Goal: Task Accomplishment & Management: Complete application form

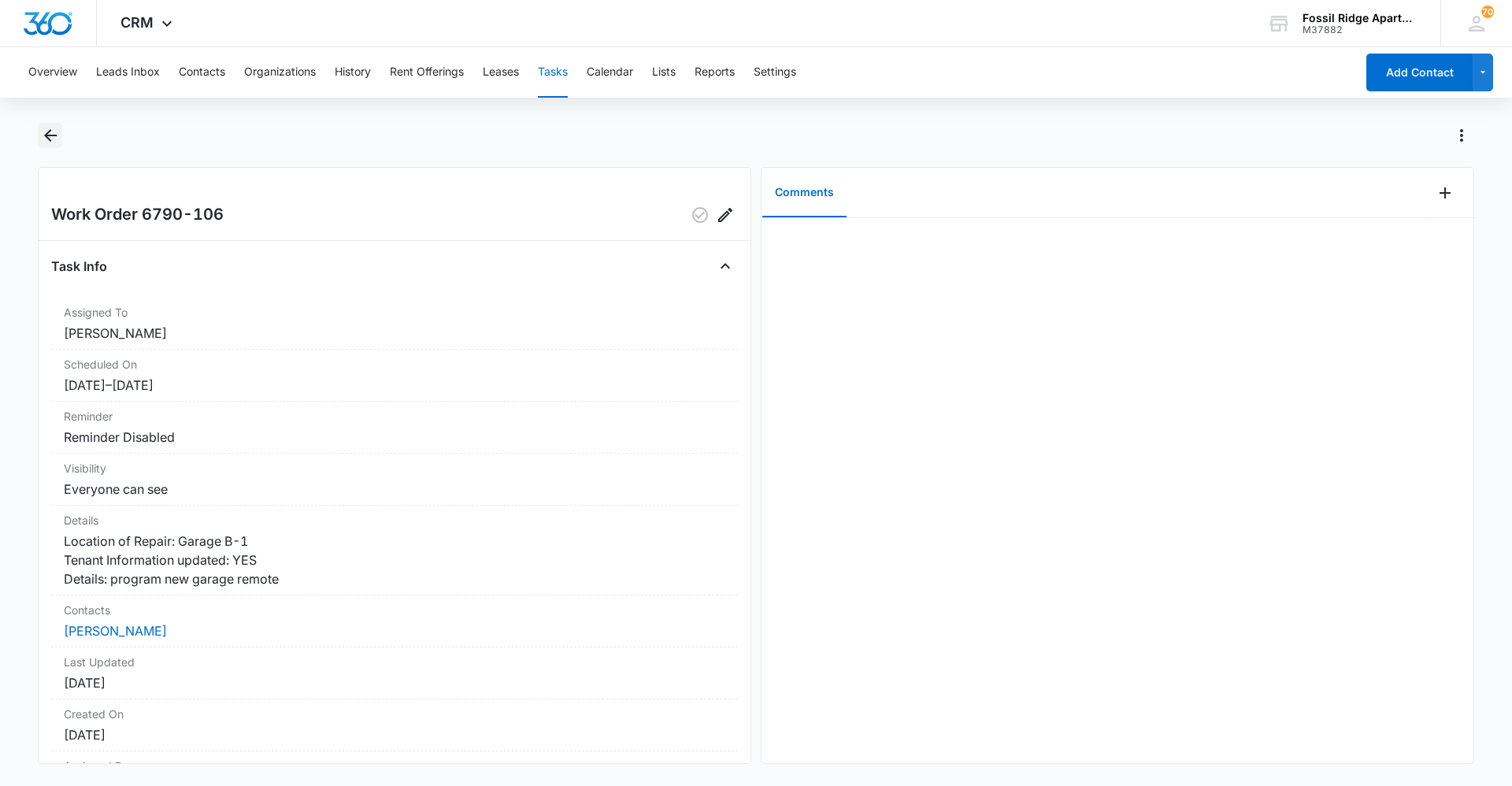
click at [54, 129] on icon "Back" at bounding box center [50, 135] width 19 height 19
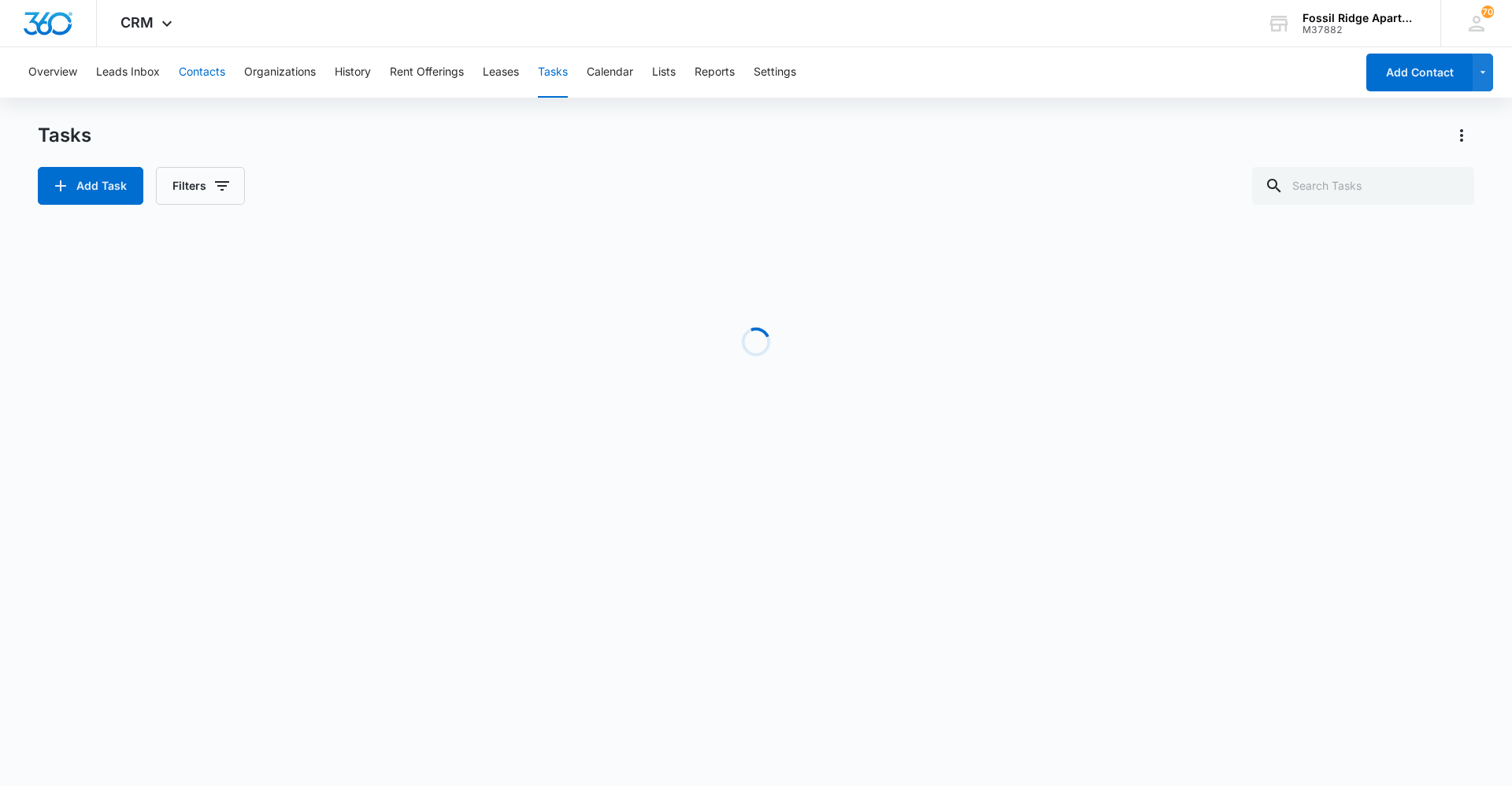
click at [201, 68] on button "Contacts" at bounding box center [201, 72] width 46 height 50
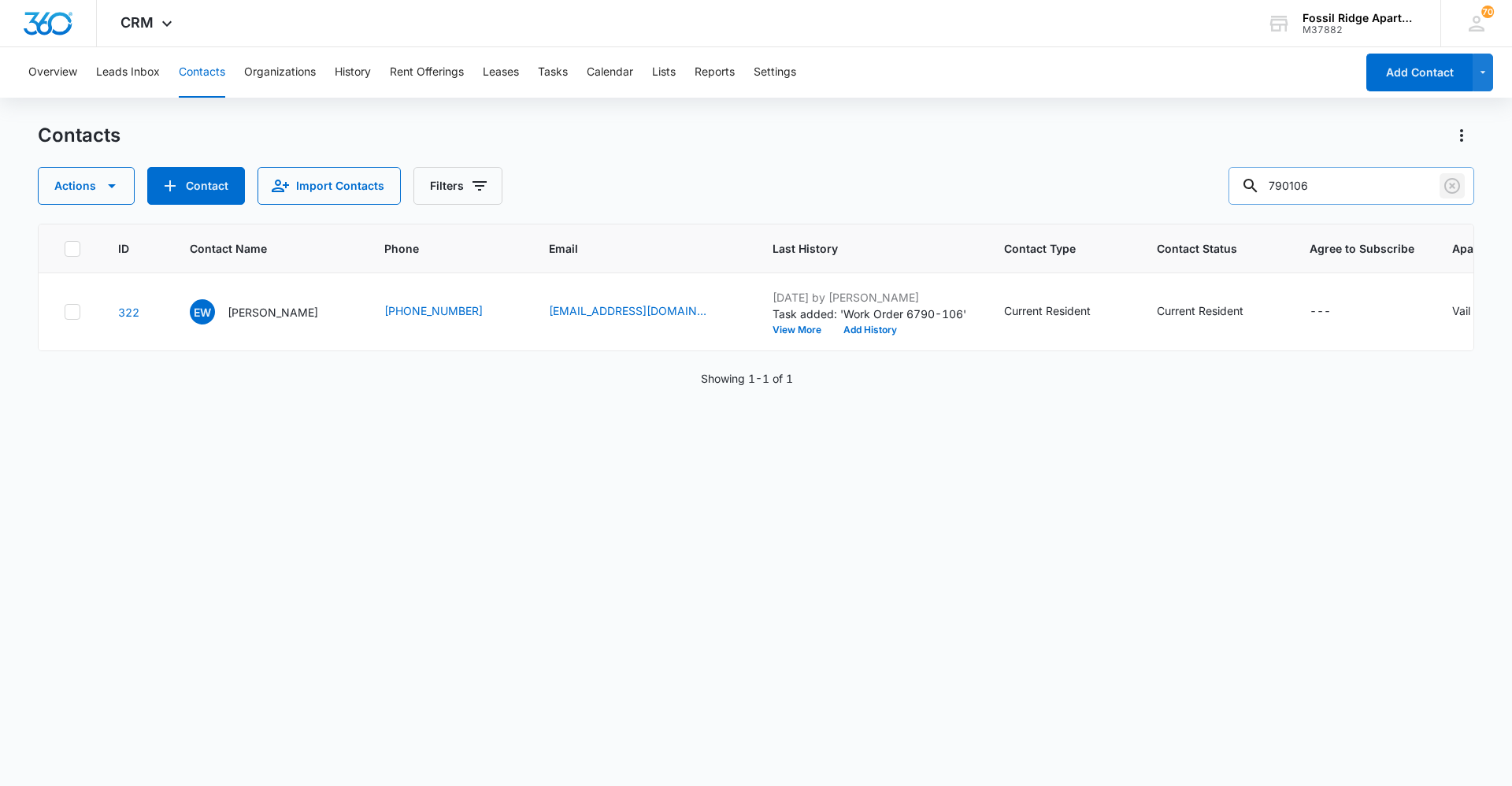
drag, startPoint x: 1454, startPoint y: 180, endPoint x: 1363, endPoint y: 189, distance: 91.4
click at [1454, 180] on icon "Clear" at bounding box center [1452, 186] width 19 height 19
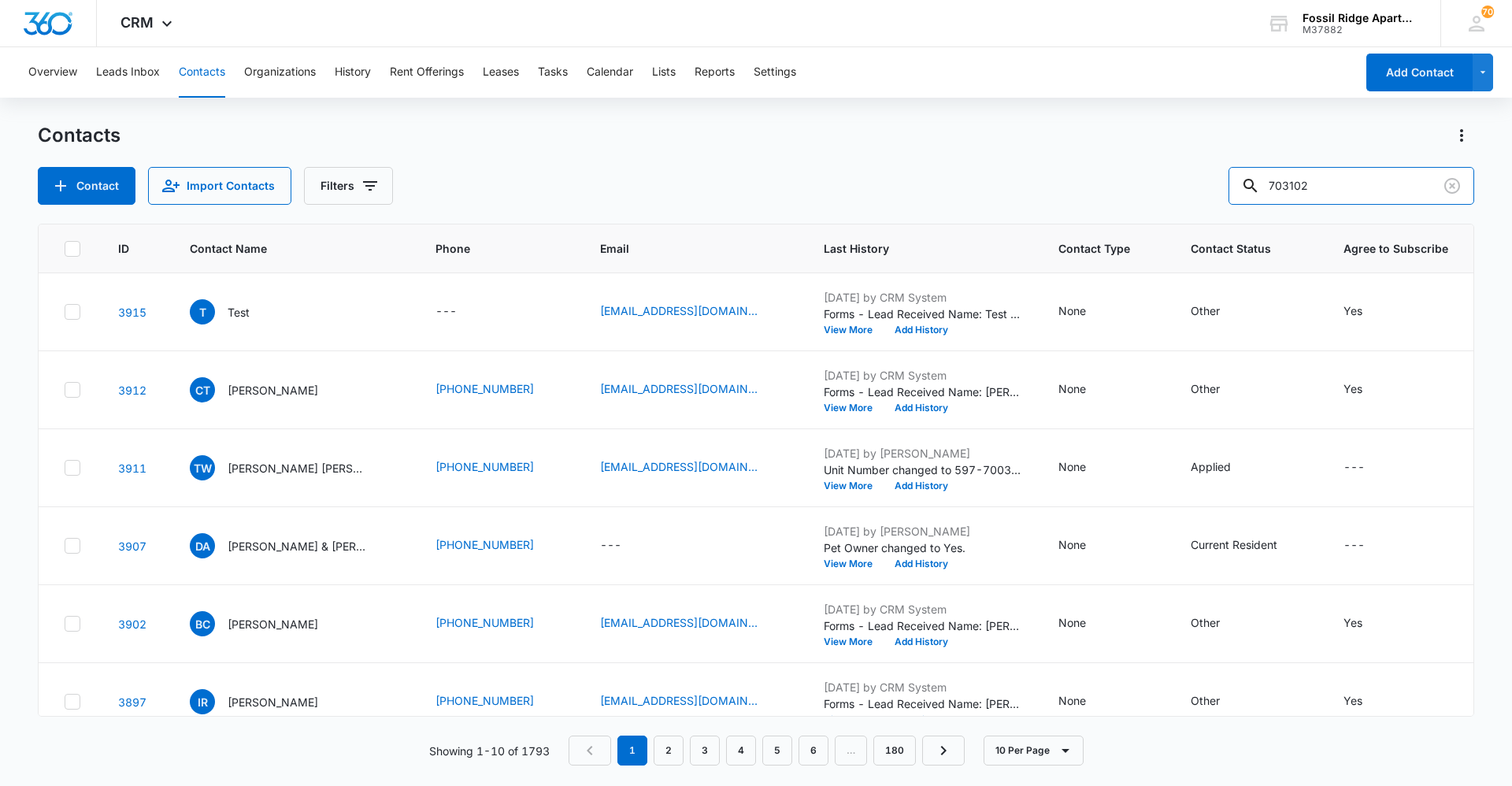
type input "703102"
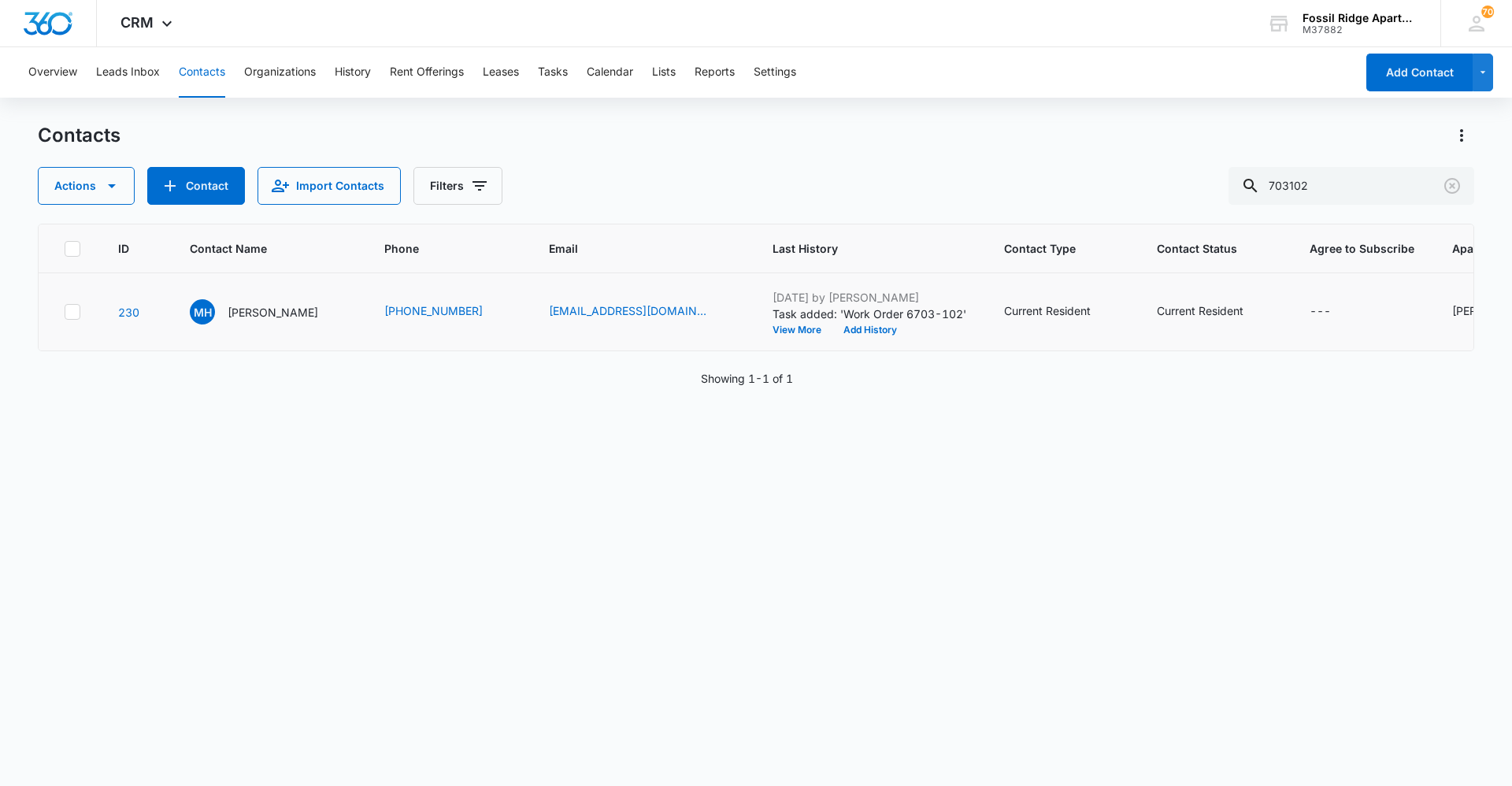
click at [267, 311] on p "Miquela Henry" at bounding box center [272, 312] width 90 height 16
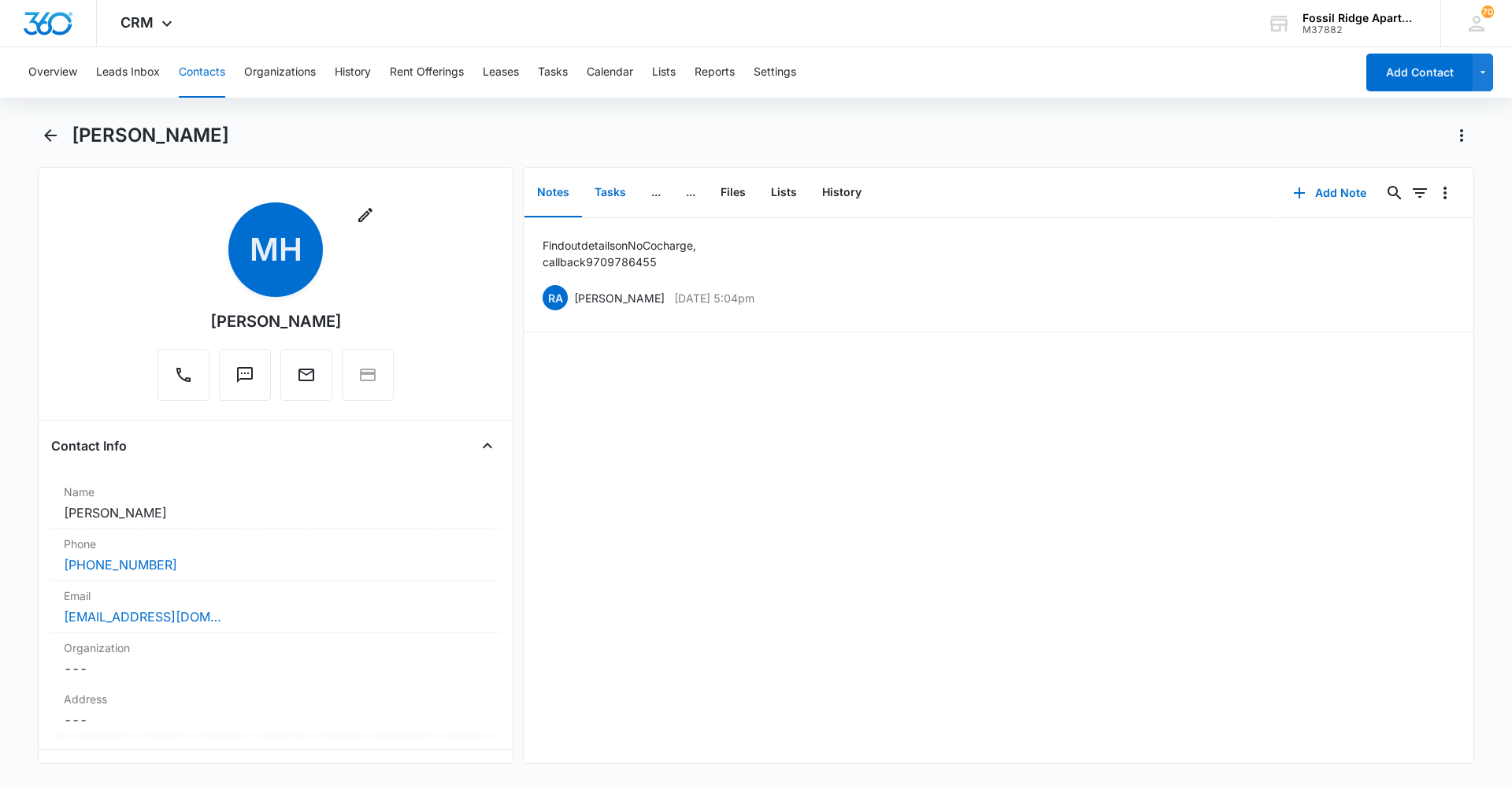
click at [613, 194] on button "Tasks" at bounding box center [610, 193] width 56 height 49
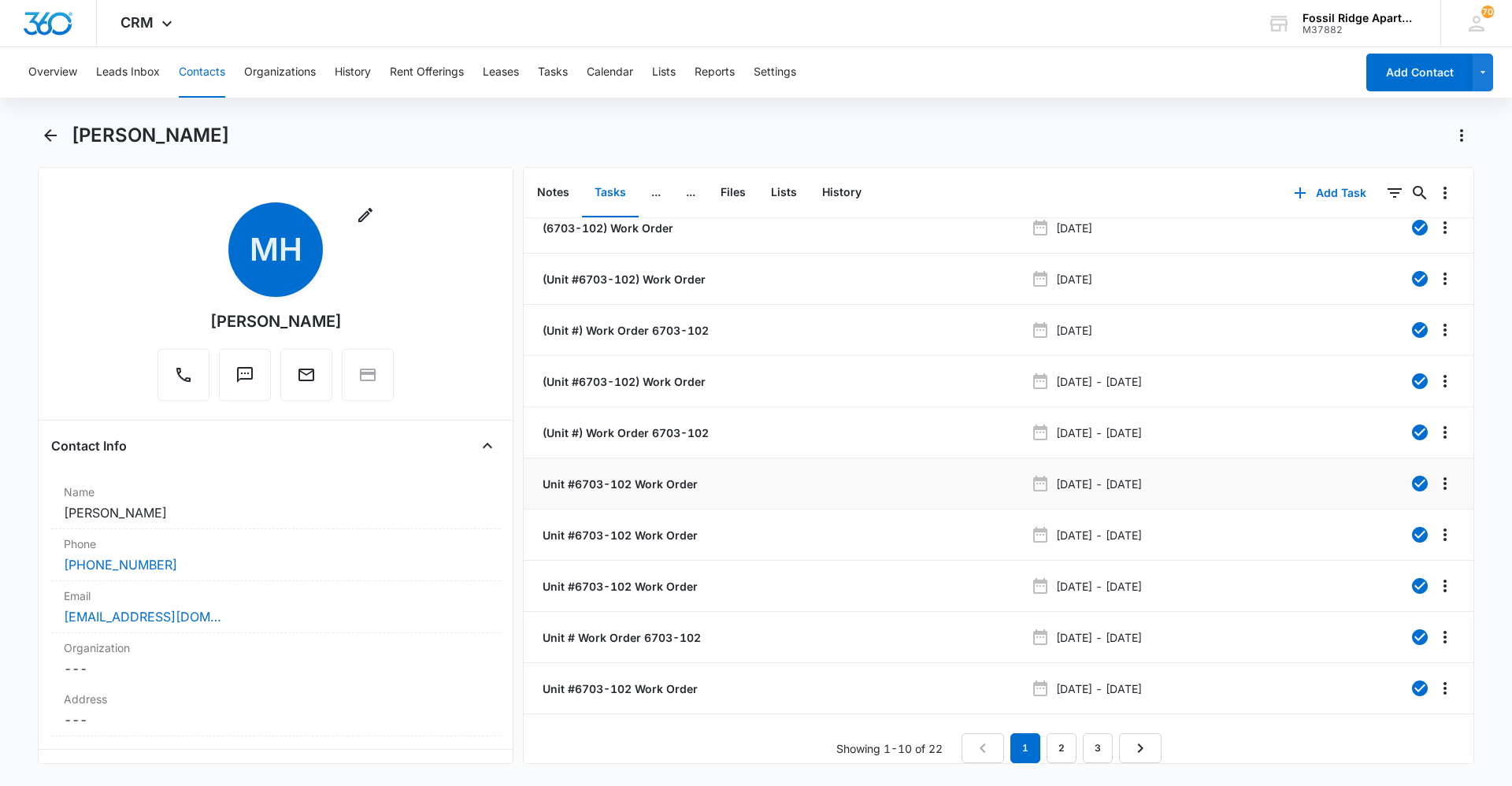
scroll to position [27, 0]
click at [1096, 733] on link "3" at bounding box center [1098, 748] width 30 height 30
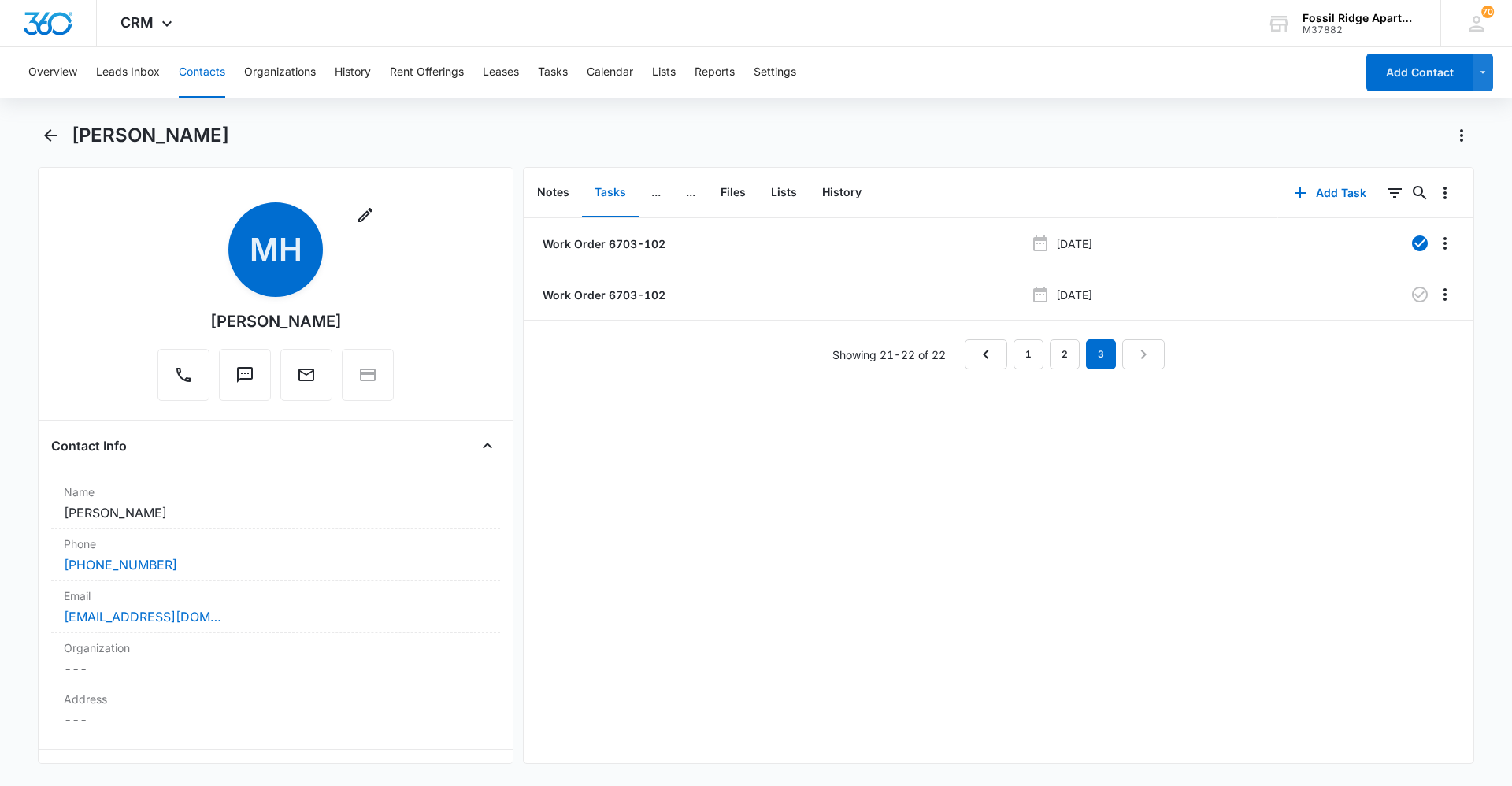
scroll to position [0, 0]
click at [629, 293] on p "Work Order 6703-102" at bounding box center [602, 295] width 126 height 16
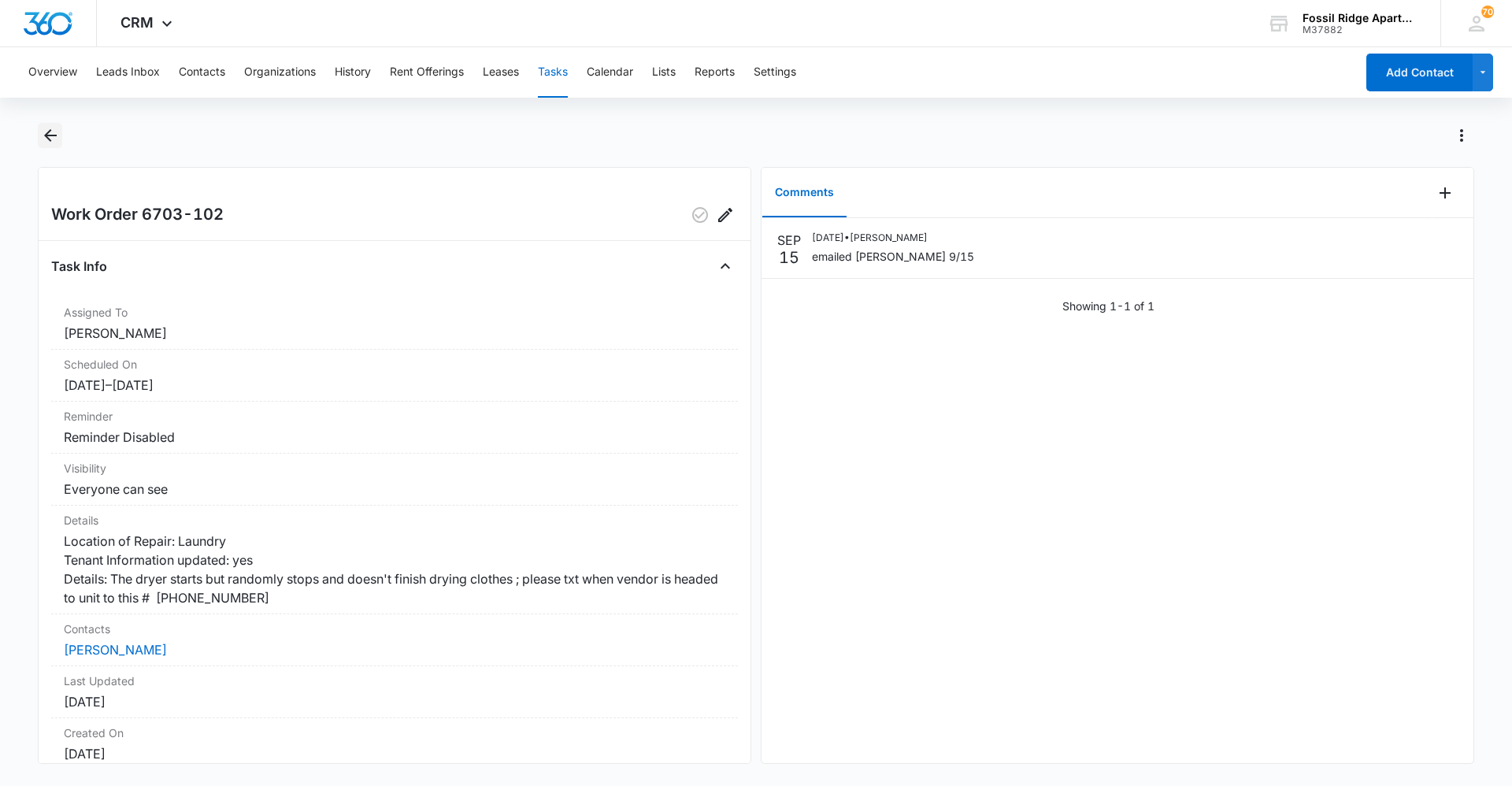
click at [61, 128] on button "Back" at bounding box center [49, 136] width 25 height 26
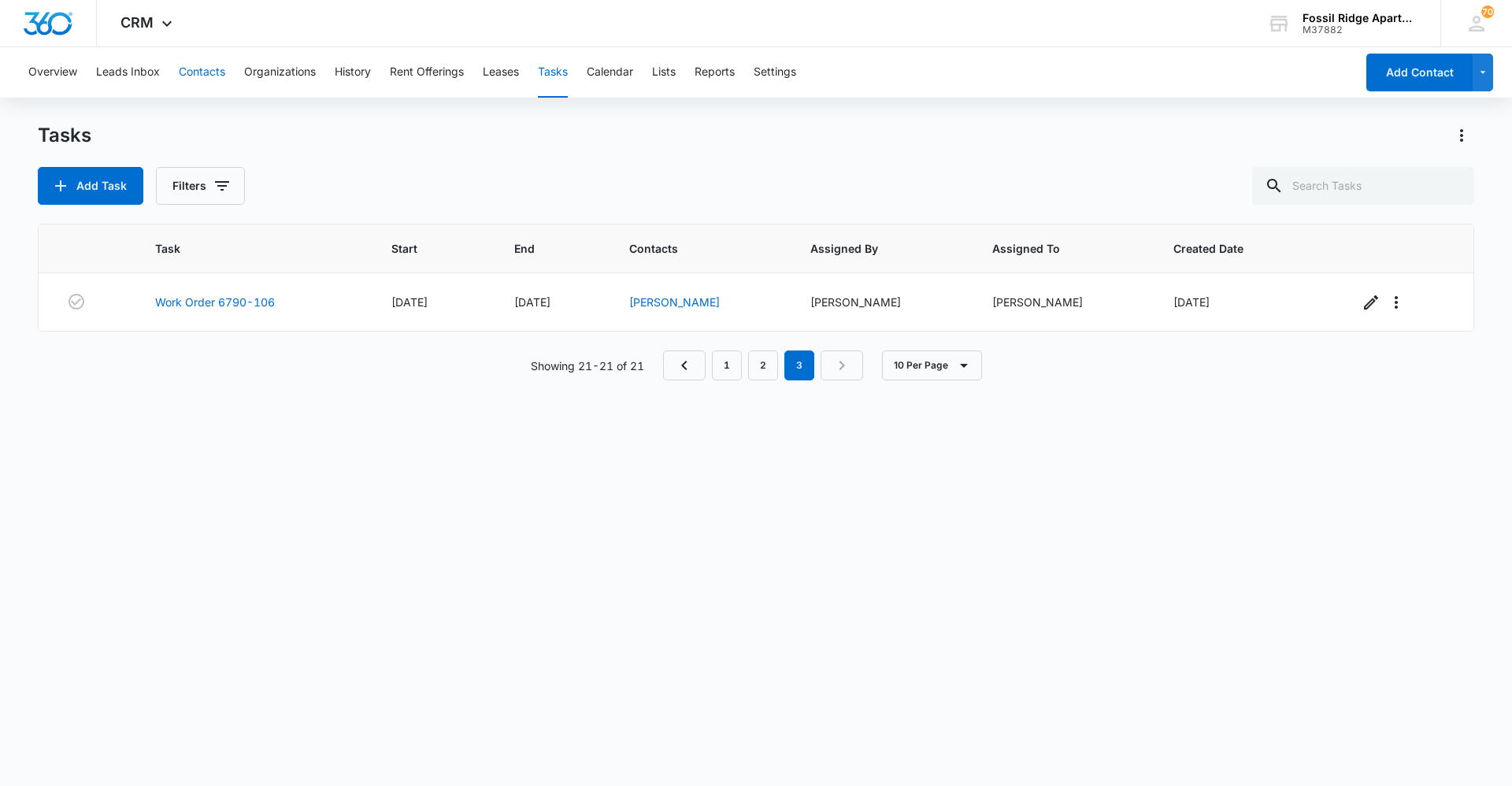
click at [189, 75] on button "Contacts" at bounding box center [201, 72] width 46 height 50
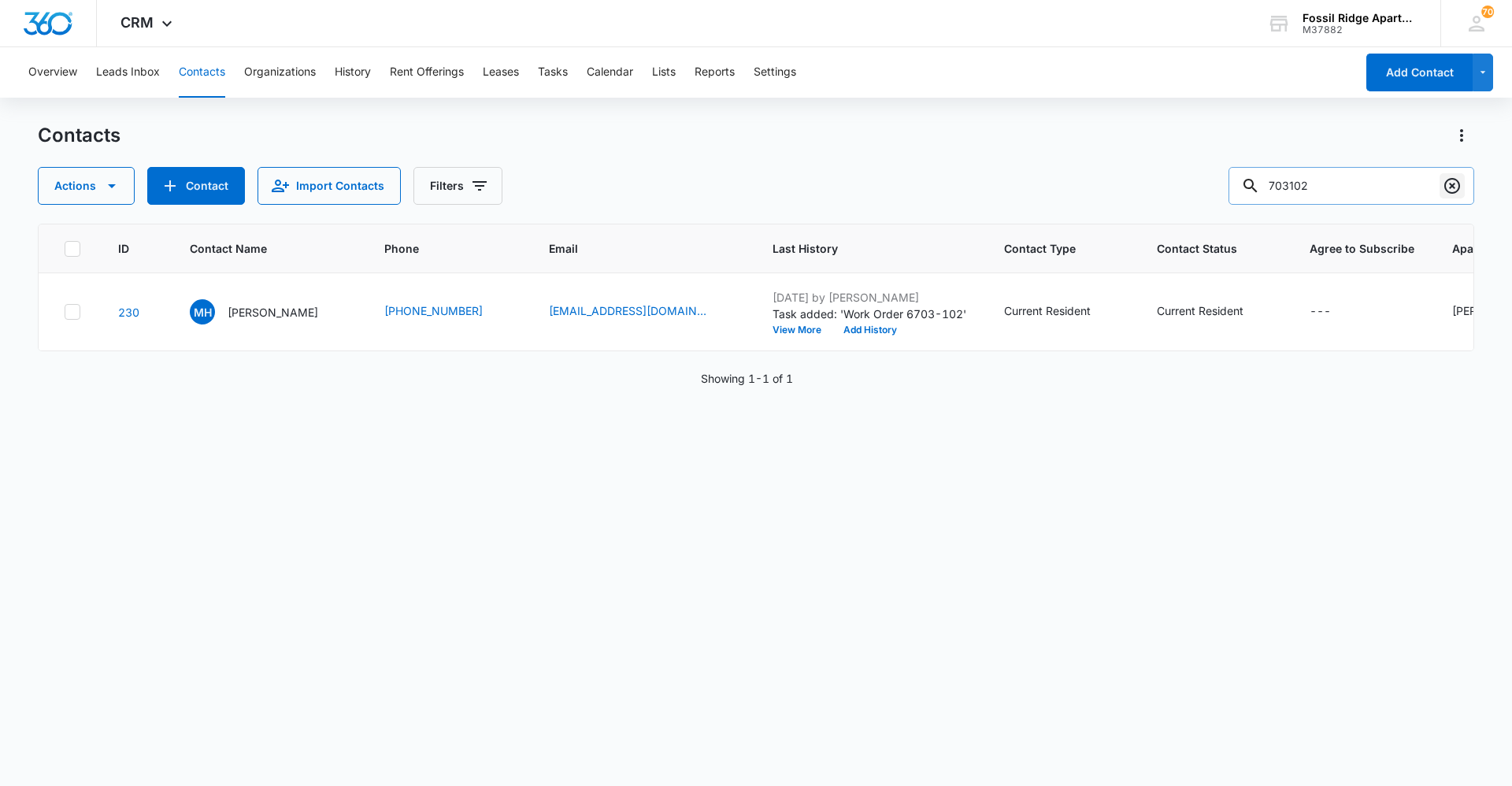
click at [1459, 179] on icon "Clear" at bounding box center [1452, 186] width 19 height 19
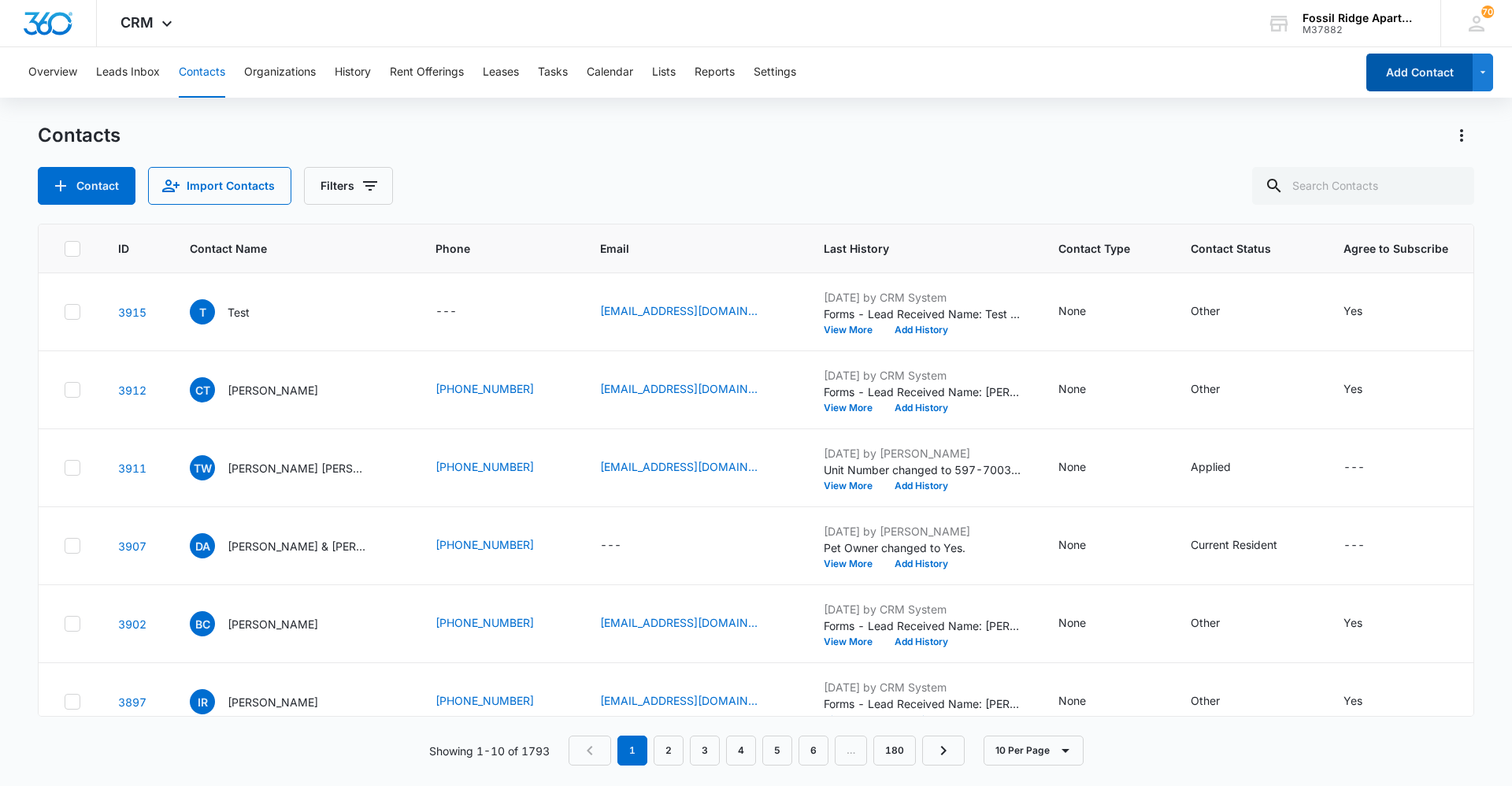
click at [1419, 73] on button "Add Contact" at bounding box center [1419, 72] width 107 height 37
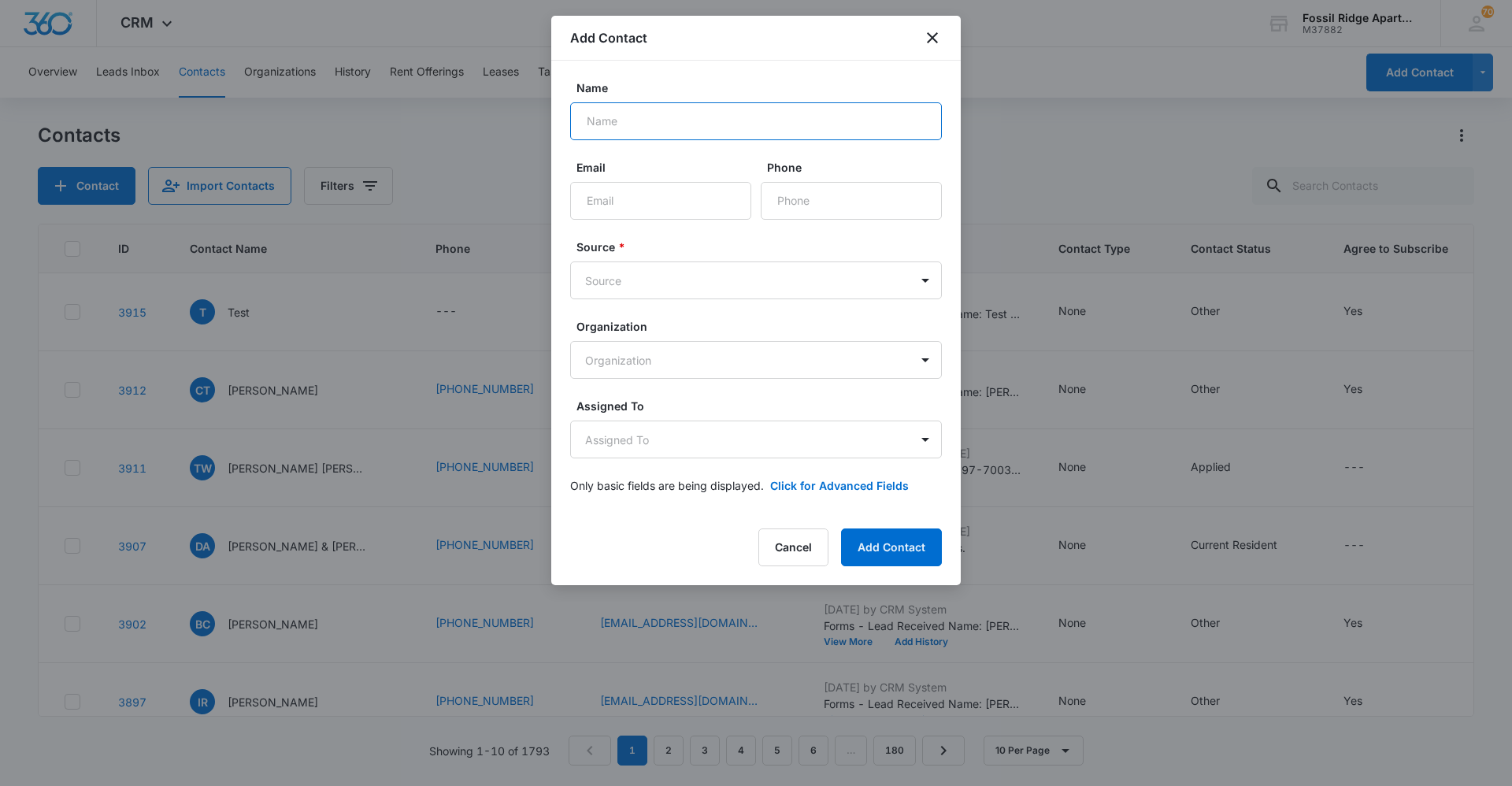
click at [663, 119] on input "Name" at bounding box center [756, 120] width 372 height 37
type input "a"
click at [627, 281] on body "CRM Apps Reputation Websites Forms CRM Email Social Content Ads Intelligence Fi…" at bounding box center [756, 393] width 1512 height 786
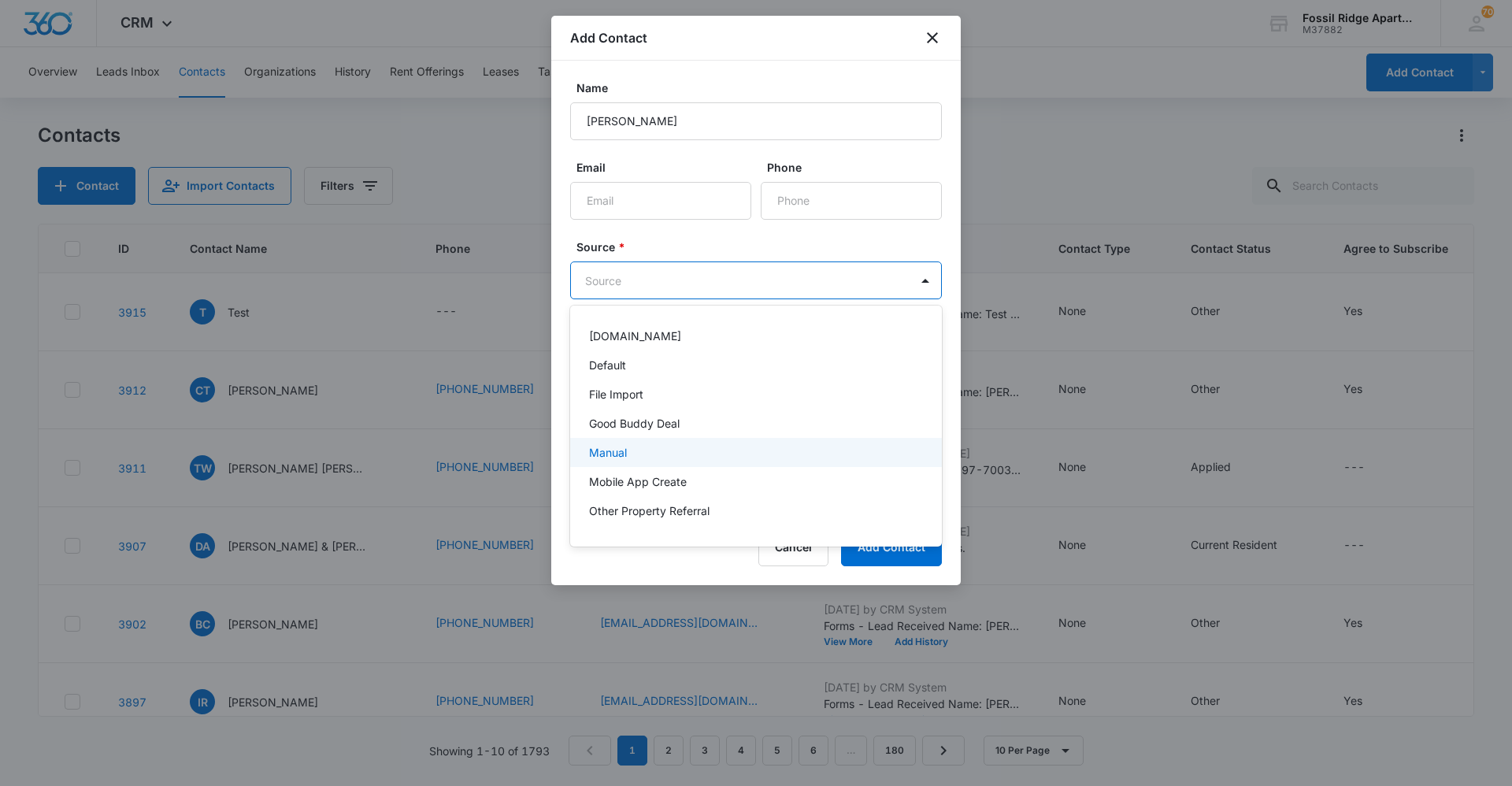
click at [668, 451] on div "Manual" at bounding box center [754, 453] width 331 height 16
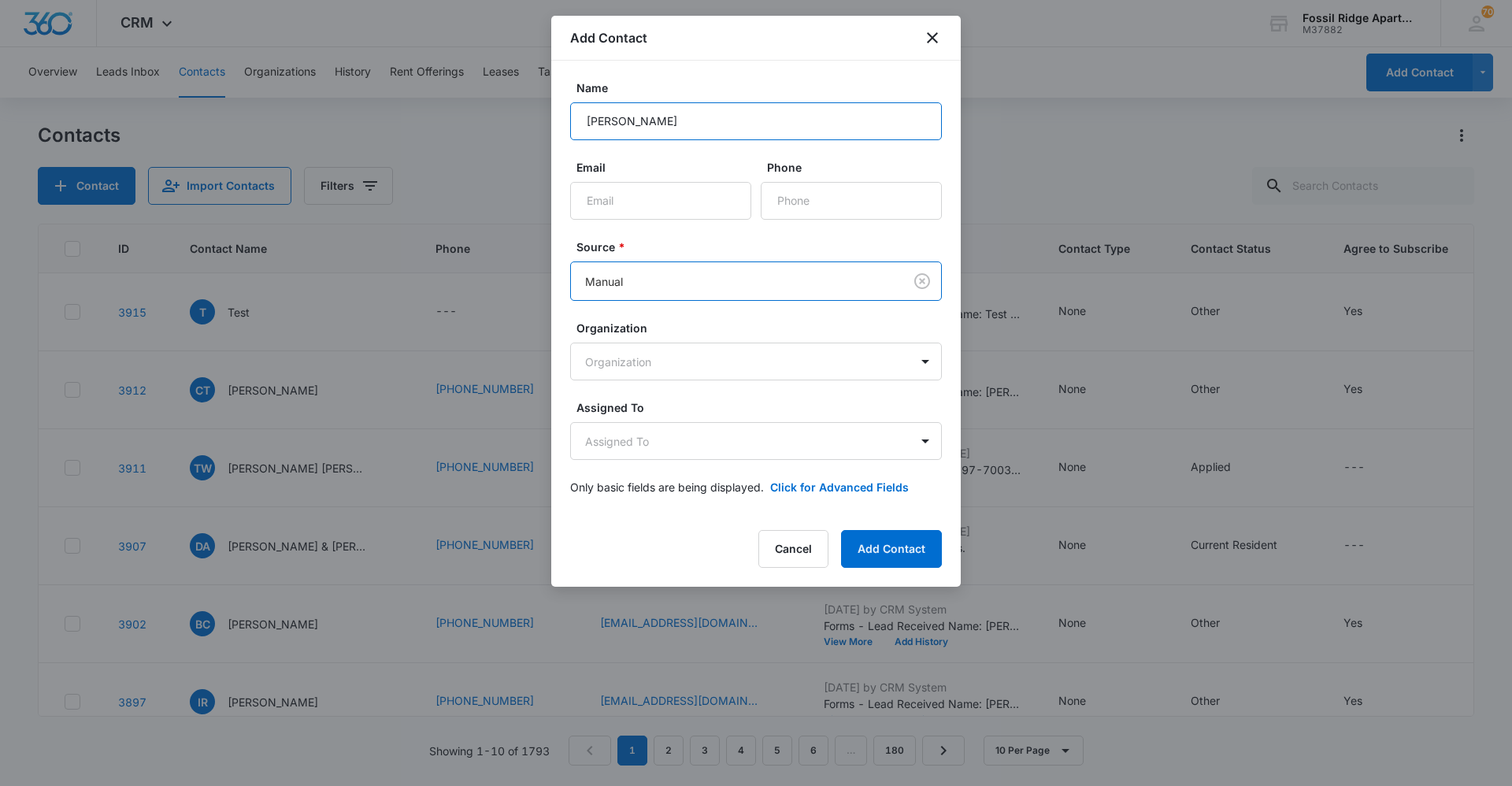
click at [710, 118] on input "Alani Casiano" at bounding box center [756, 120] width 372 height 37
type input "[PERSON_NAME] & [PERSON_NAME]"
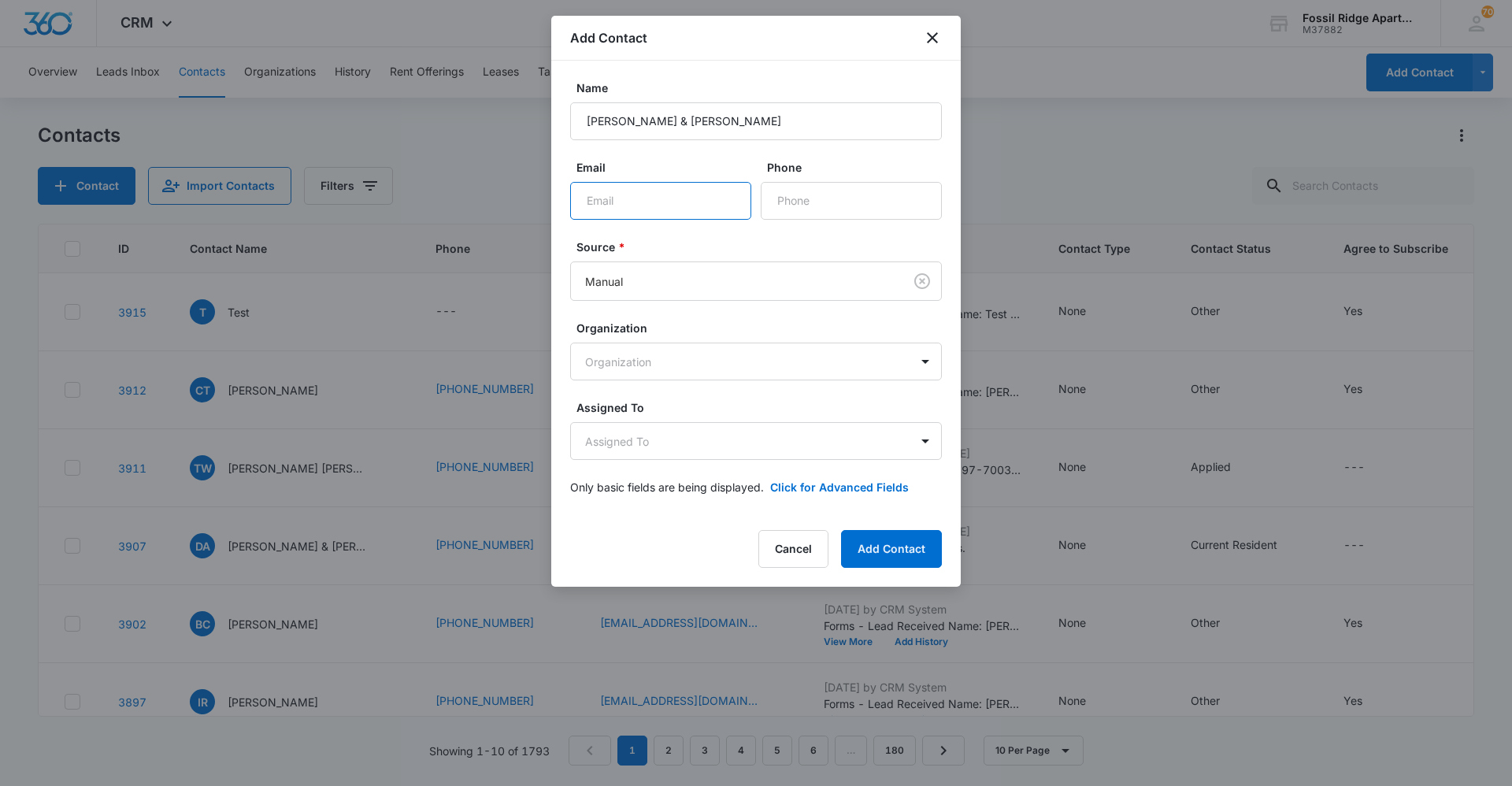
click at [643, 204] on input "Email" at bounding box center [660, 200] width 181 height 37
type input "[EMAIL_ADDRESS][DOMAIN_NAME]"
click at [791, 207] on input "Phone" at bounding box center [851, 200] width 181 height 37
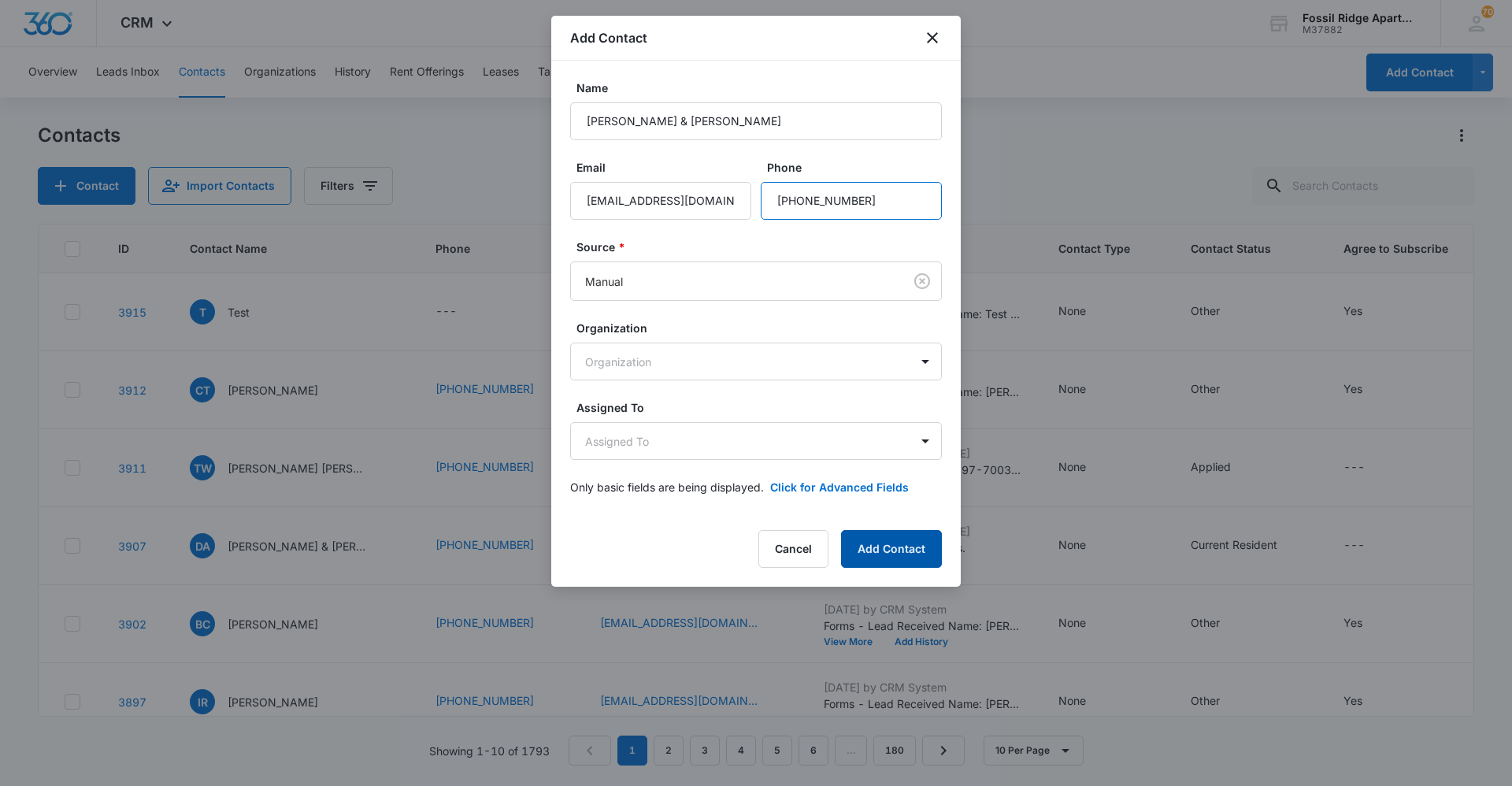
type input "[PHONE_NUMBER]"
click at [879, 544] on button "Add Contact" at bounding box center [891, 548] width 101 height 37
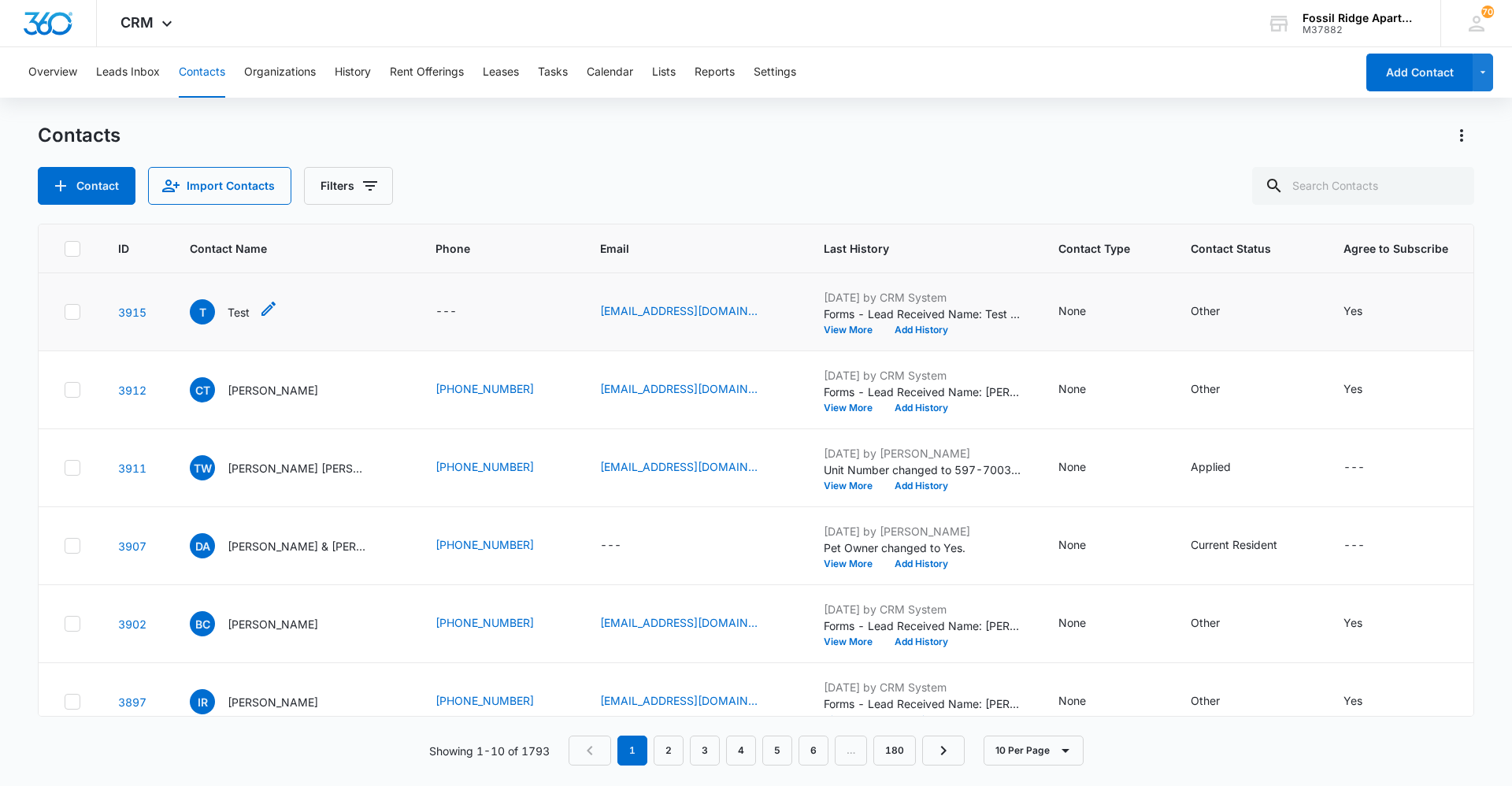
click at [241, 310] on p "Test" at bounding box center [239, 312] width 22 height 16
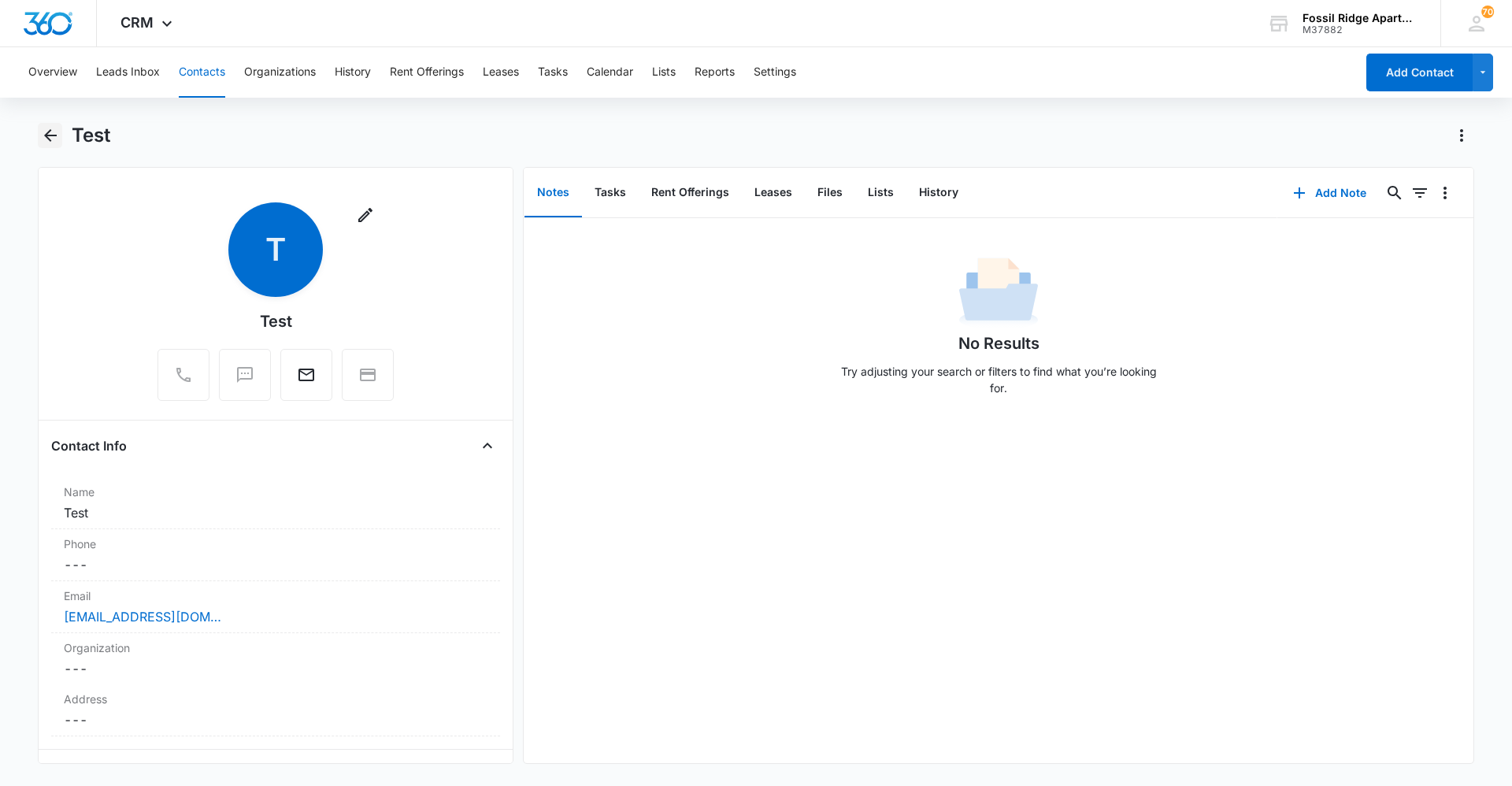
click at [49, 129] on icon "Back" at bounding box center [50, 135] width 19 height 19
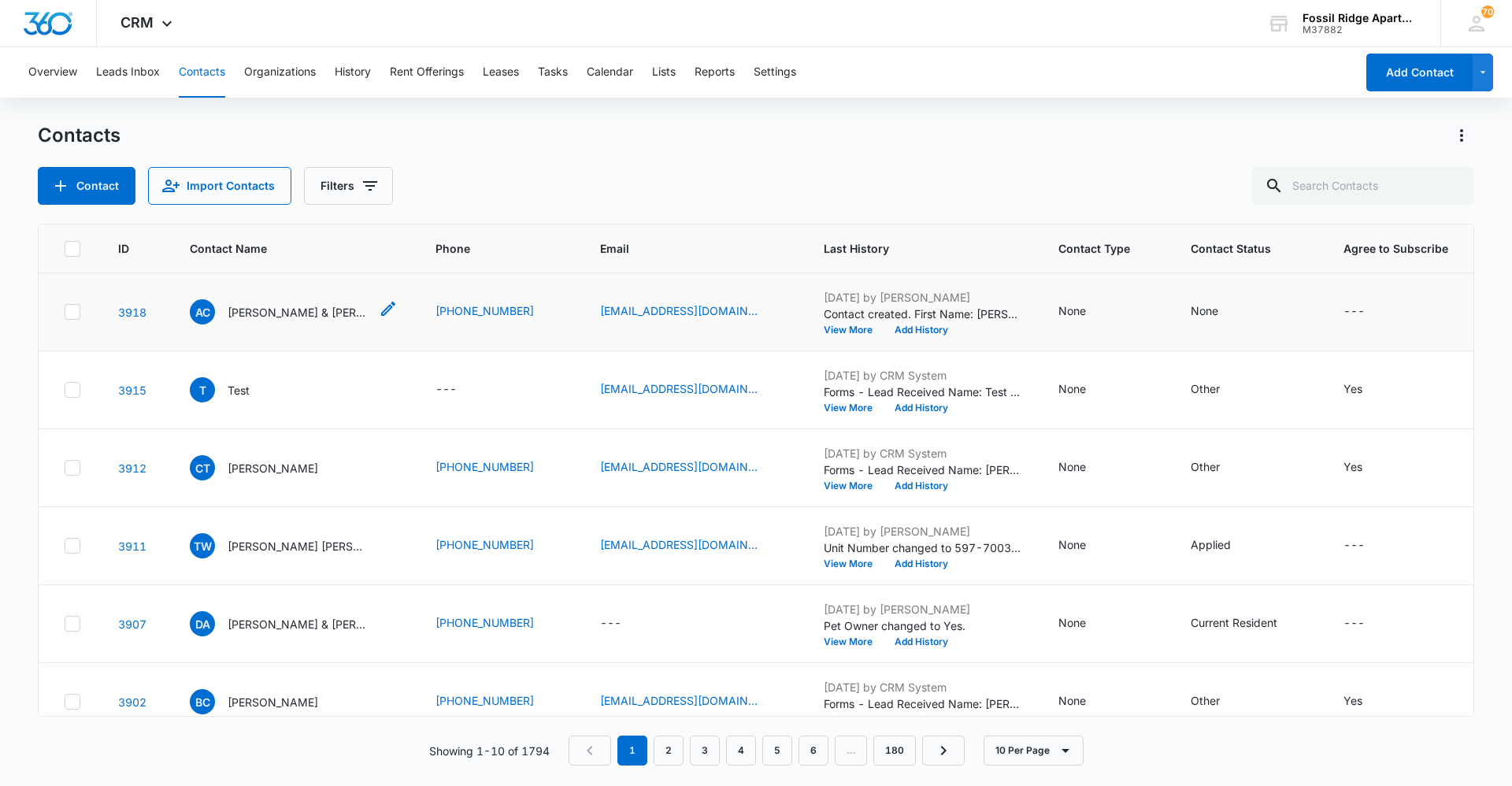
click at [304, 312] on p "[PERSON_NAME] & [PERSON_NAME]" at bounding box center [299, 312] width 142 height 16
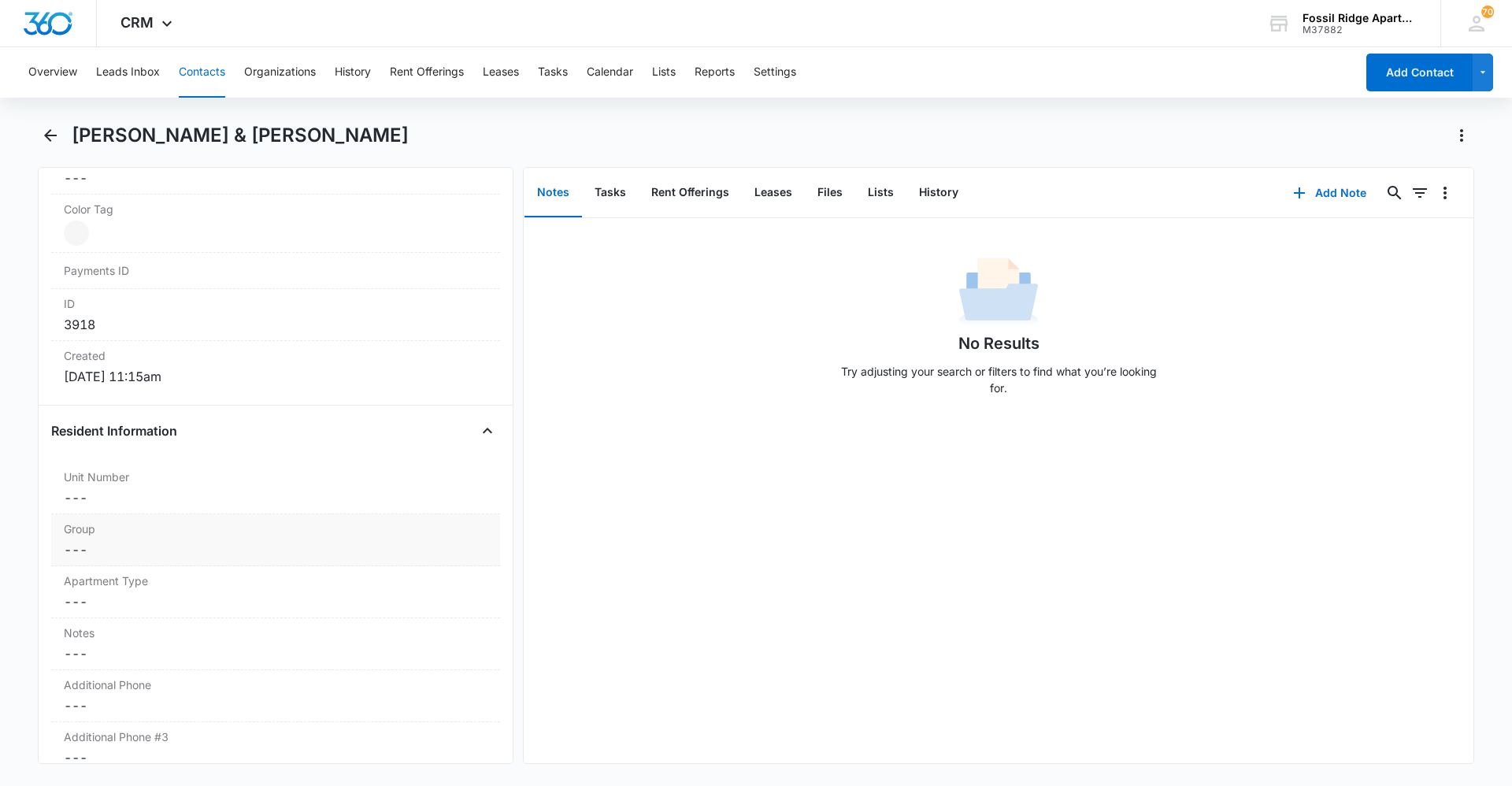
scroll to position [944, 0]
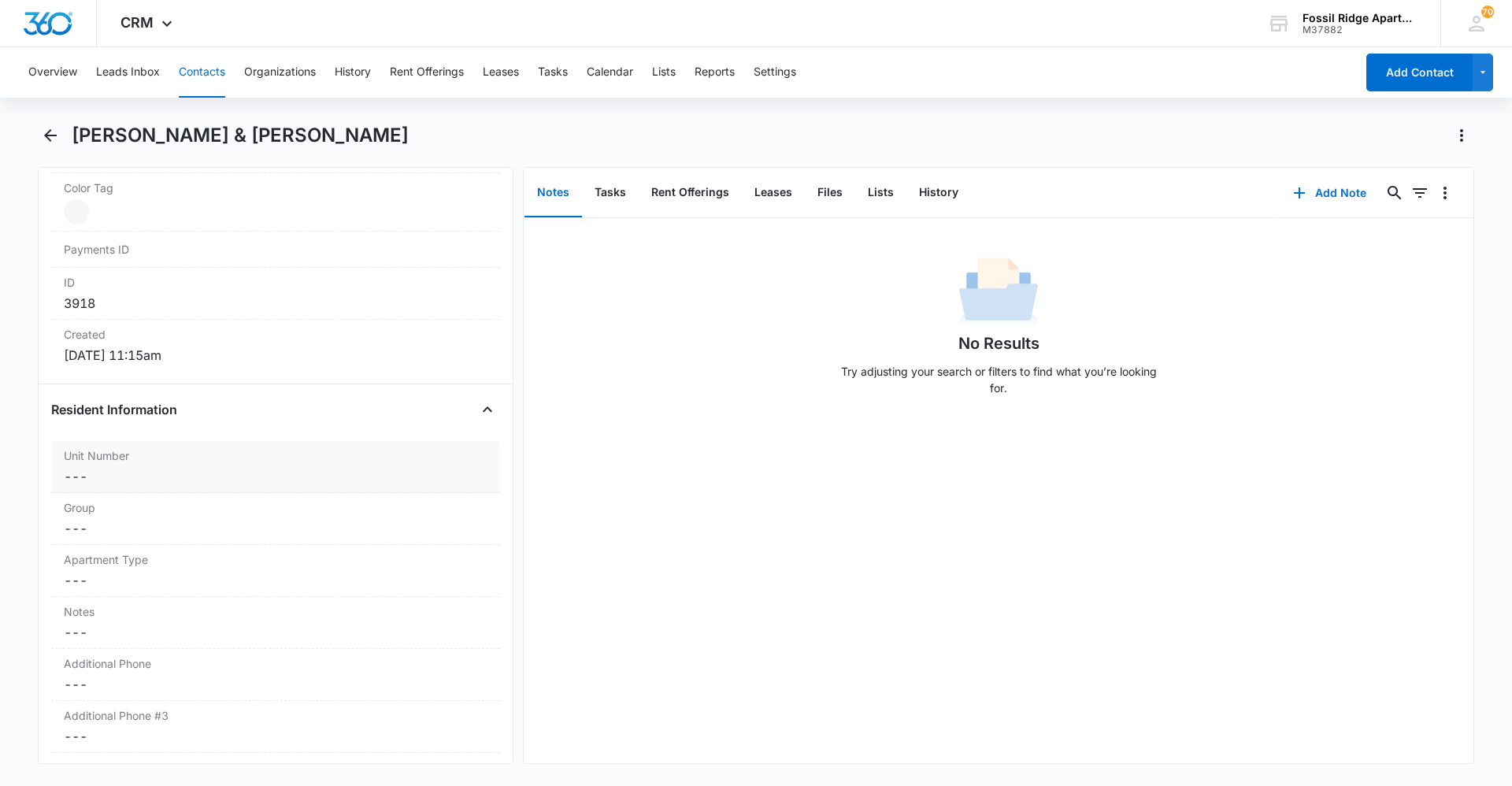
click at [259, 478] on dd "Cancel Save Changes ---" at bounding box center [275, 476] width 424 height 19
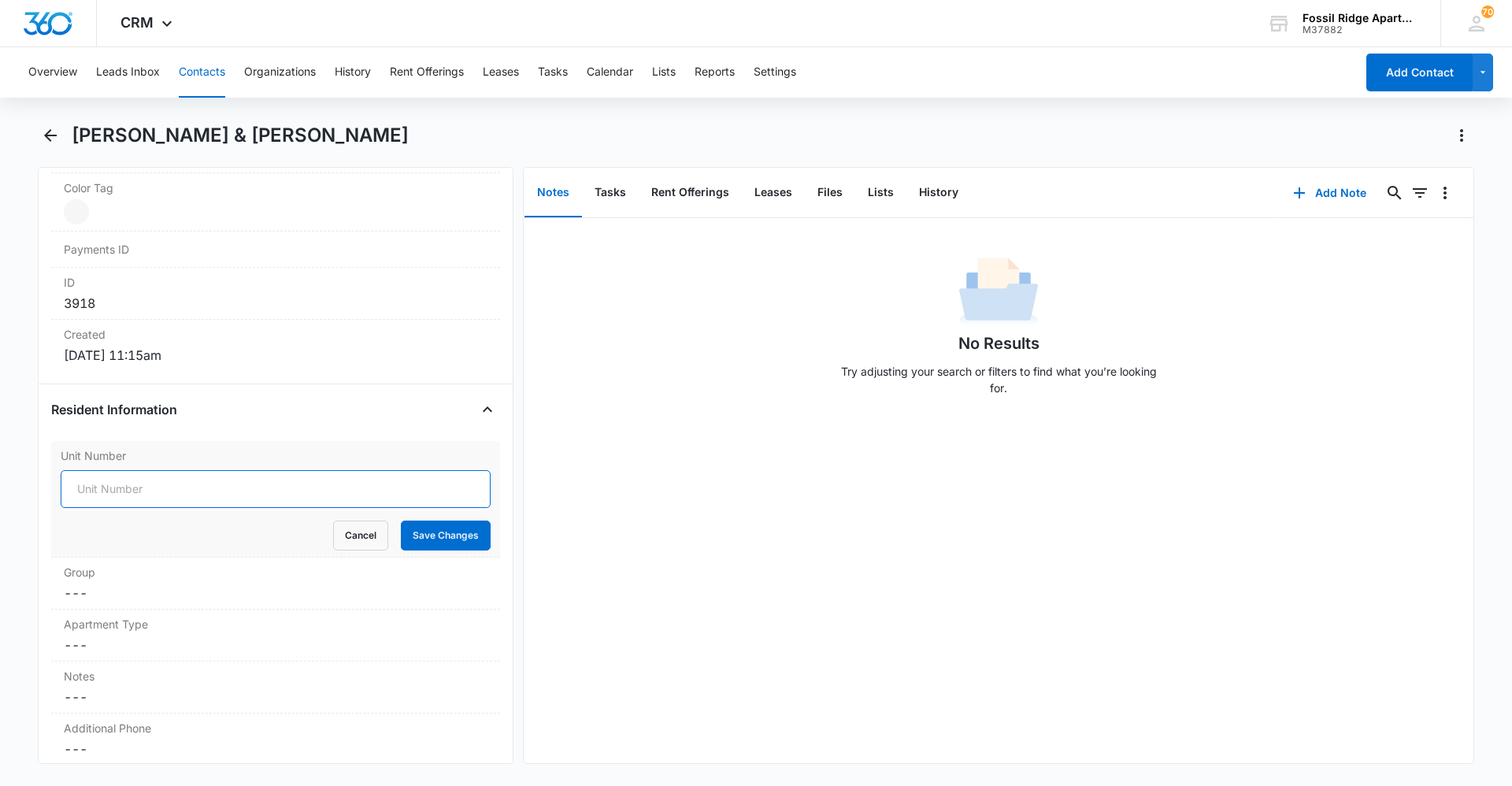
click at [274, 495] on input "Unit Number" at bounding box center [276, 488] width 430 height 37
type input "597-700307"
click at [432, 531] on button "Save Changes" at bounding box center [445, 535] width 90 height 30
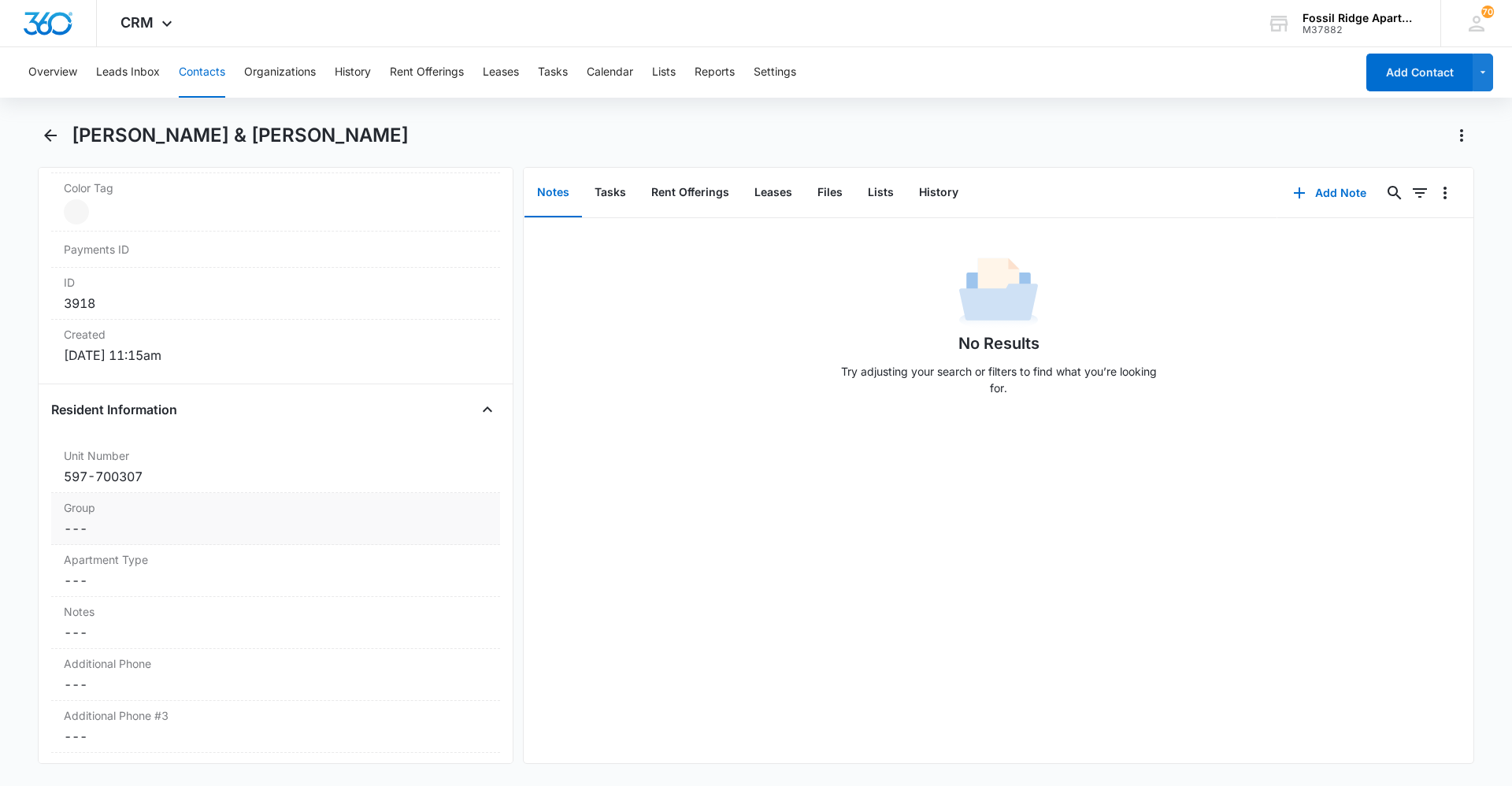
click at [210, 530] on dd "Cancel Save Changes ---" at bounding box center [275, 528] width 424 height 19
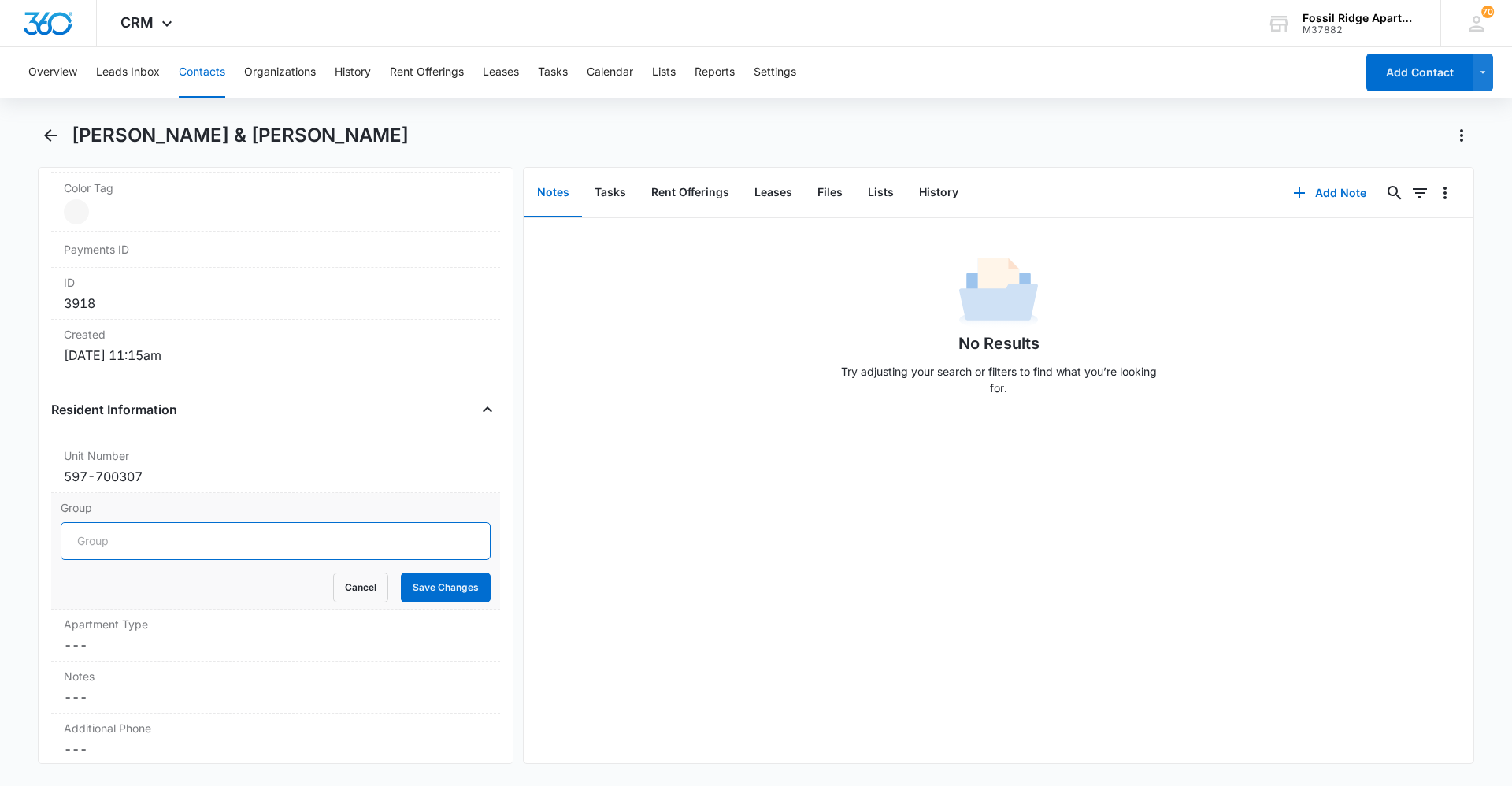
click at [196, 546] on input "Group" at bounding box center [276, 540] width 430 height 37
click at [352, 591] on button "Cancel" at bounding box center [361, 587] width 56 height 30
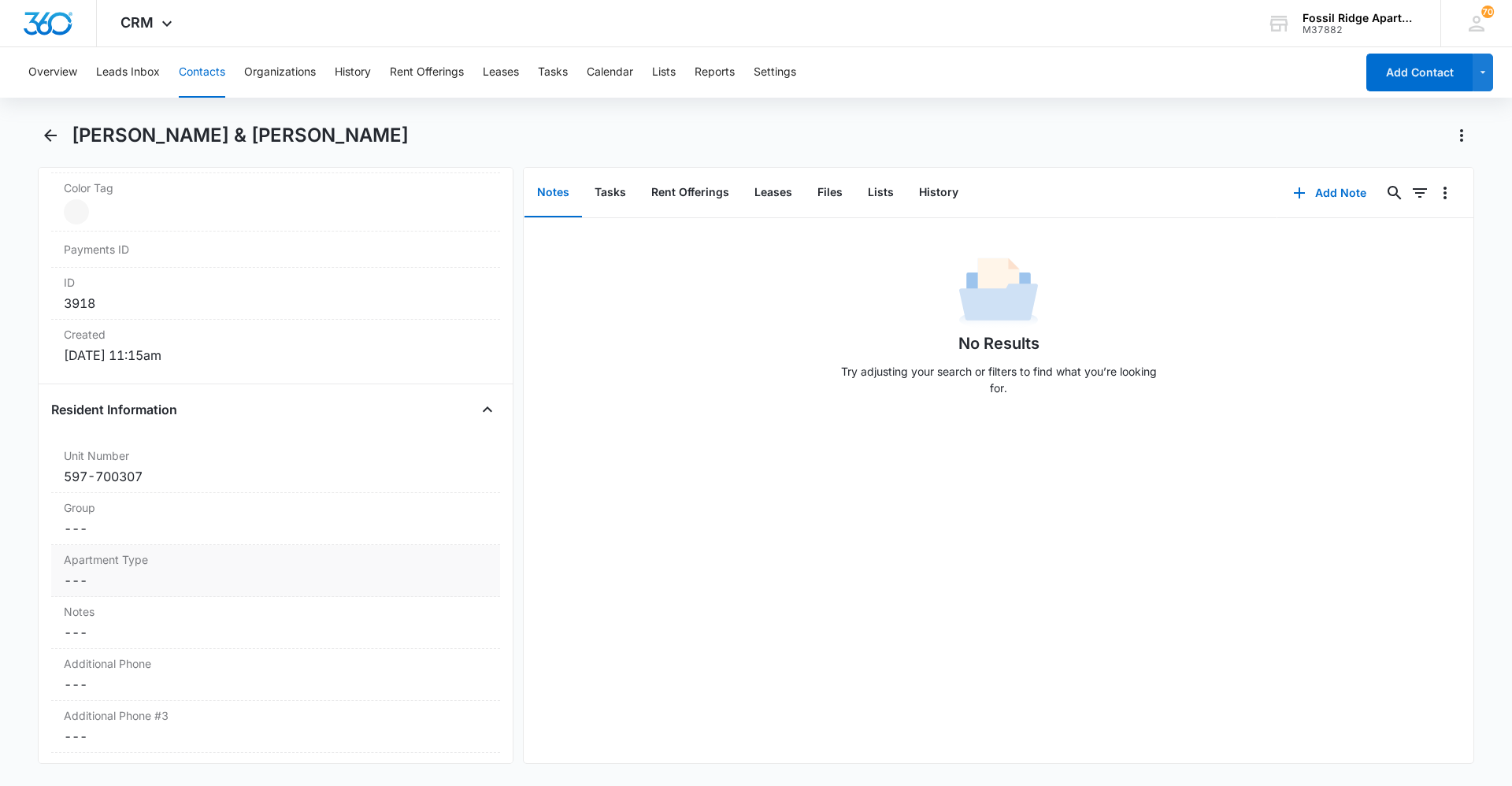
click at [188, 568] on div "Apartment Type Cancel Save Changes ---" at bounding box center [275, 570] width 449 height 52
click at [158, 595] on div at bounding box center [257, 594] width 363 height 22
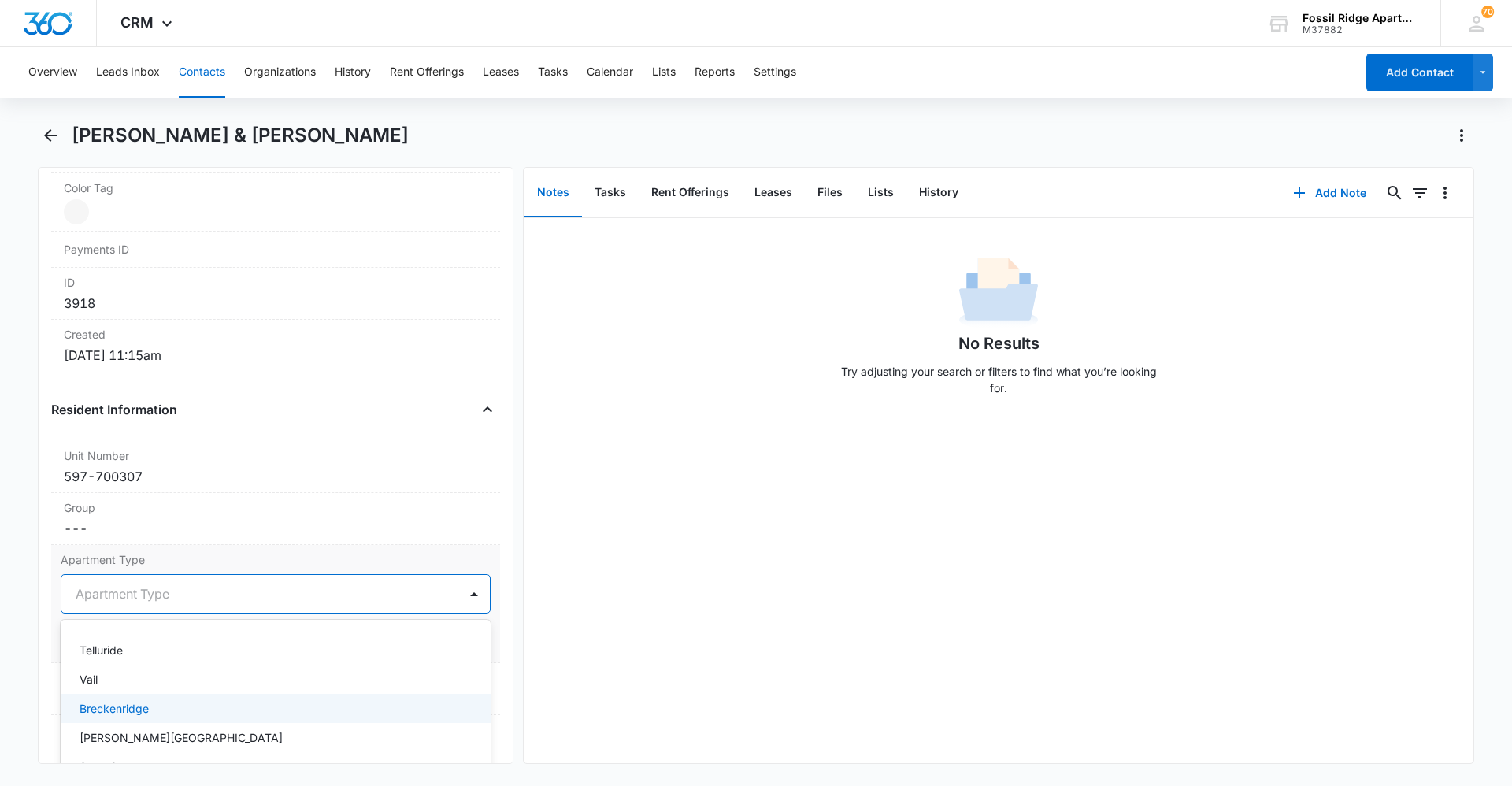
click at [156, 710] on div "Breckenridge" at bounding box center [273, 708] width 389 height 16
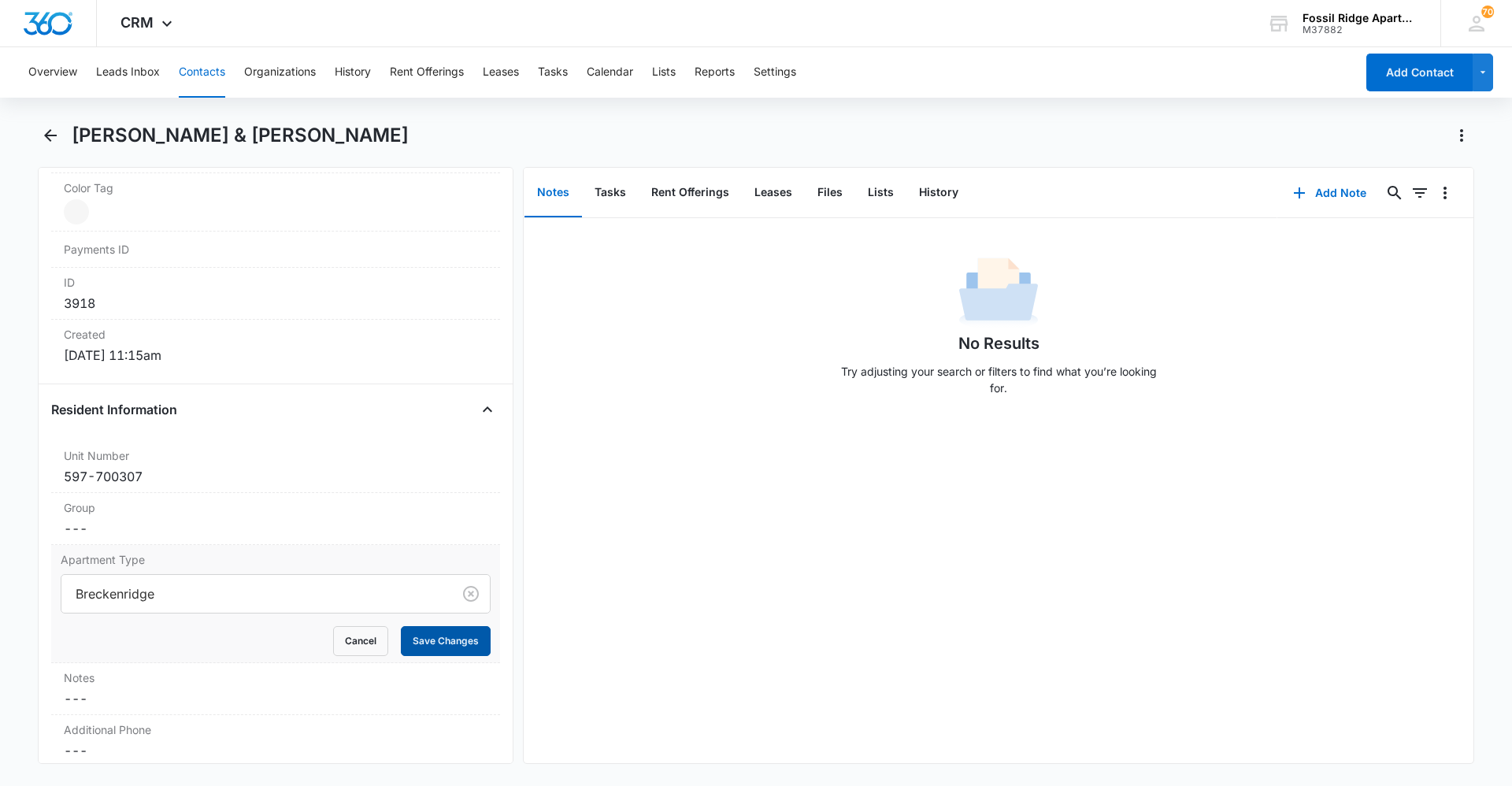
click at [434, 646] on button "Save Changes" at bounding box center [445, 640] width 90 height 30
click at [246, 670] on label "Additional Phone" at bounding box center [275, 663] width 424 height 16
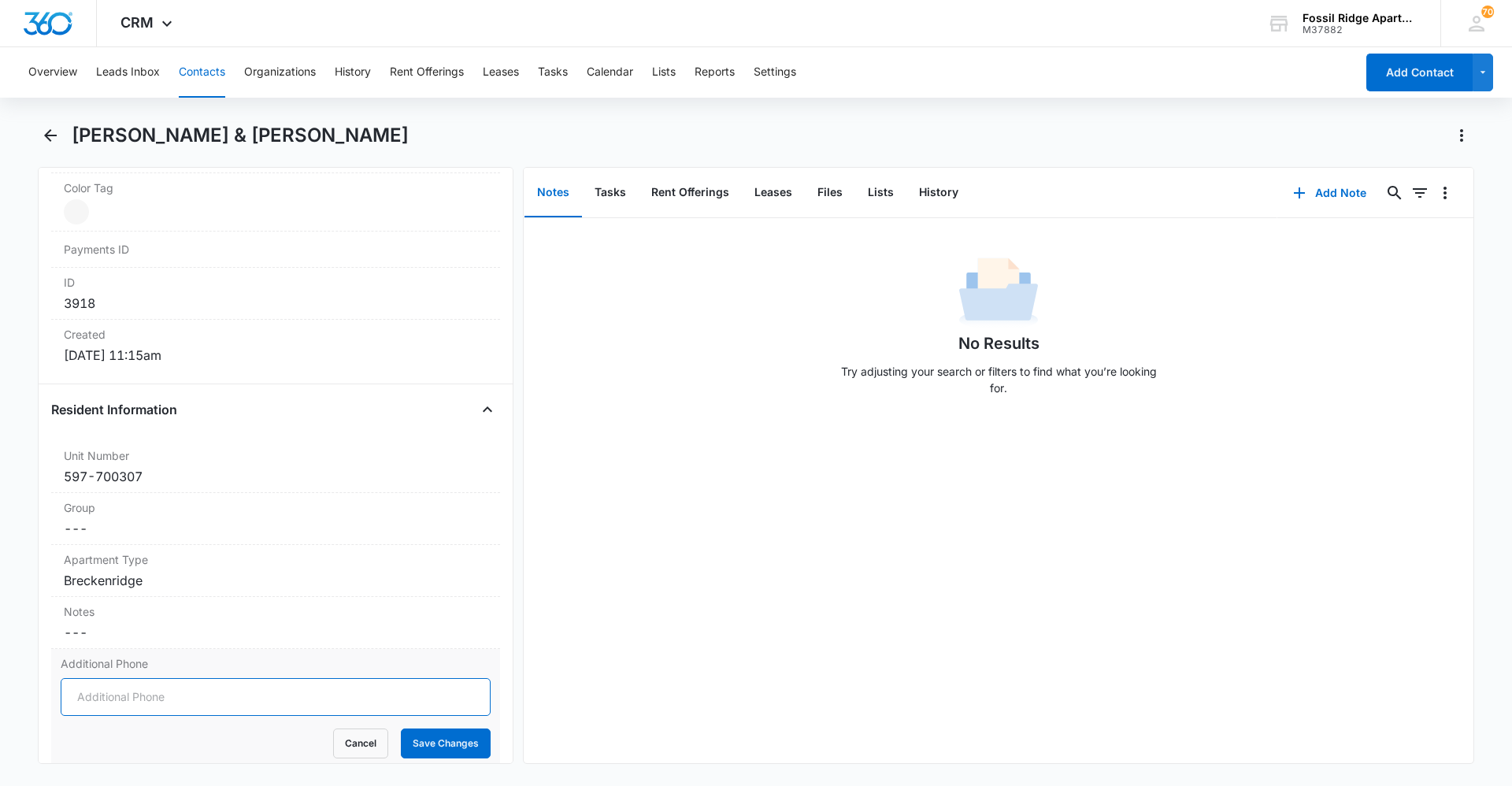
click at [210, 692] on input "Additional Phone" at bounding box center [276, 696] width 430 height 37
type input "[PHONE_NUMBER]"
click at [427, 738] on button "Save Changes" at bounding box center [445, 743] width 90 height 30
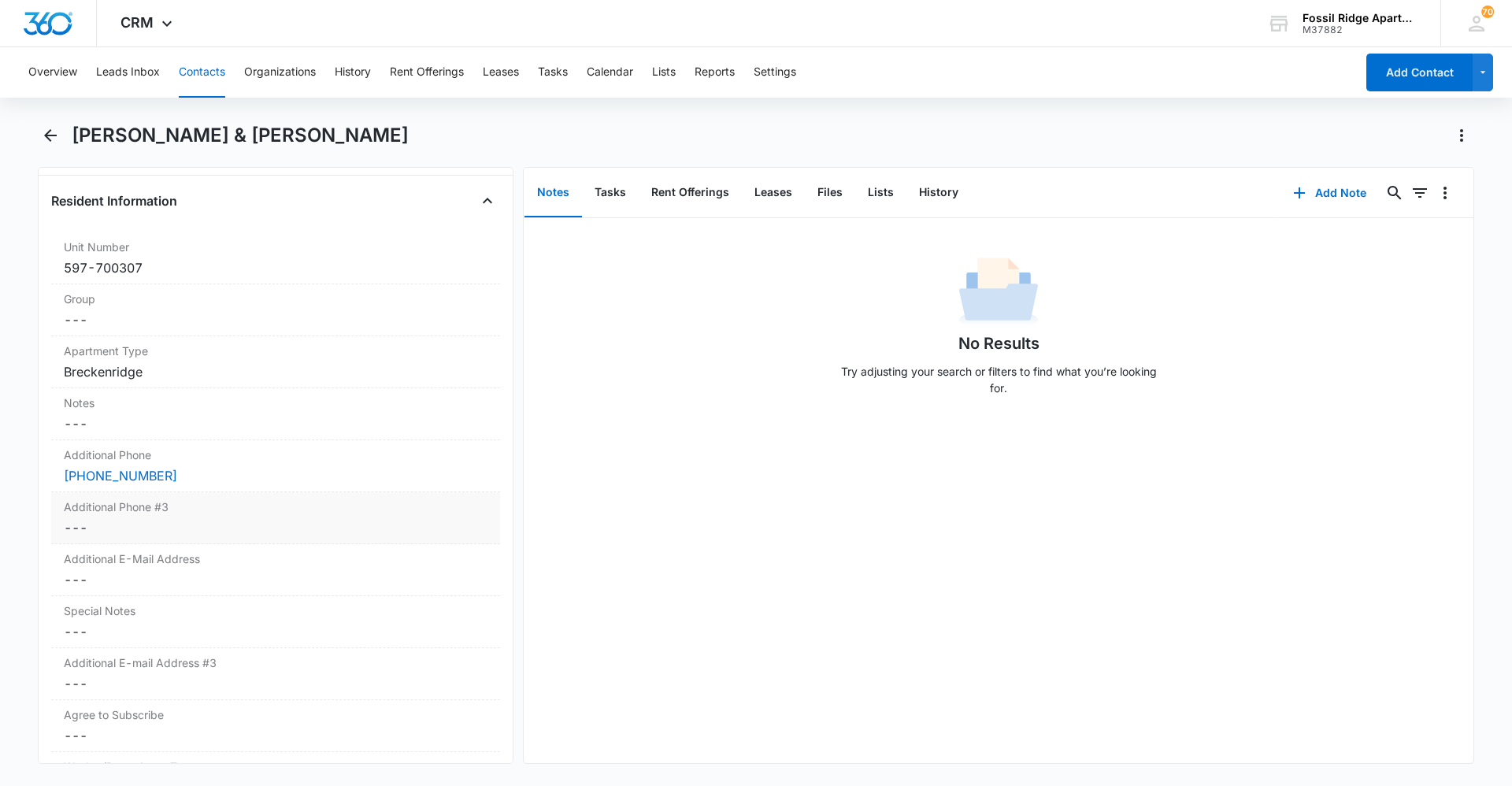
scroll to position [1181, 0]
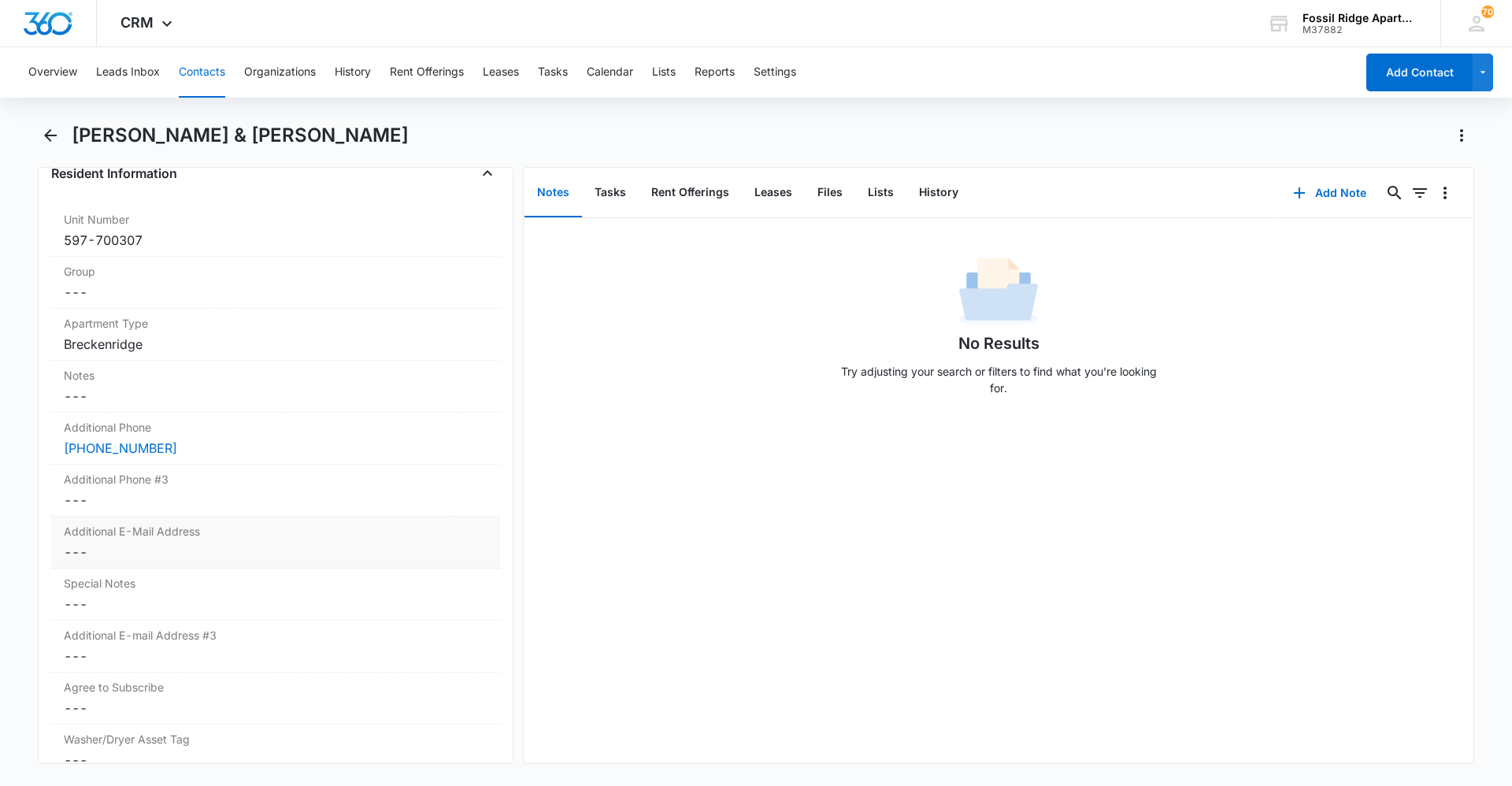
click at [349, 549] on dd "Cancel Save Changes ---" at bounding box center [275, 552] width 424 height 19
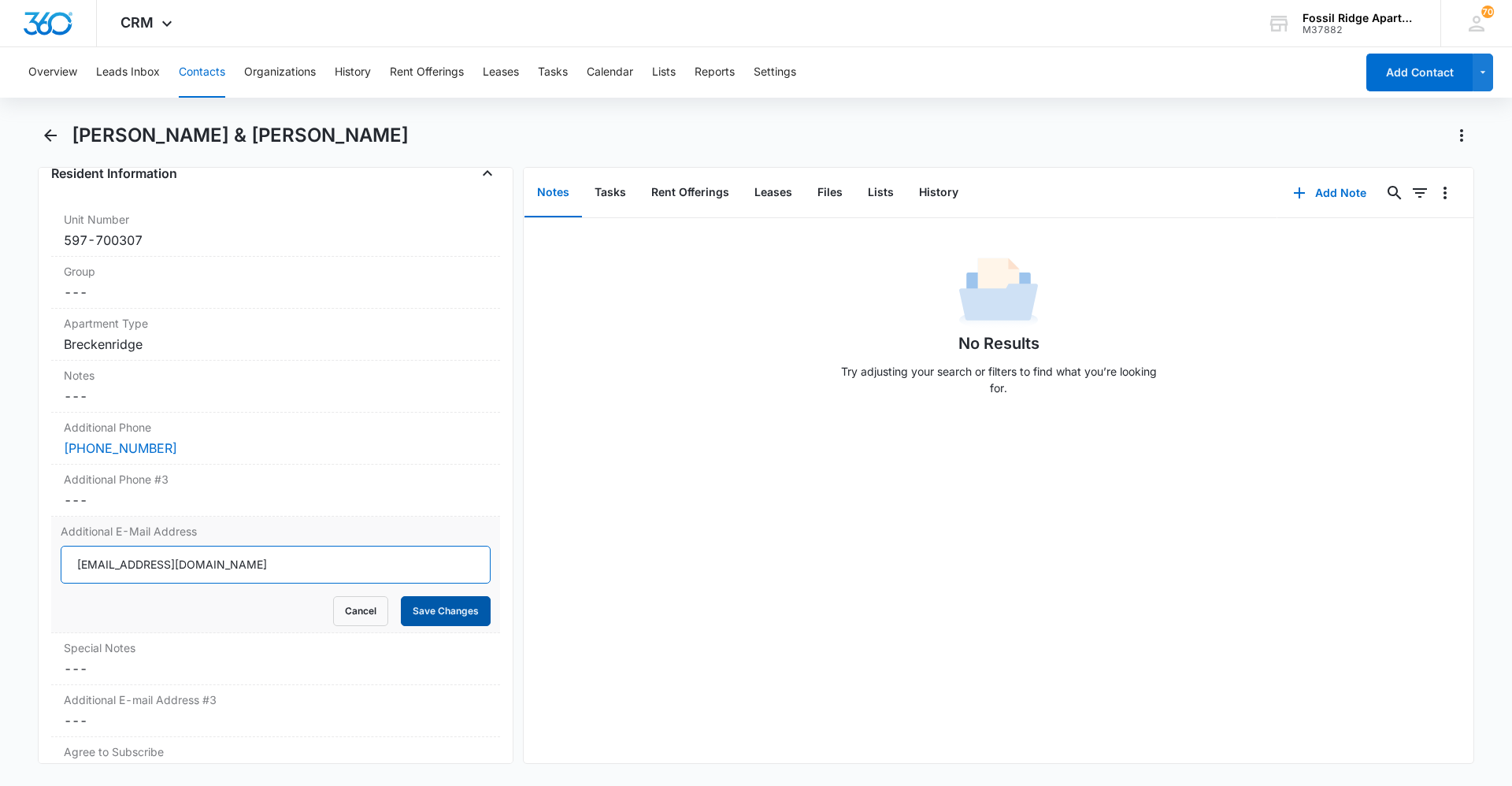
type input "[EMAIL_ADDRESS][DOMAIN_NAME]"
click at [415, 608] on button "Save Changes" at bounding box center [445, 610] width 90 height 30
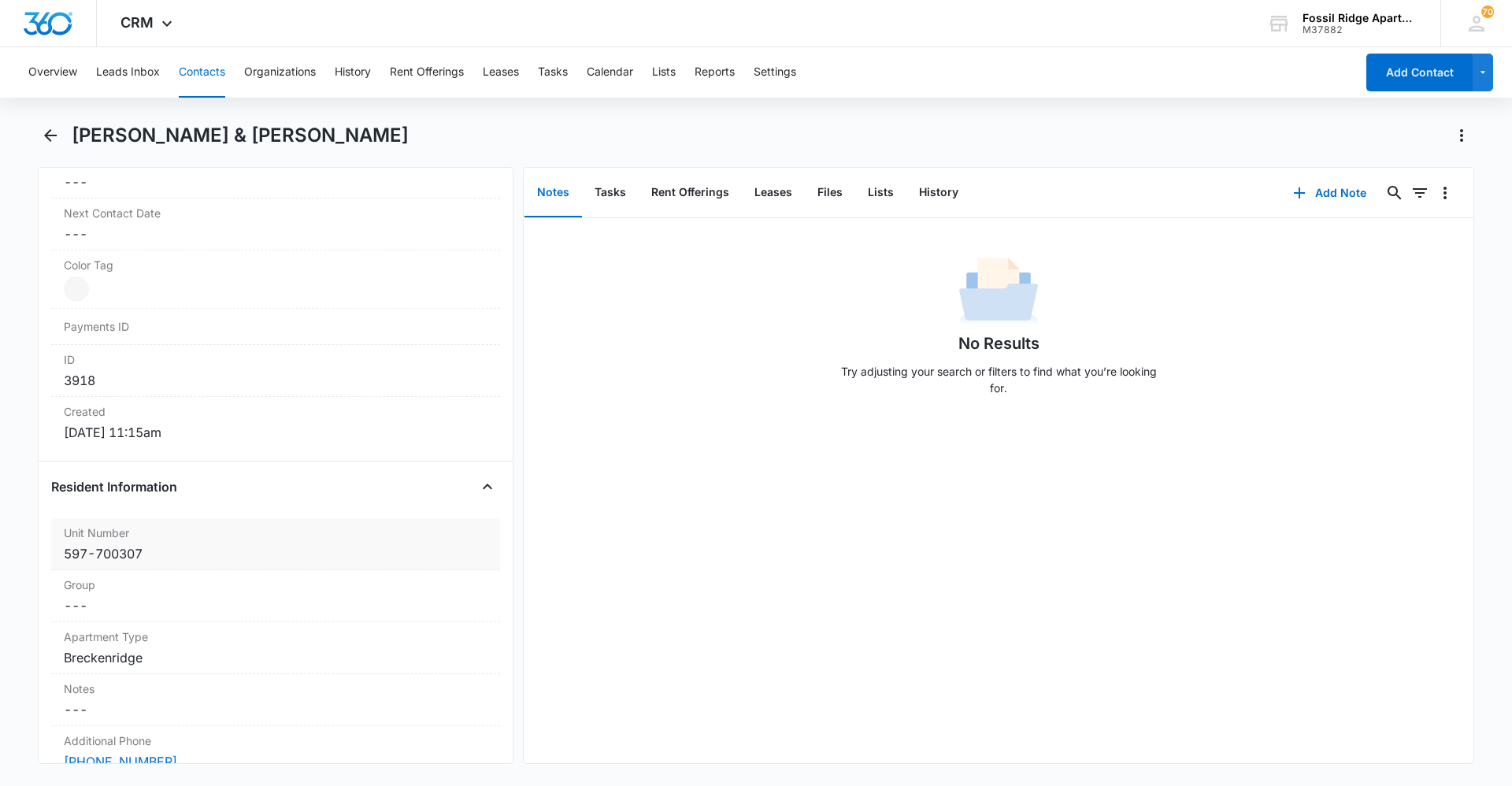
scroll to position [866, 0]
click at [475, 495] on button "Close" at bounding box center [487, 488] width 26 height 26
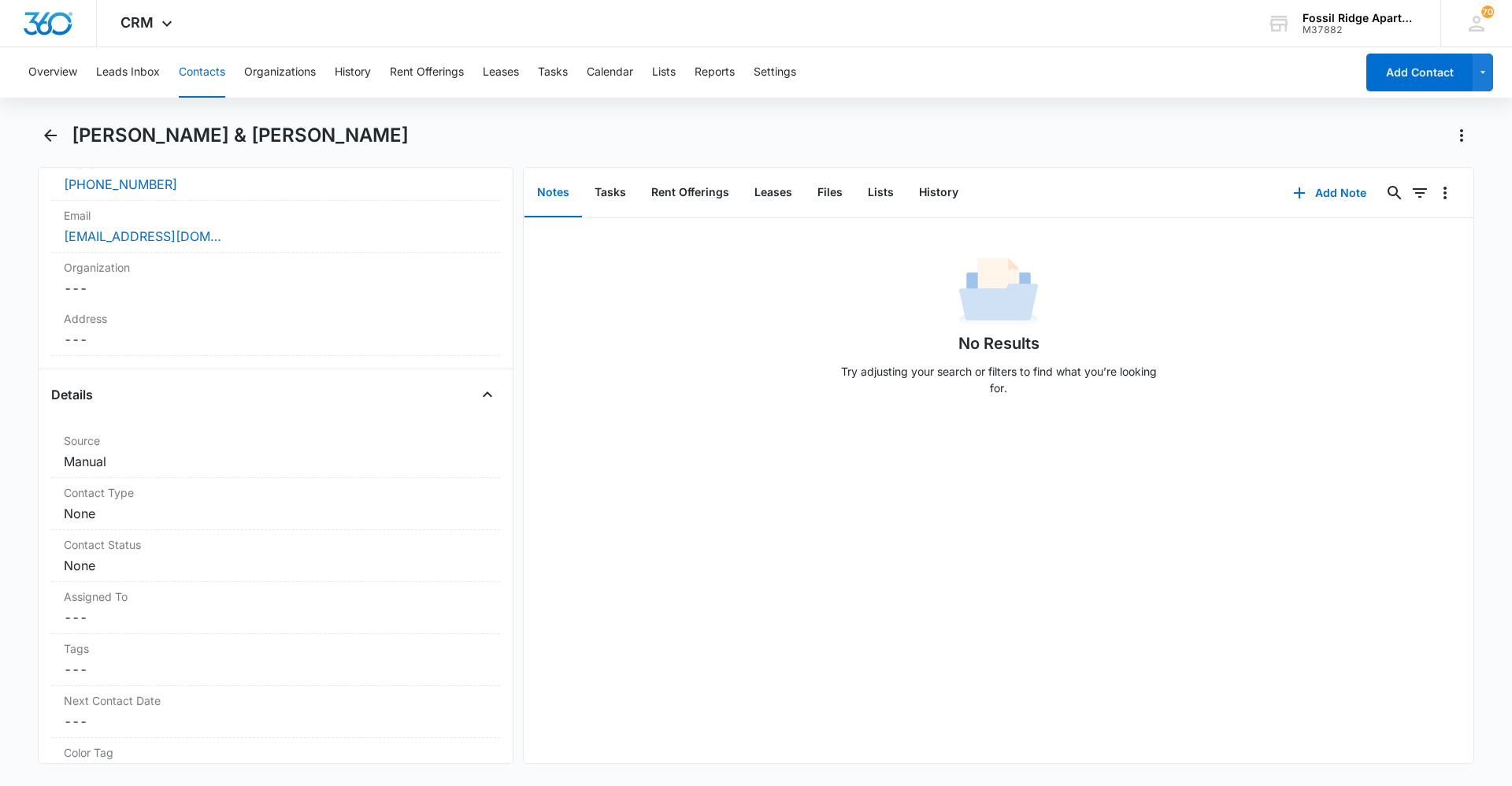
scroll to position [315, 0]
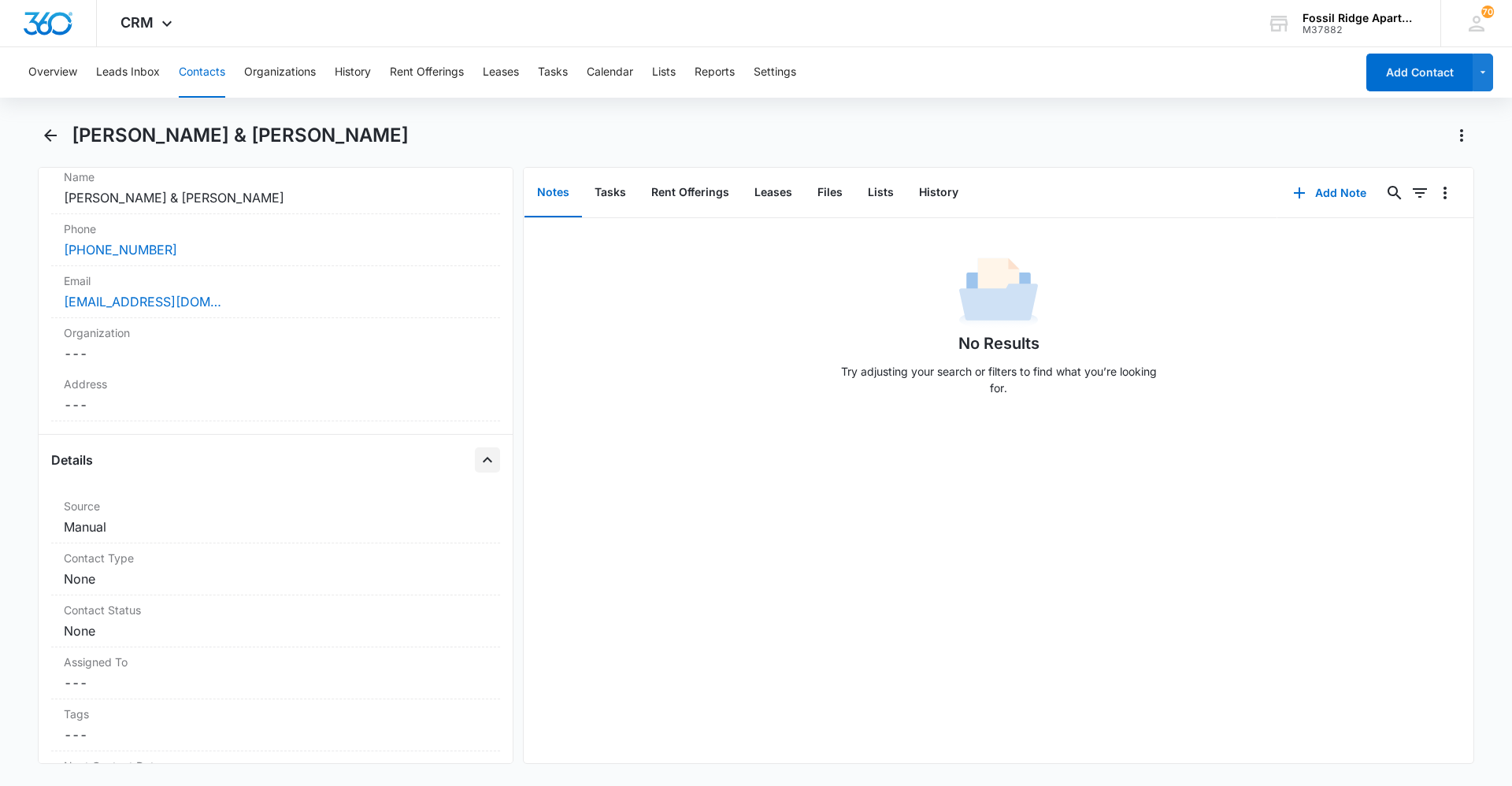
click at [483, 461] on icon "Close" at bounding box center [487, 459] width 9 height 5
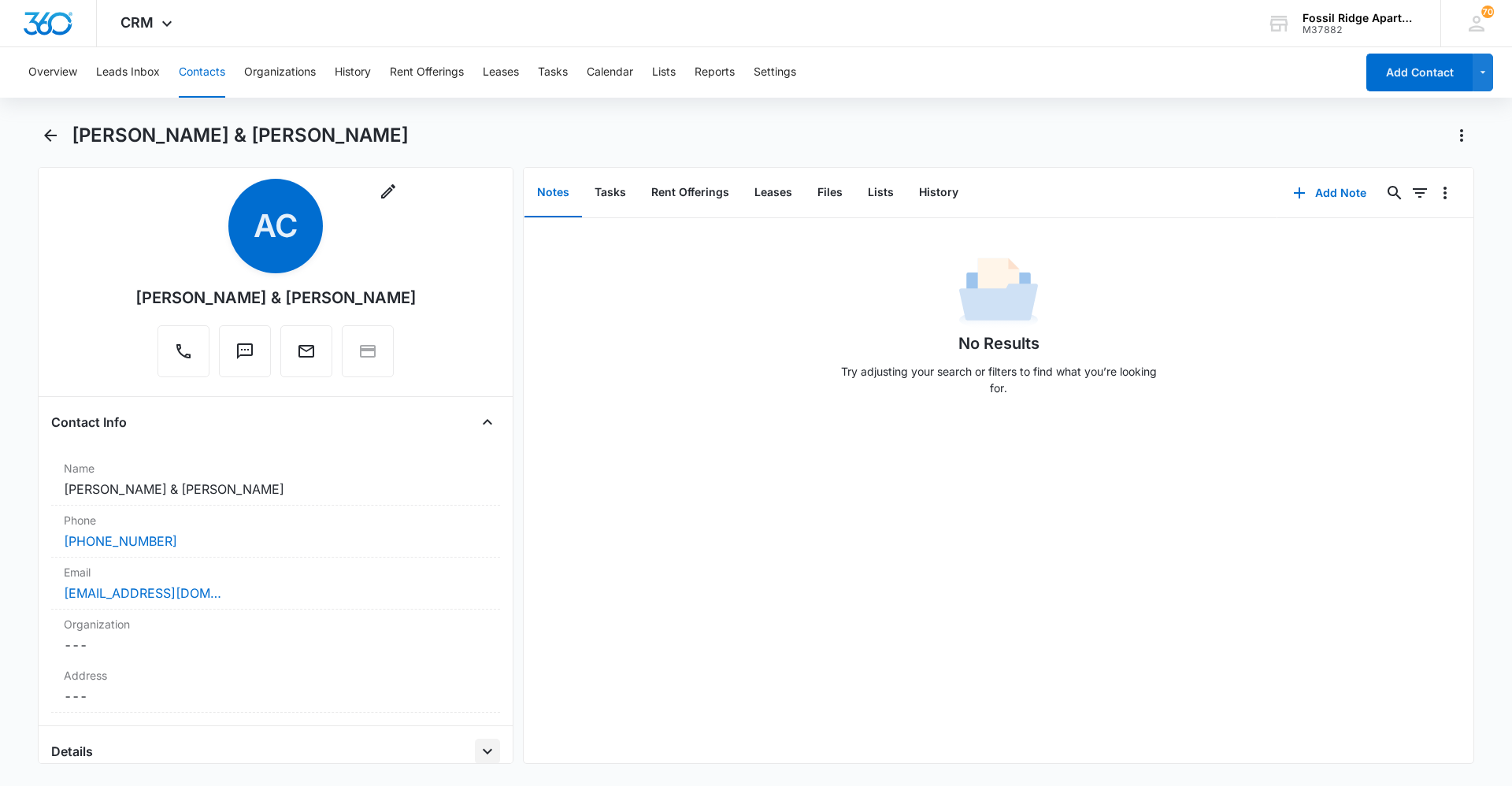
scroll to position [0, 0]
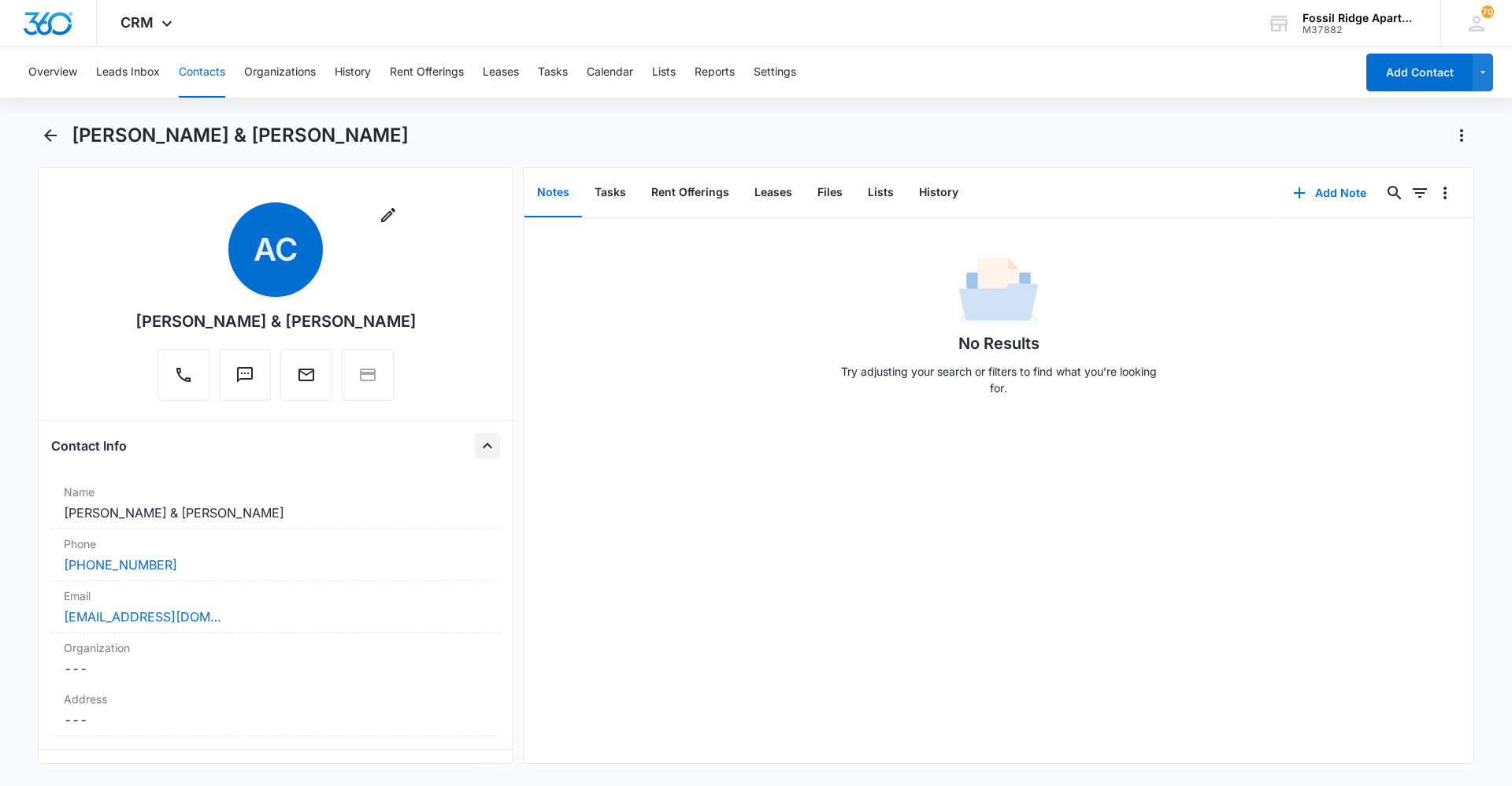
click at [478, 449] on icon "Close" at bounding box center [487, 445] width 19 height 19
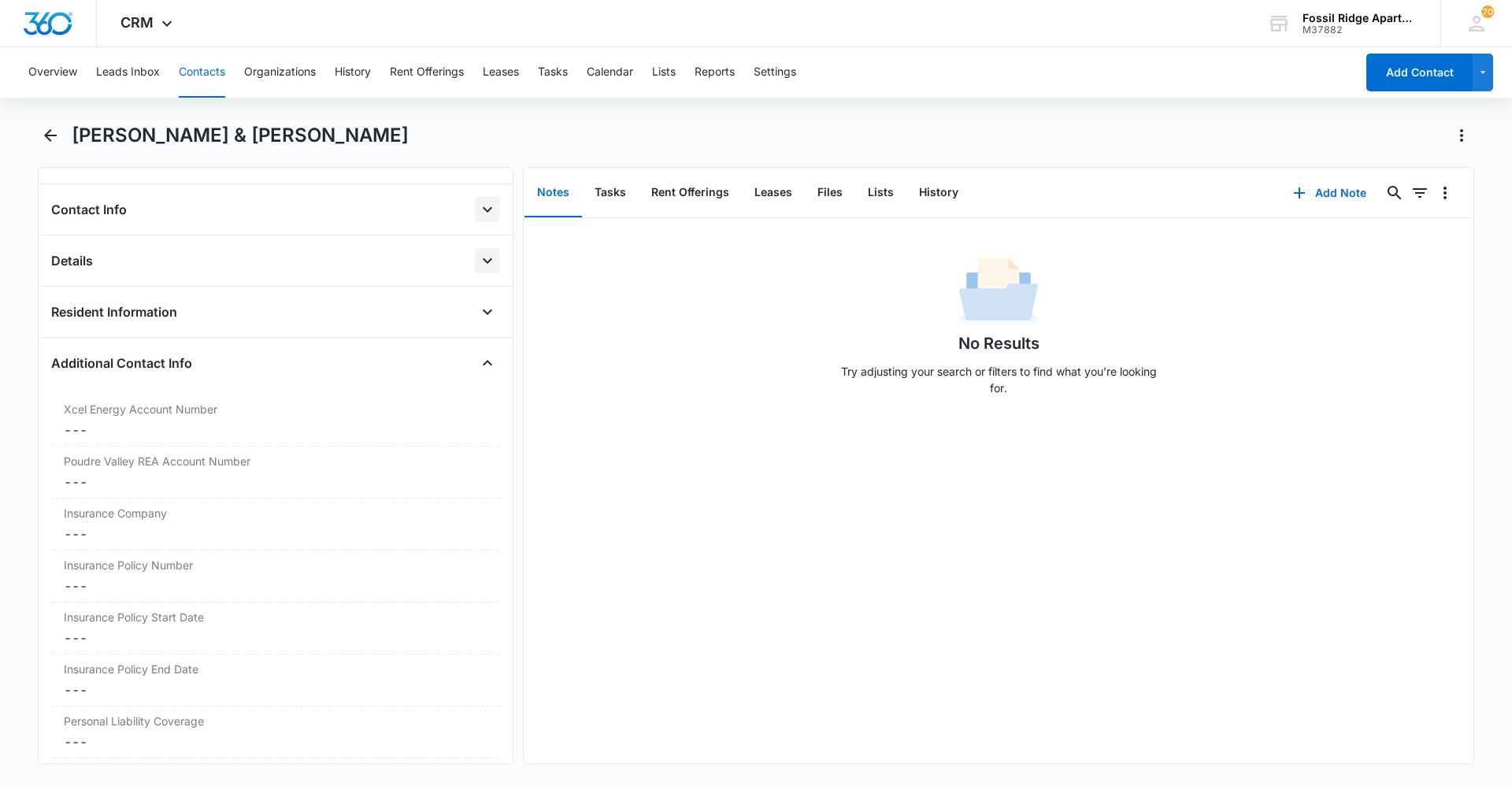
scroll to position [315, 0]
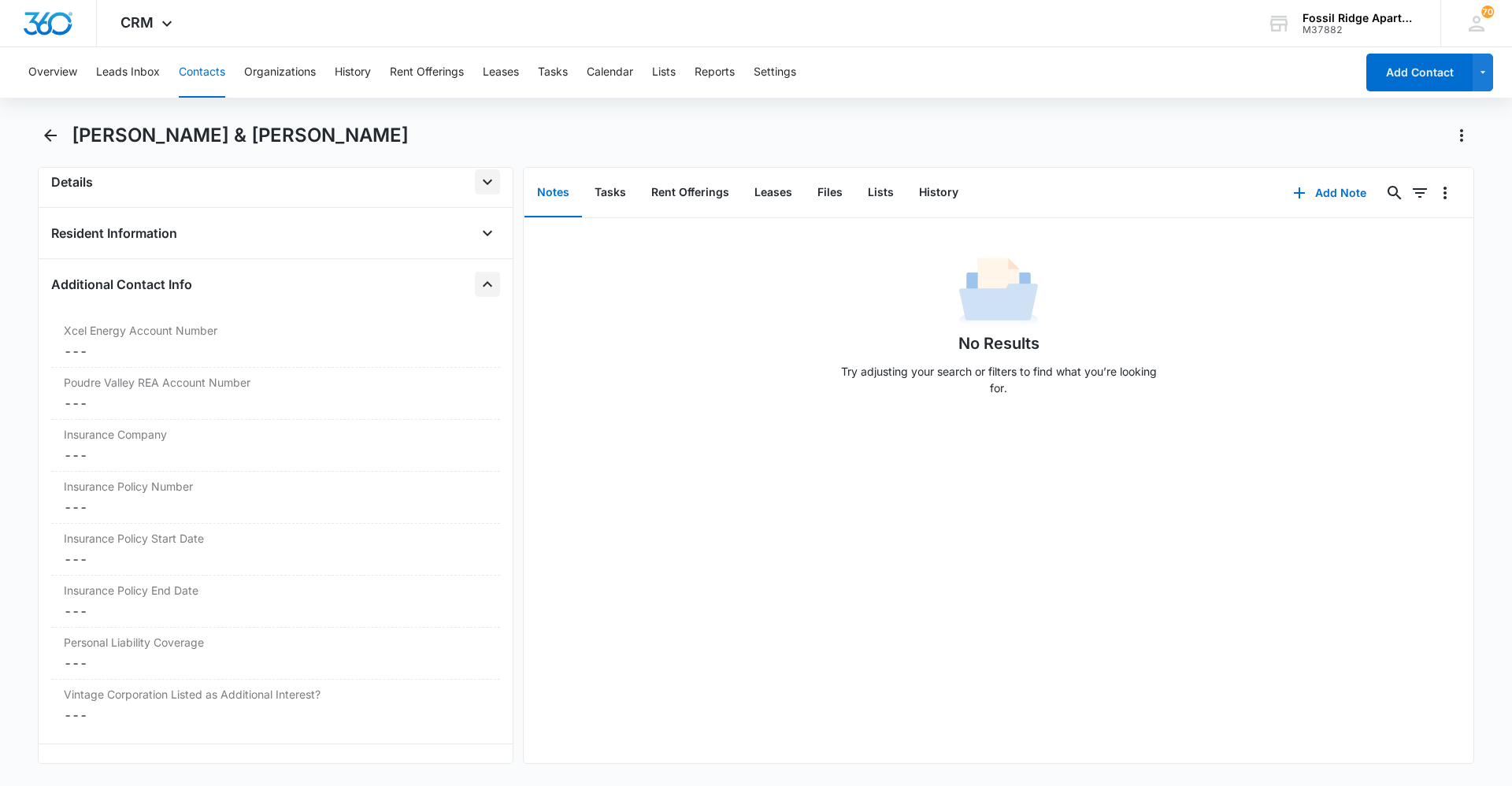
click at [478, 289] on icon "Close" at bounding box center [487, 284] width 19 height 19
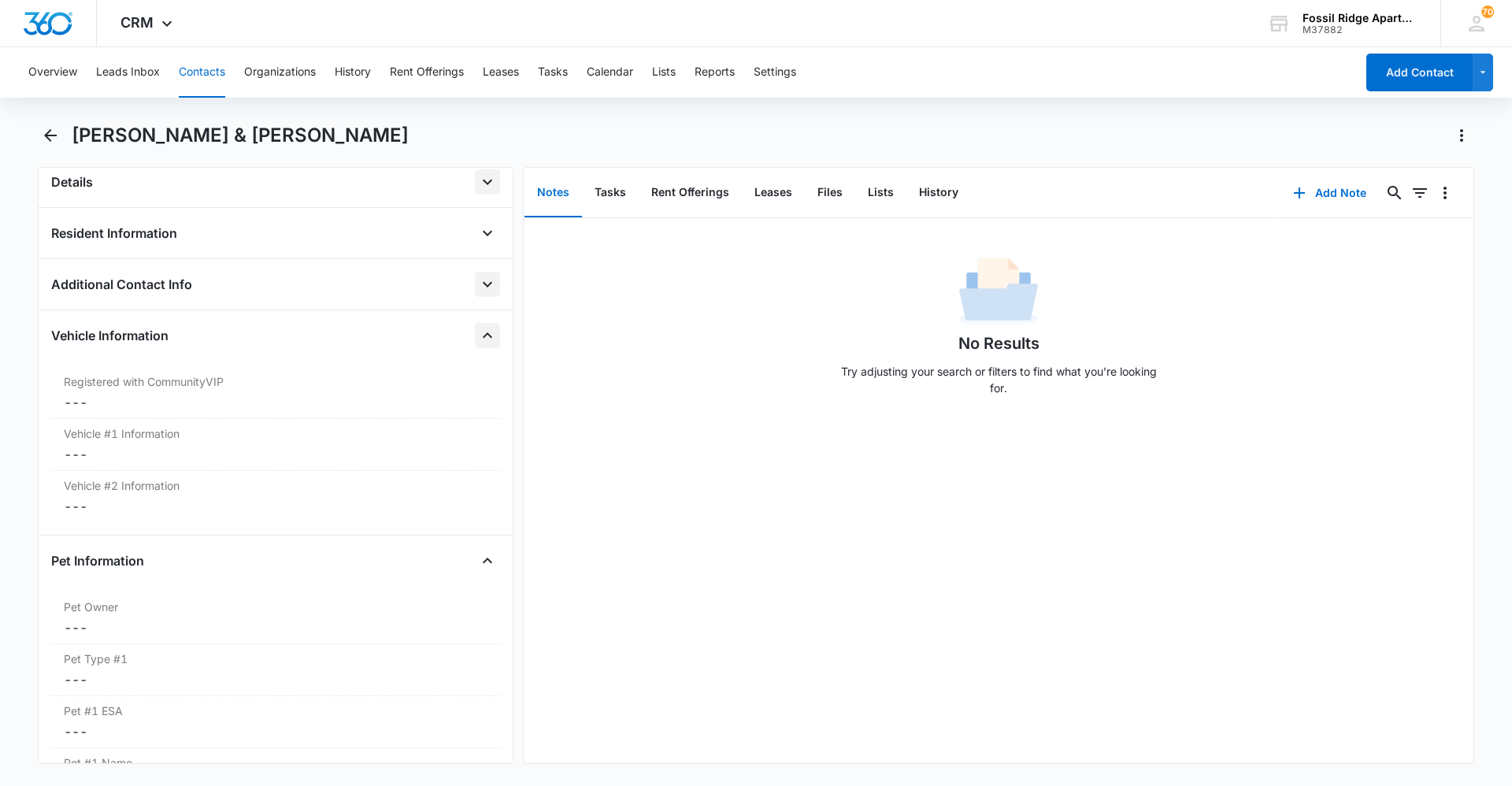
click at [478, 335] on icon "Close" at bounding box center [487, 335] width 19 height 19
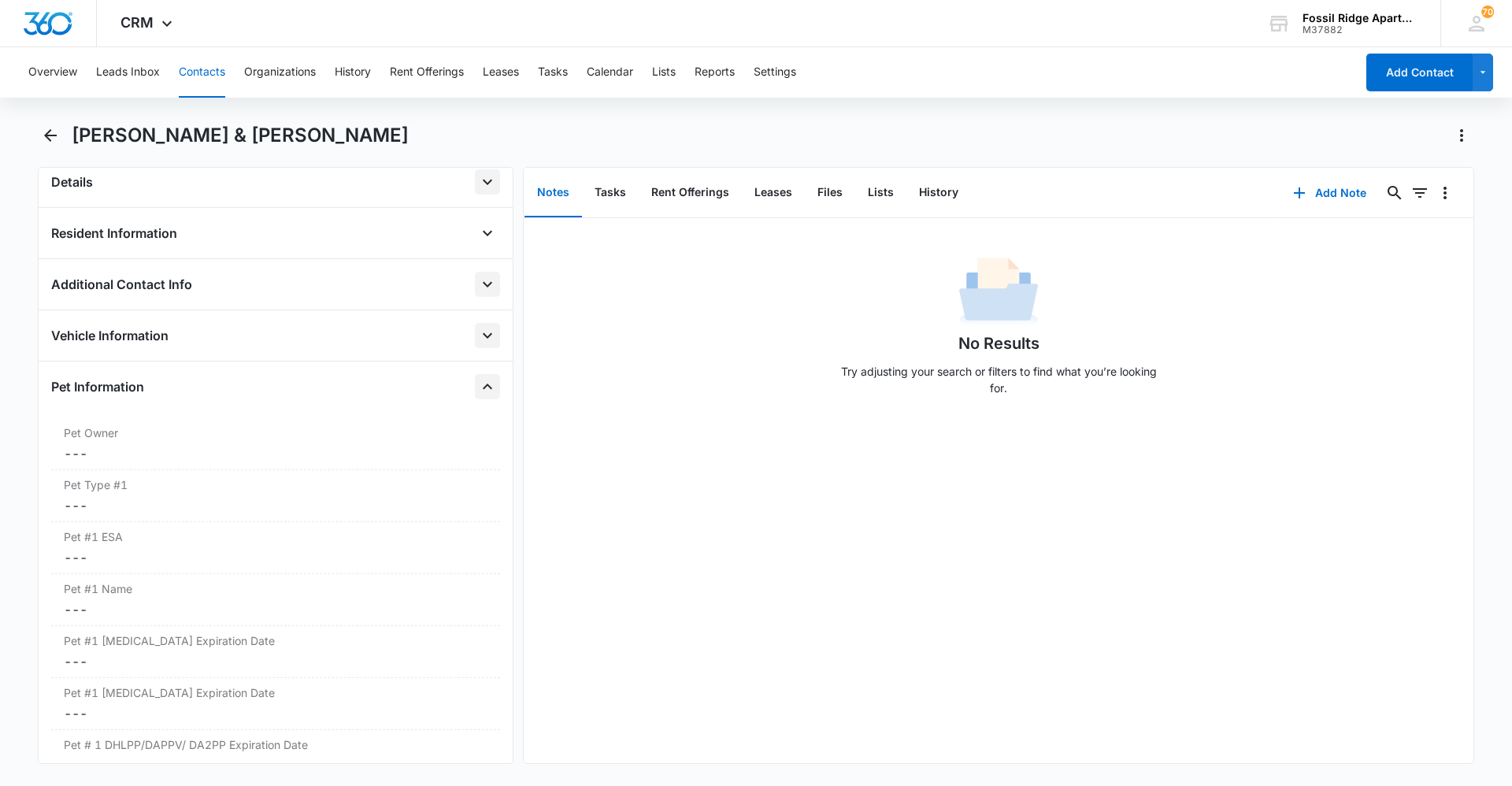
click at [478, 383] on icon "Close" at bounding box center [487, 386] width 19 height 19
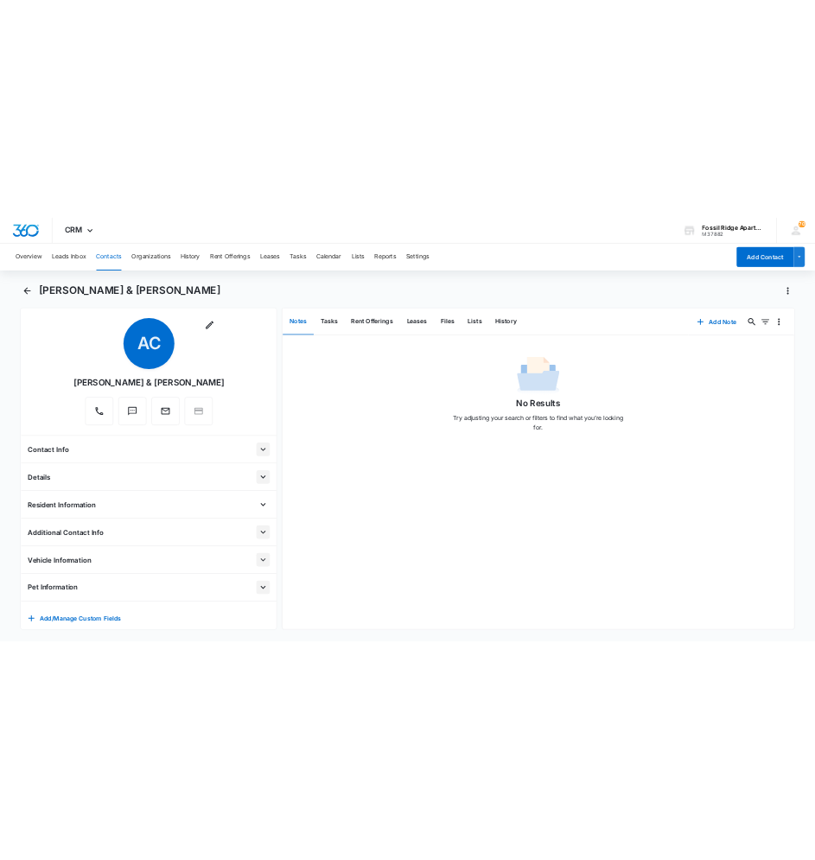
scroll to position [0, 0]
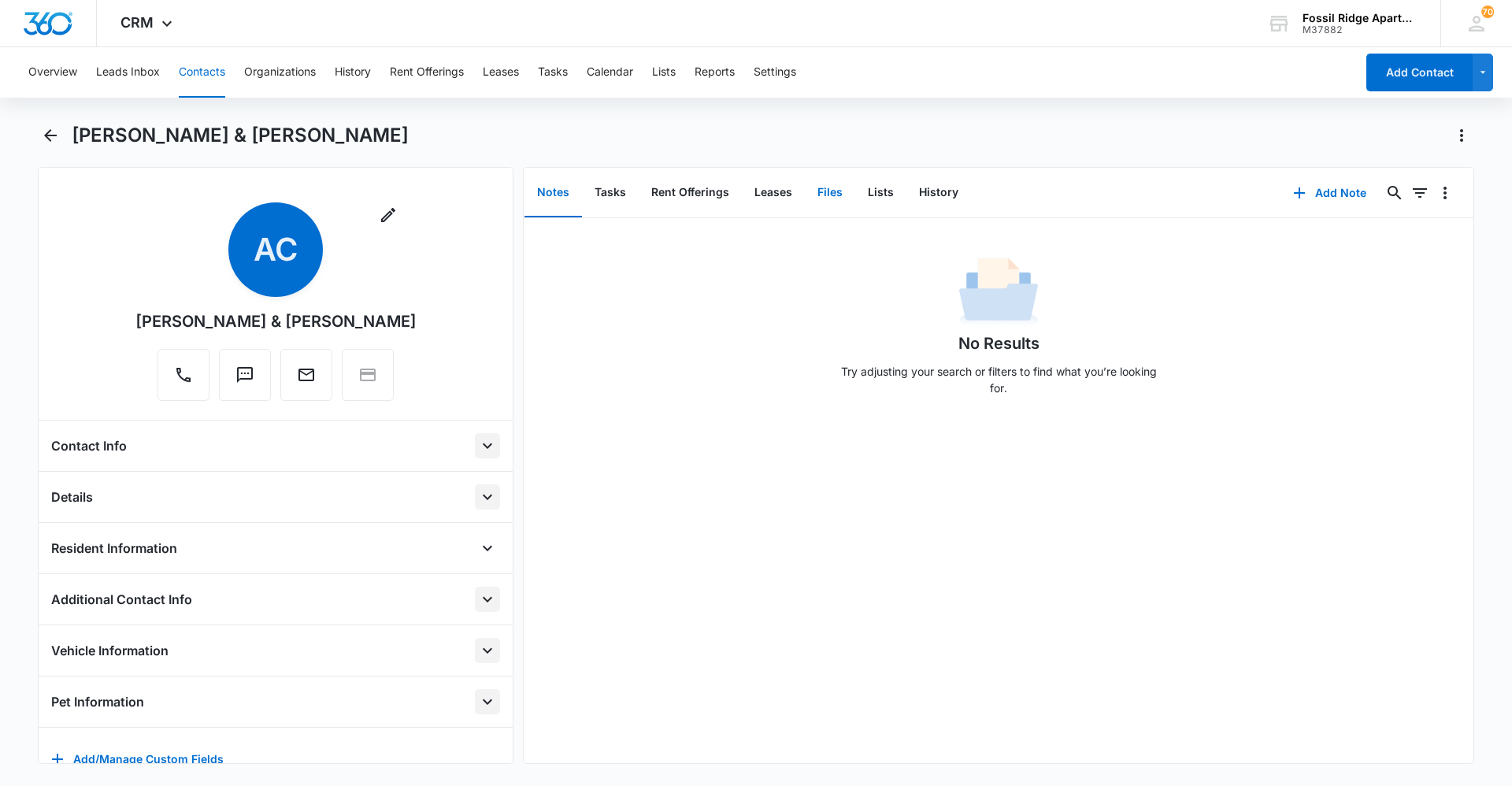
click at [822, 189] on button "Files" at bounding box center [829, 193] width 50 height 49
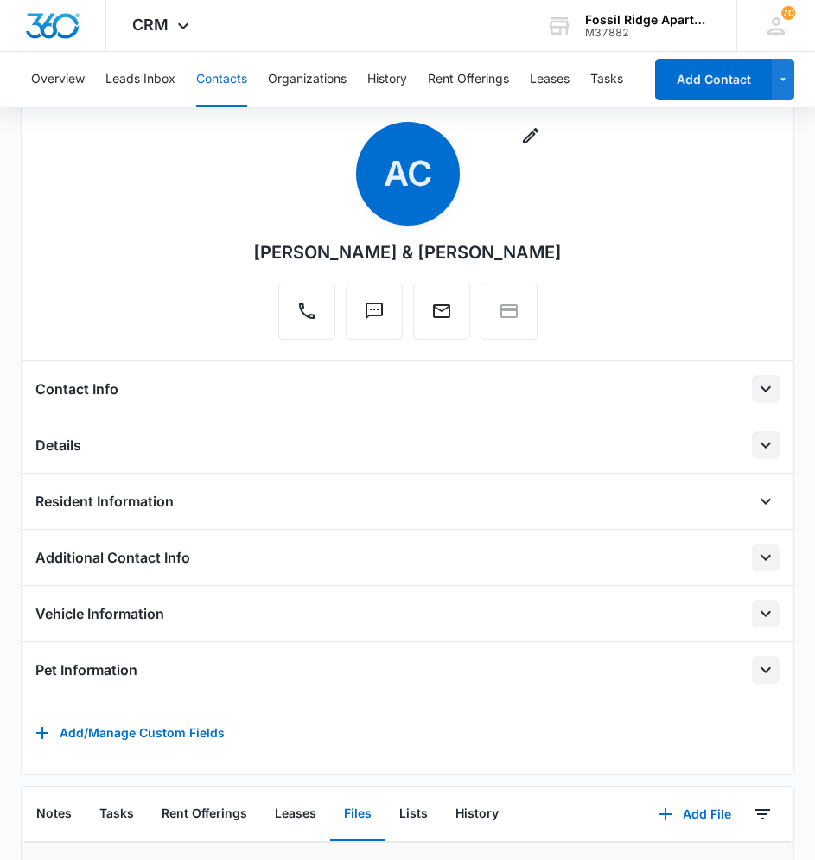
scroll to position [346, 0]
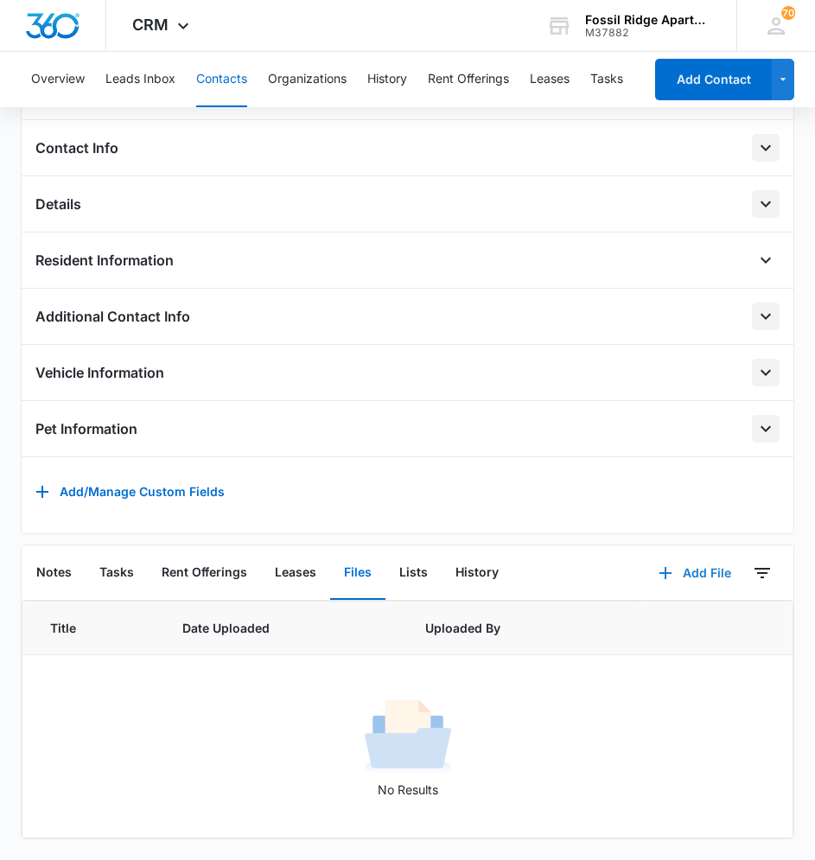
click at [668, 578] on button "Add File" at bounding box center [694, 572] width 107 height 41
click at [632, 641] on button "Upload Files" at bounding box center [681, 628] width 131 height 26
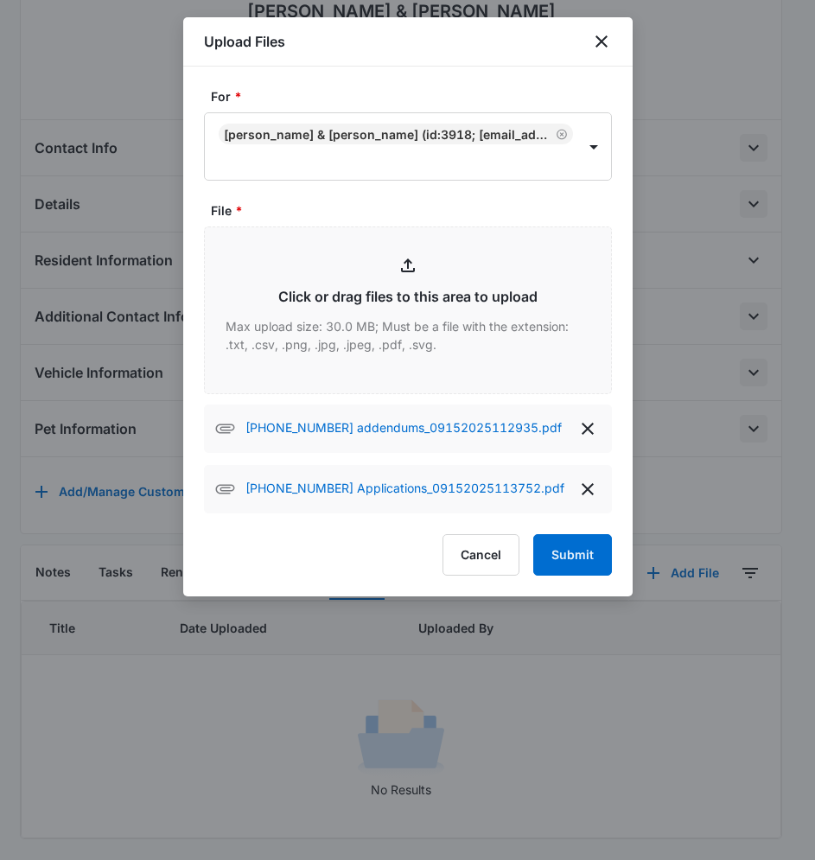
type input "C:\fakepath\597-6700-307 lease_09152025113911.pdf"
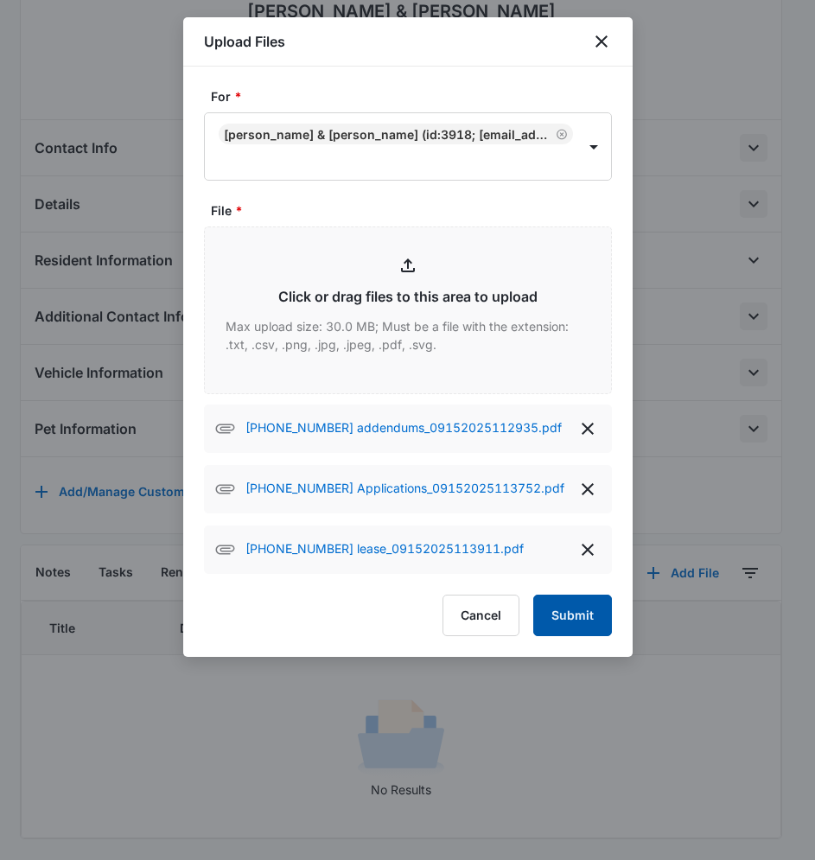
click at [584, 603] on button "Submit" at bounding box center [572, 615] width 79 height 41
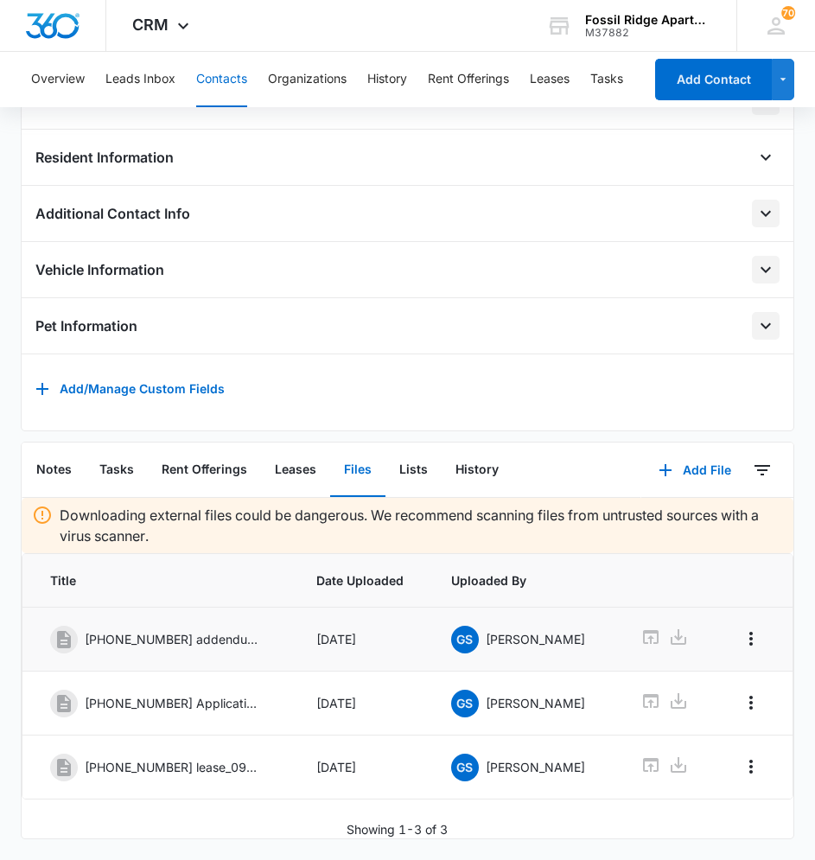
scroll to position [483, 0]
click at [741, 628] on icon "Overflow Menu" at bounding box center [751, 638] width 21 height 21
click at [690, 694] on div "Edit" at bounding box center [701, 700] width 22 height 12
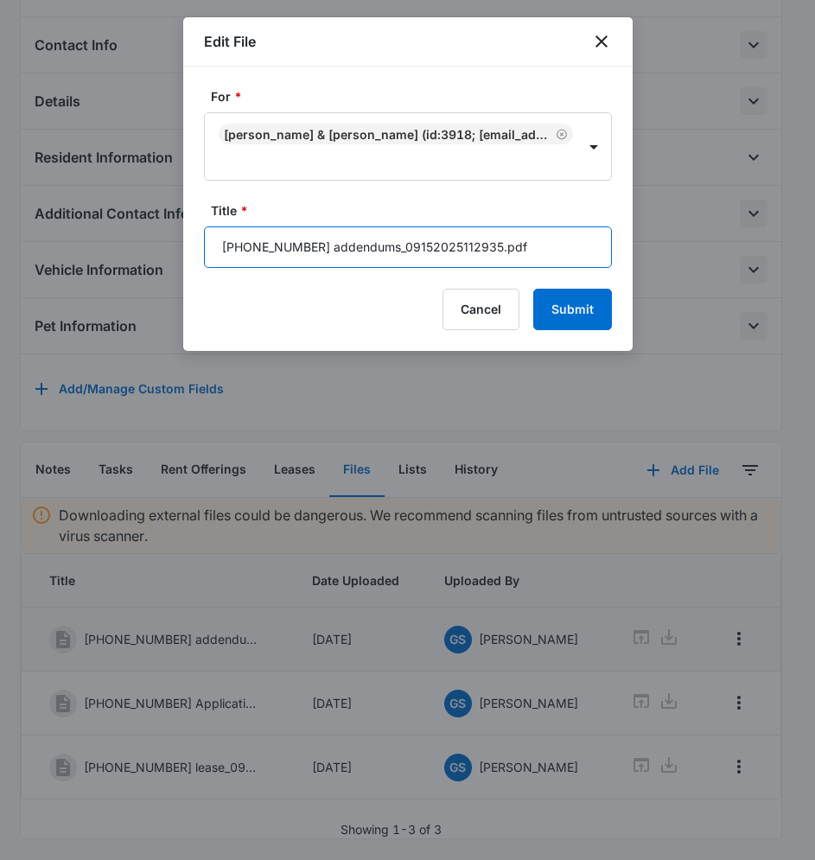
drag, startPoint x: 526, startPoint y: 249, endPoint x: 377, endPoint y: 252, distance: 148.7
click at [377, 252] on input "597-6700-307 addendums_09152025112935.pdf" at bounding box center [408, 246] width 408 height 41
type input "597-6700-307 addendums"
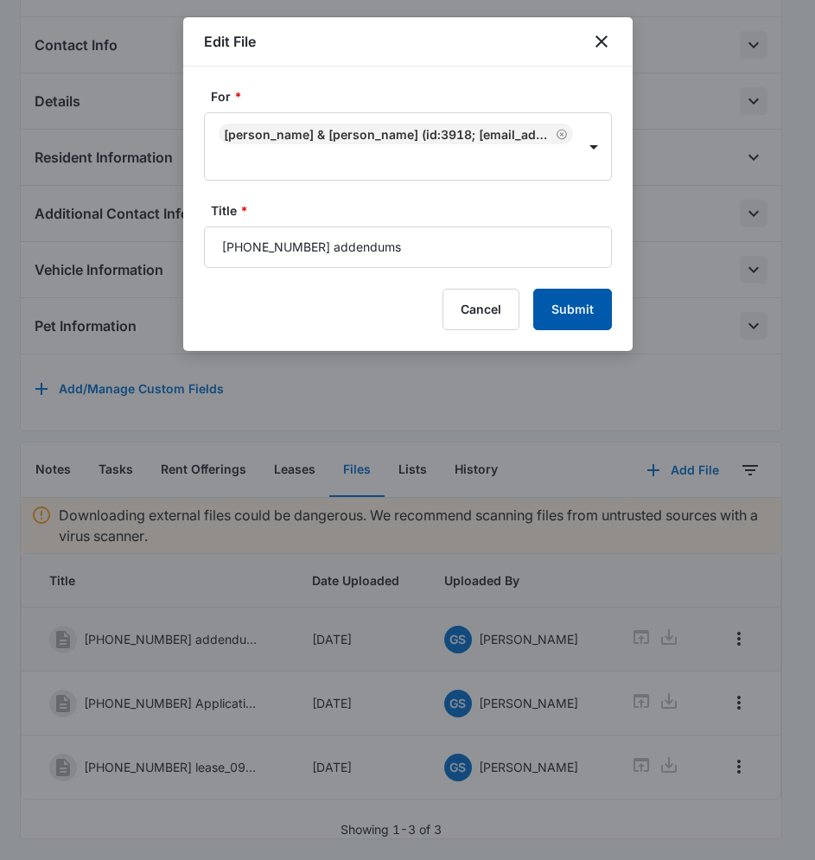
click at [558, 315] on button "Submit" at bounding box center [572, 309] width 79 height 41
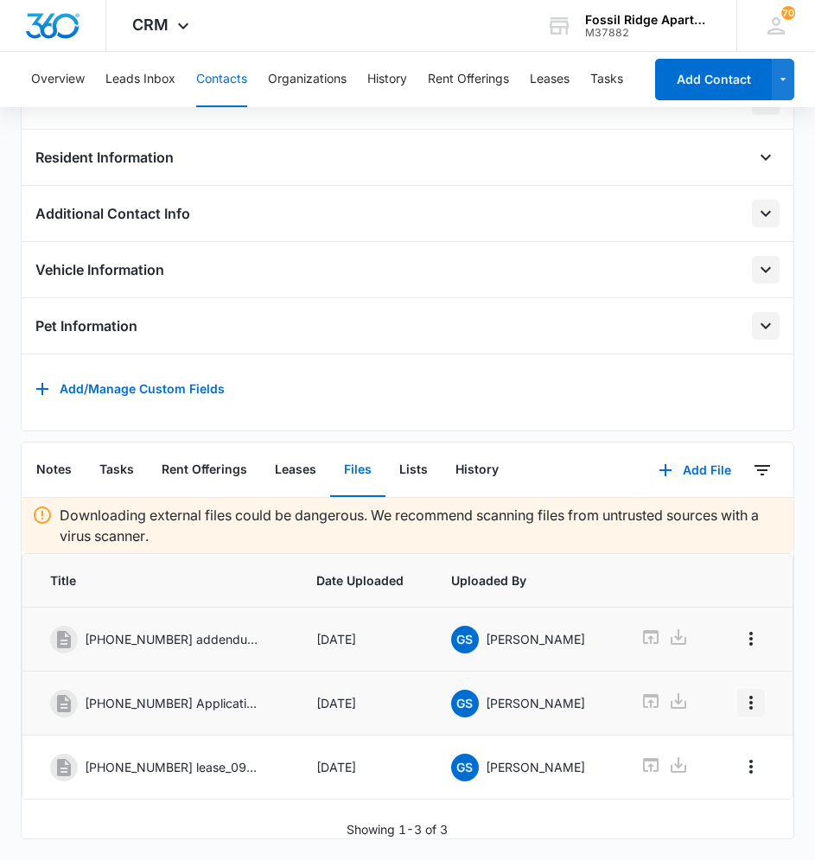
click at [749, 696] on icon "Overflow Menu" at bounding box center [750, 703] width 3 height 14
click at [717, 751] on button "Edit" at bounding box center [711, 764] width 84 height 26
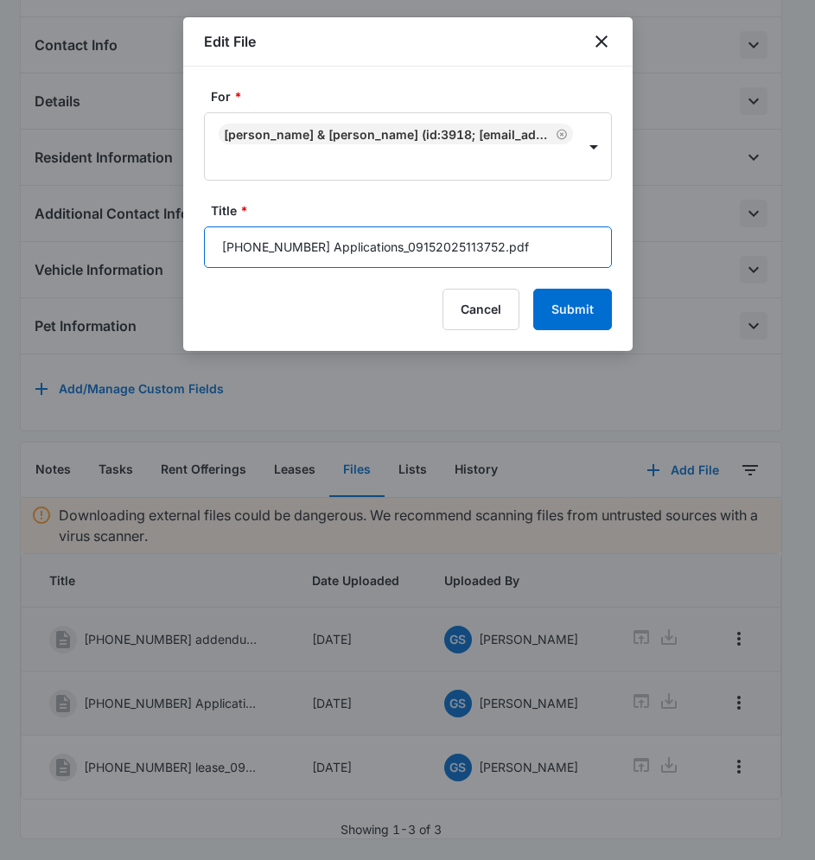
drag, startPoint x: 516, startPoint y: 249, endPoint x: 381, endPoint y: 249, distance: 134.8
click at [381, 249] on input "597-6700-307 Applications_09152025113752.pdf" at bounding box center [408, 246] width 408 height 41
type input "597-6700-307 Applications"
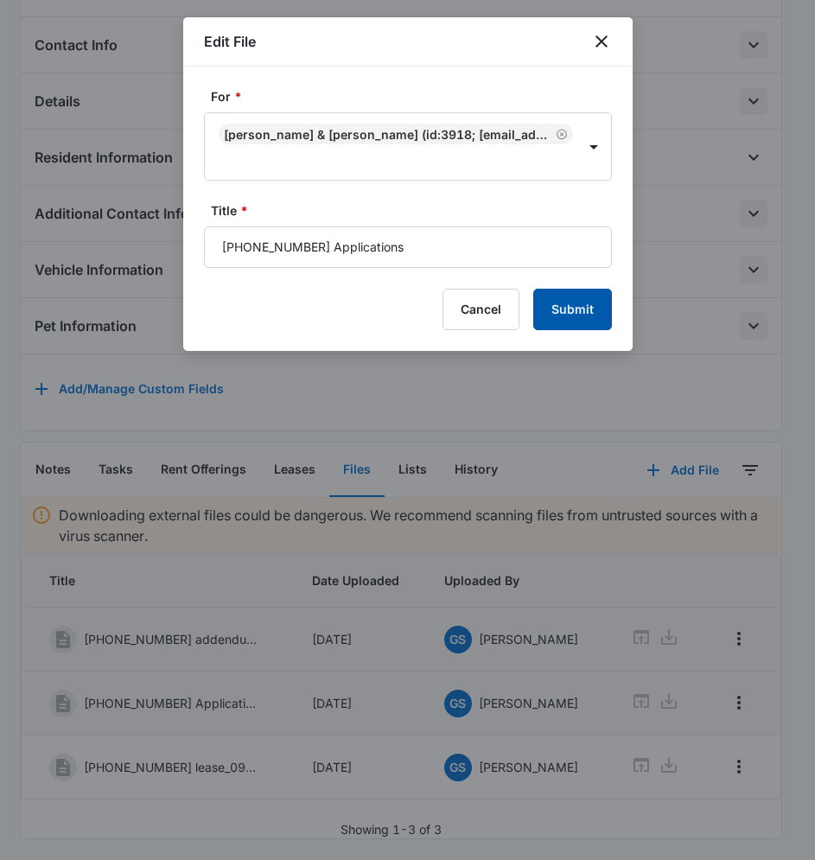
click at [551, 296] on button "Submit" at bounding box center [572, 309] width 79 height 41
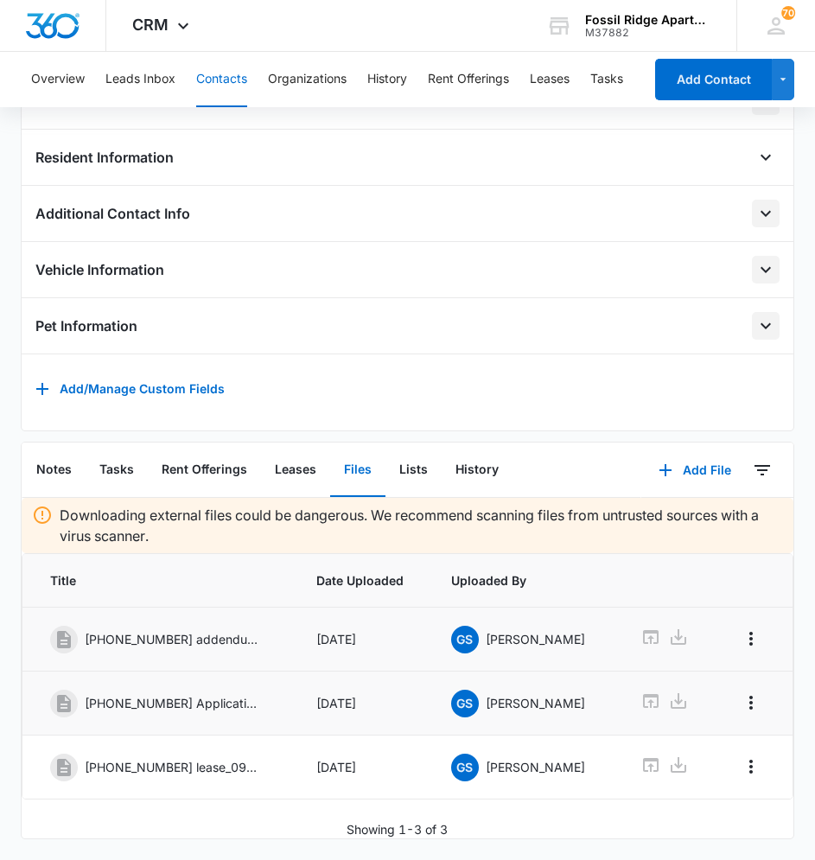
click at [740, 693] on td at bounding box center [754, 704] width 80 height 64
click at [741, 692] on icon "Overflow Menu" at bounding box center [751, 702] width 21 height 21
click at [709, 751] on button "Edit" at bounding box center [711, 764] width 84 height 26
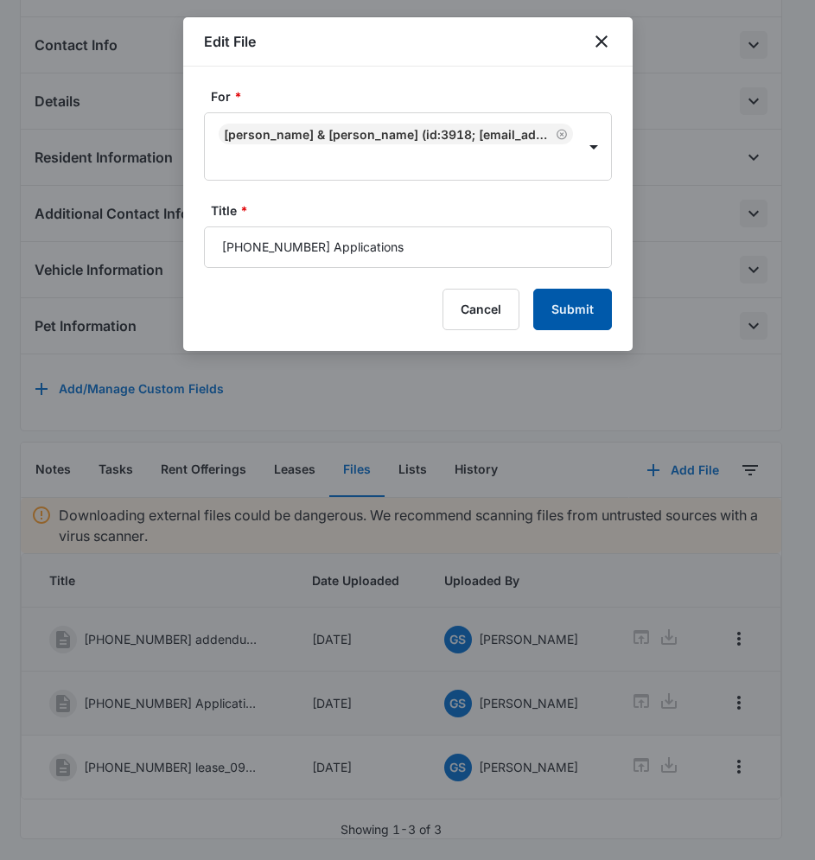
click at [590, 298] on button "Submit" at bounding box center [572, 309] width 79 height 41
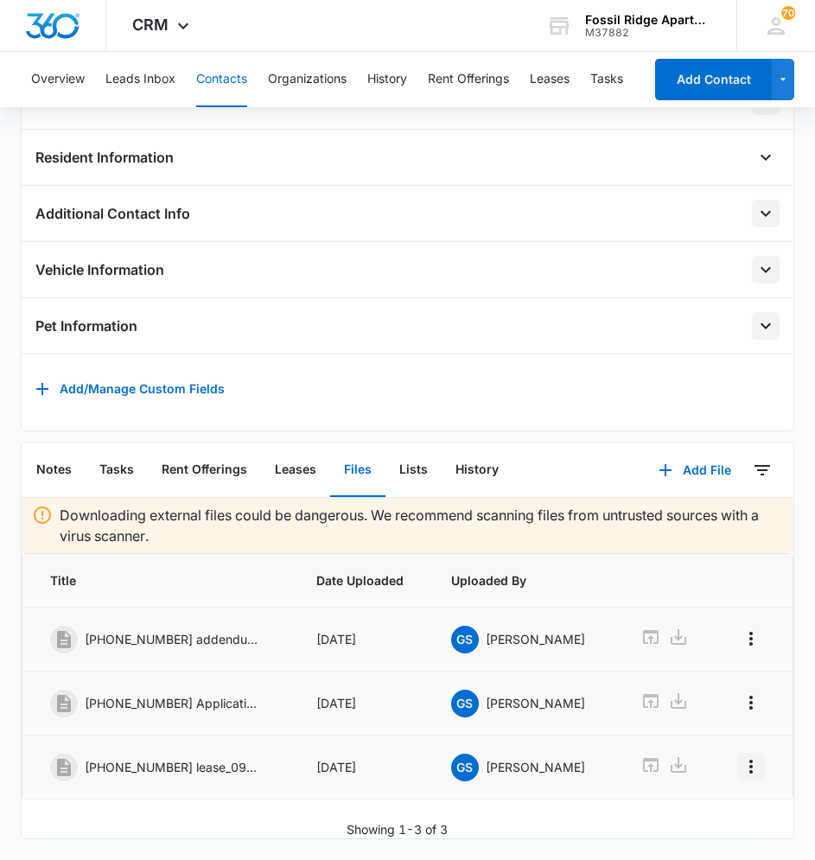
click at [742, 756] on icon "Overflow Menu" at bounding box center [751, 766] width 21 height 21
click at [693, 822] on div "Edit" at bounding box center [701, 828] width 22 height 12
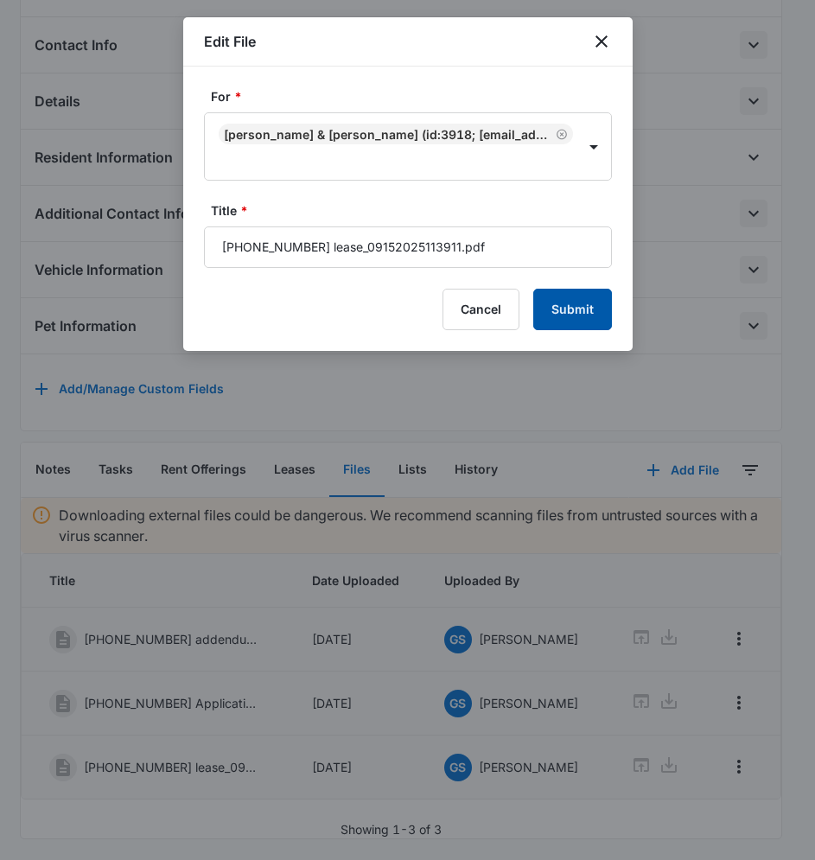
click at [579, 303] on button "Submit" at bounding box center [572, 309] width 79 height 41
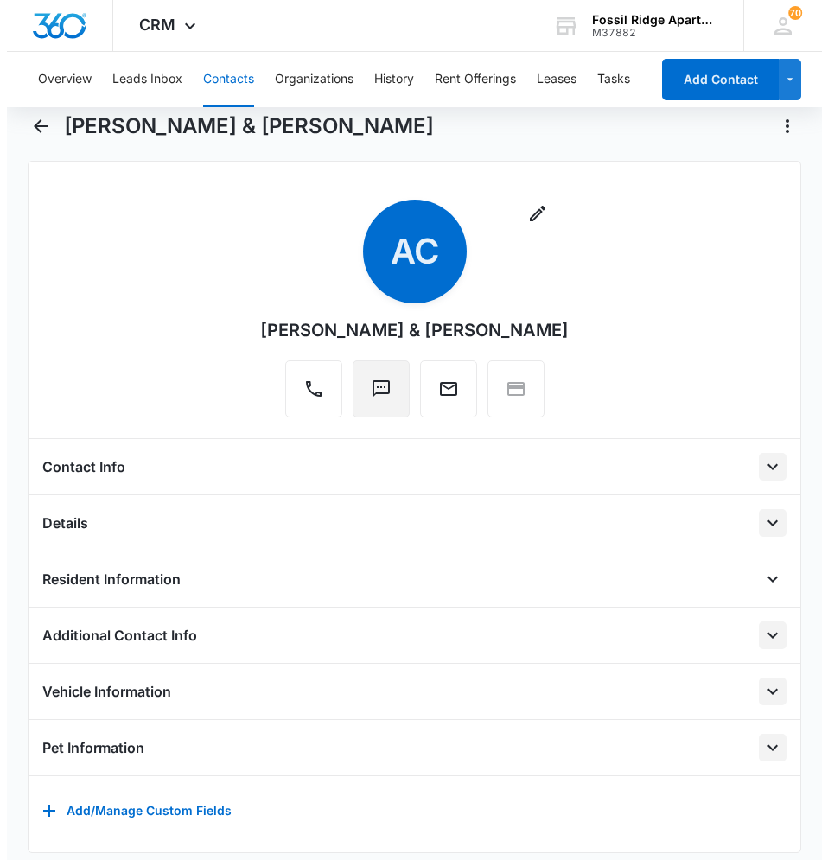
scroll to position [0, 0]
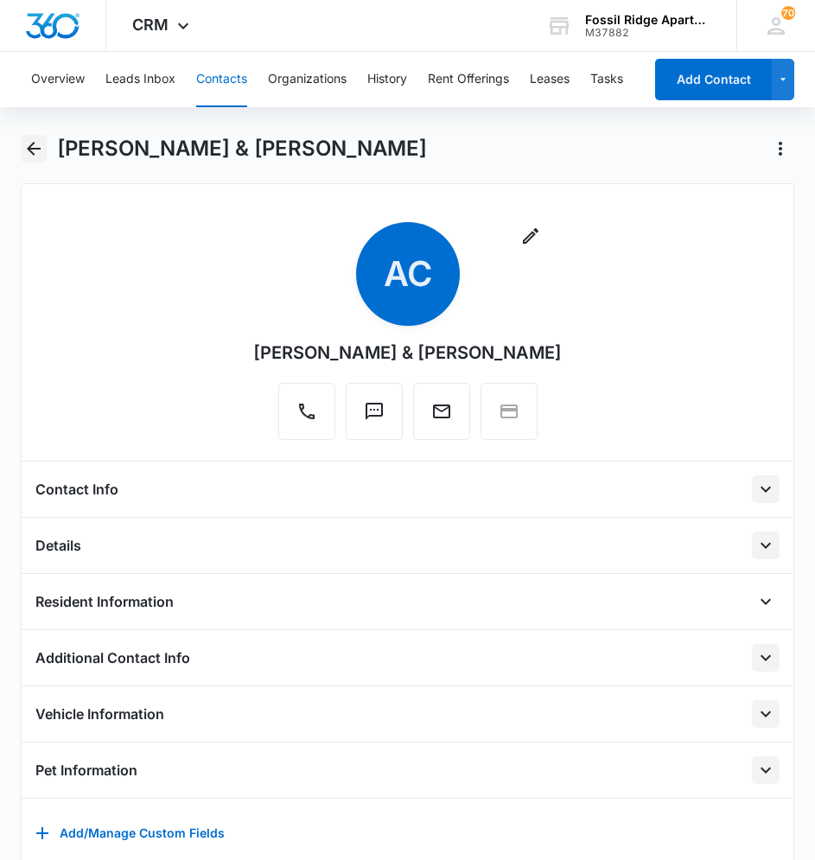
click at [41, 150] on icon "Back" at bounding box center [33, 148] width 21 height 21
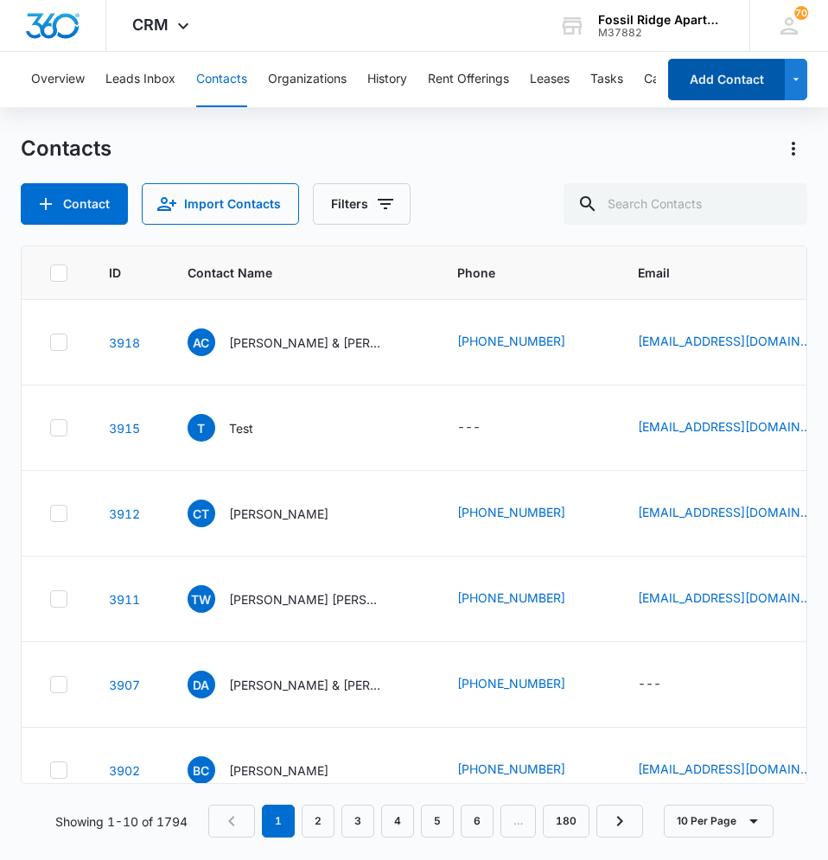
click at [722, 69] on button "Add Contact" at bounding box center [726, 79] width 117 height 41
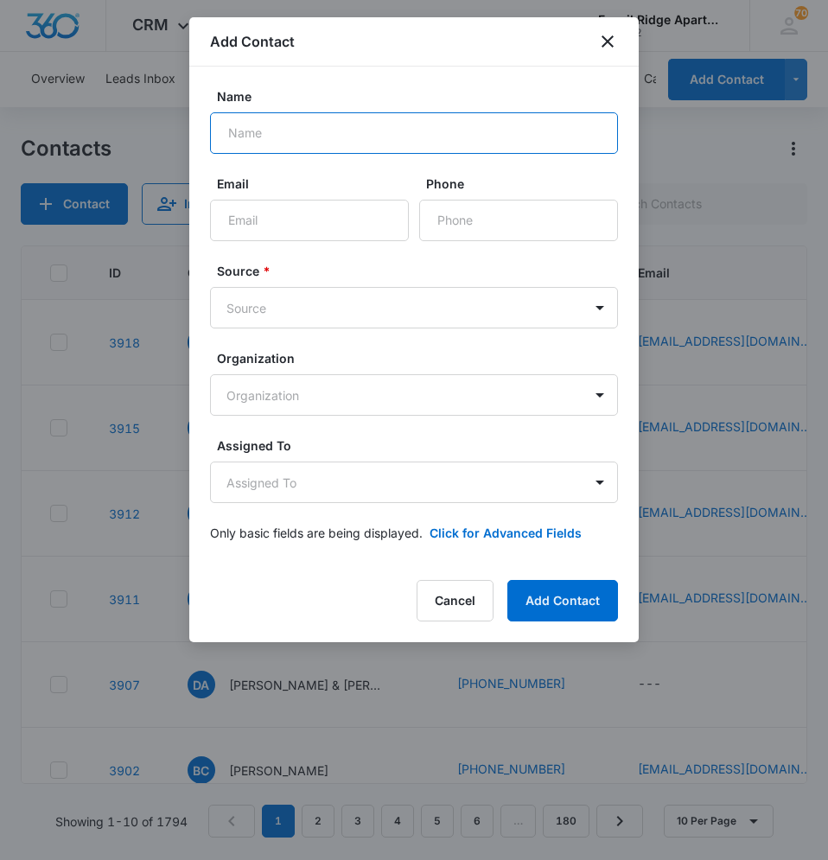
click at [389, 146] on input "Name" at bounding box center [414, 132] width 408 height 41
type input "[PERSON_NAME] & [PERSON_NAME]"
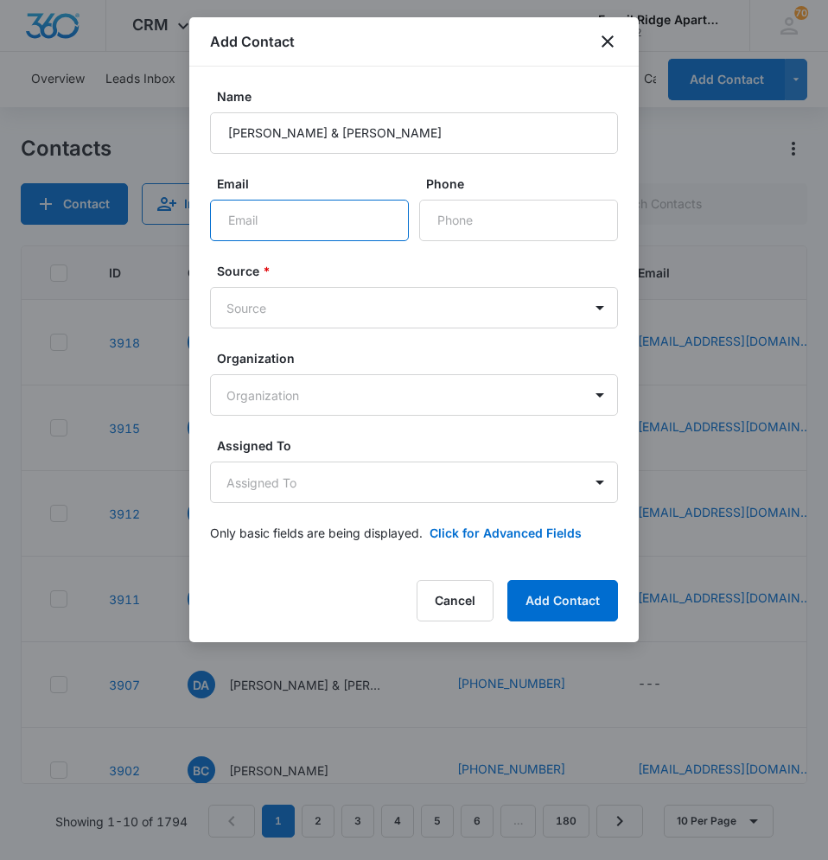
click at [322, 207] on input "Email" at bounding box center [309, 220] width 199 height 41
type input "fereyesandoval@gmailcom"
click at [474, 219] on input "Phone" at bounding box center [518, 220] width 199 height 41
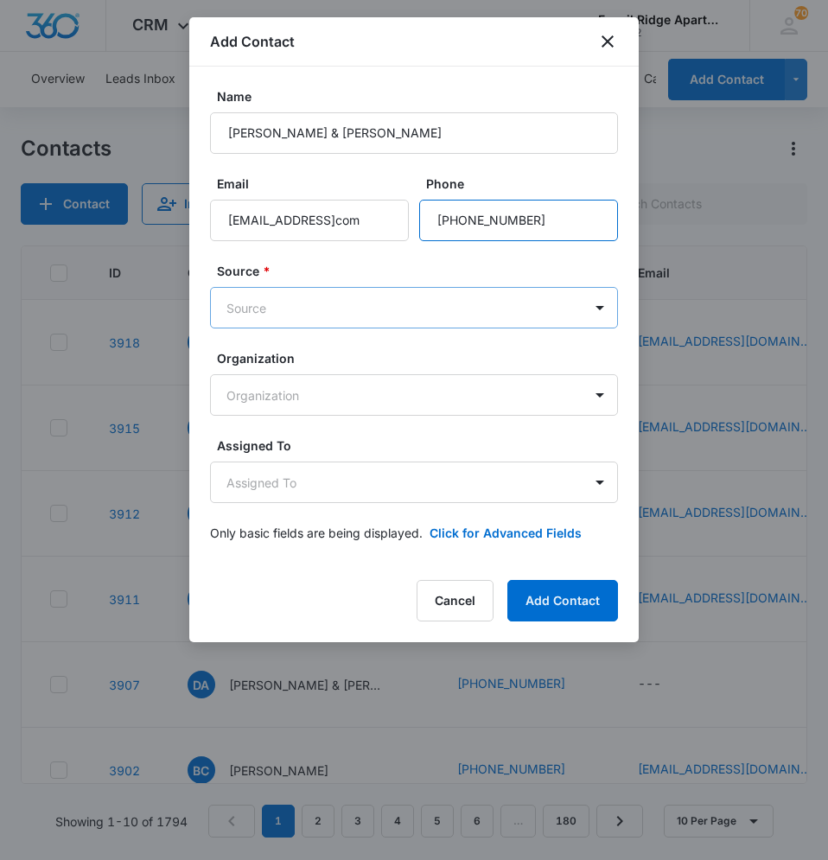
type input "(834) 977-9937"
click at [439, 293] on body "CRM Apps Reputation Websites Forms CRM Email Social Content Ads Intelligence Fi…" at bounding box center [414, 430] width 828 height 860
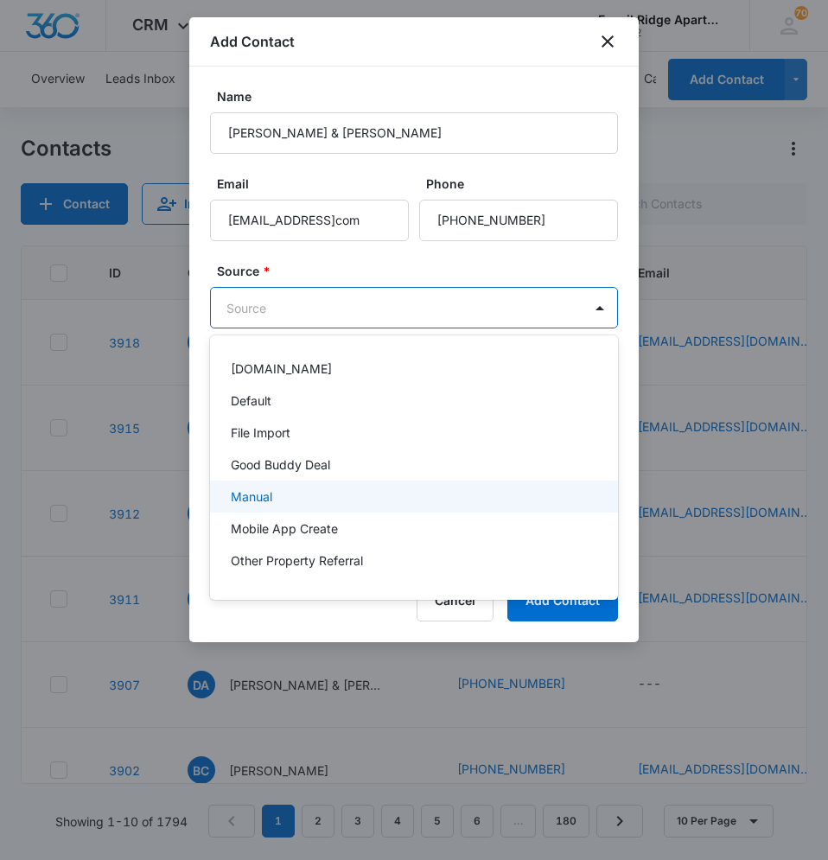
click at [355, 494] on div "Manual" at bounding box center [412, 497] width 363 height 18
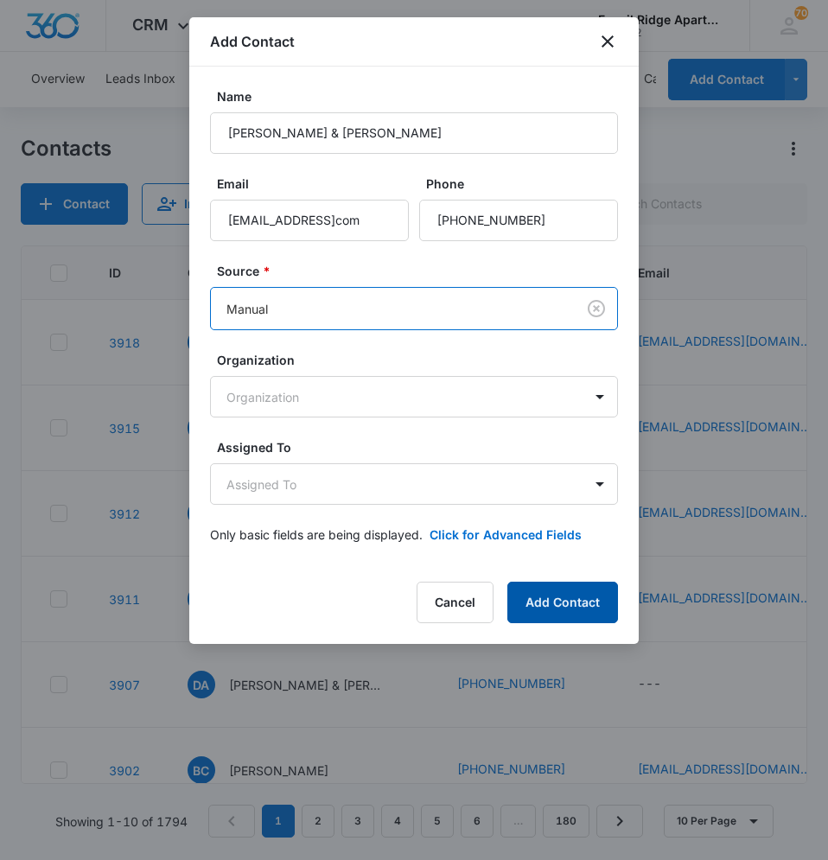
click at [551, 604] on button "Add Contact" at bounding box center [562, 602] width 111 height 41
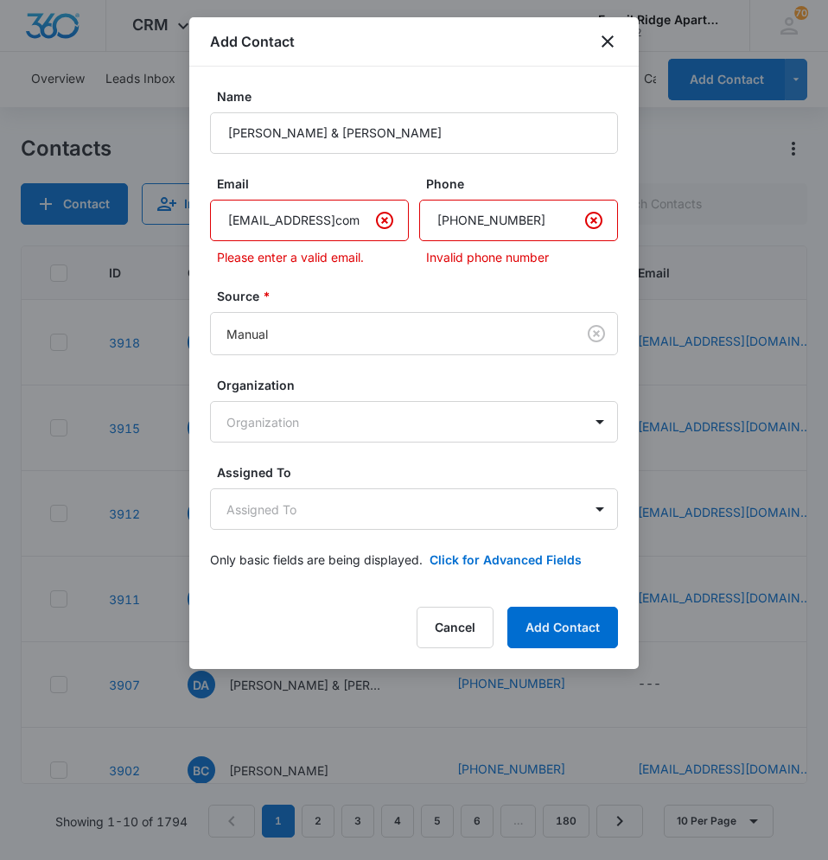
click at [360, 223] on input "fereyesandoval@gmailcom" at bounding box center [309, 220] width 199 height 41
type input "[EMAIL_ADDRESS][DOMAIN_NAME]"
click at [539, 215] on input "Phone" at bounding box center [518, 220] width 199 height 41
click at [463, 215] on input "Phone" at bounding box center [518, 220] width 199 height 41
click at [475, 219] on input "Phone" at bounding box center [518, 220] width 199 height 41
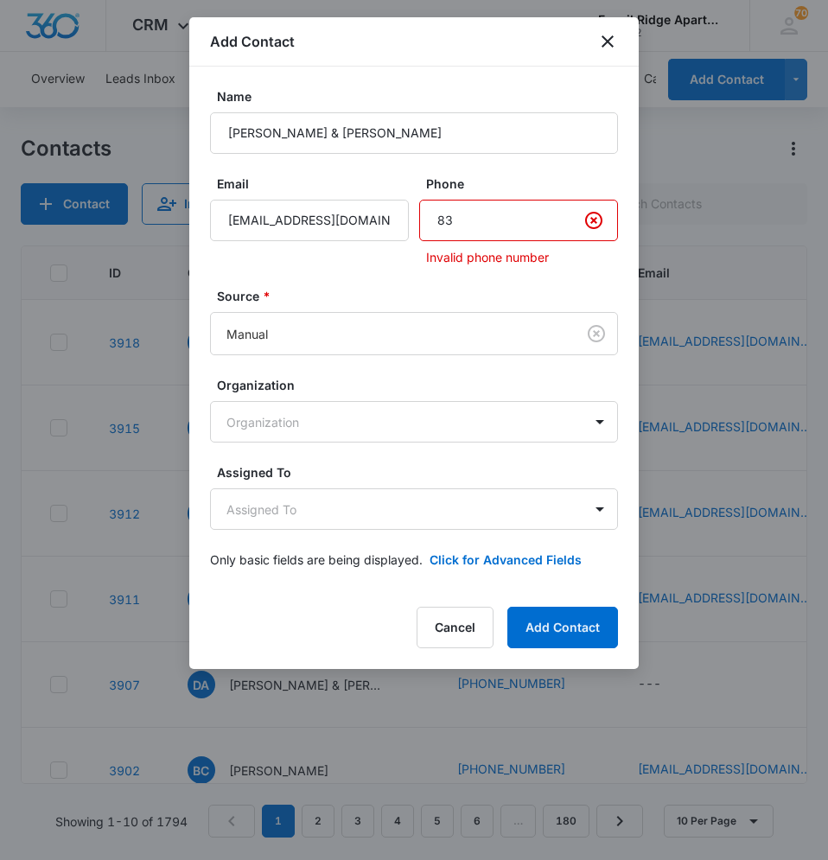
type input "8"
type input "(832) 977-937"
click at [499, 283] on form "Name Fernanda Reyes & Edson Cortexz Email fereyesandoval@gmail.com Phone Invali…" at bounding box center [414, 338] width 408 height 502
click at [480, 322] on body "CRM Apps Reputation Websites Forms CRM Email Social Content Ads Intelligence Fi…" at bounding box center [414, 430] width 828 height 860
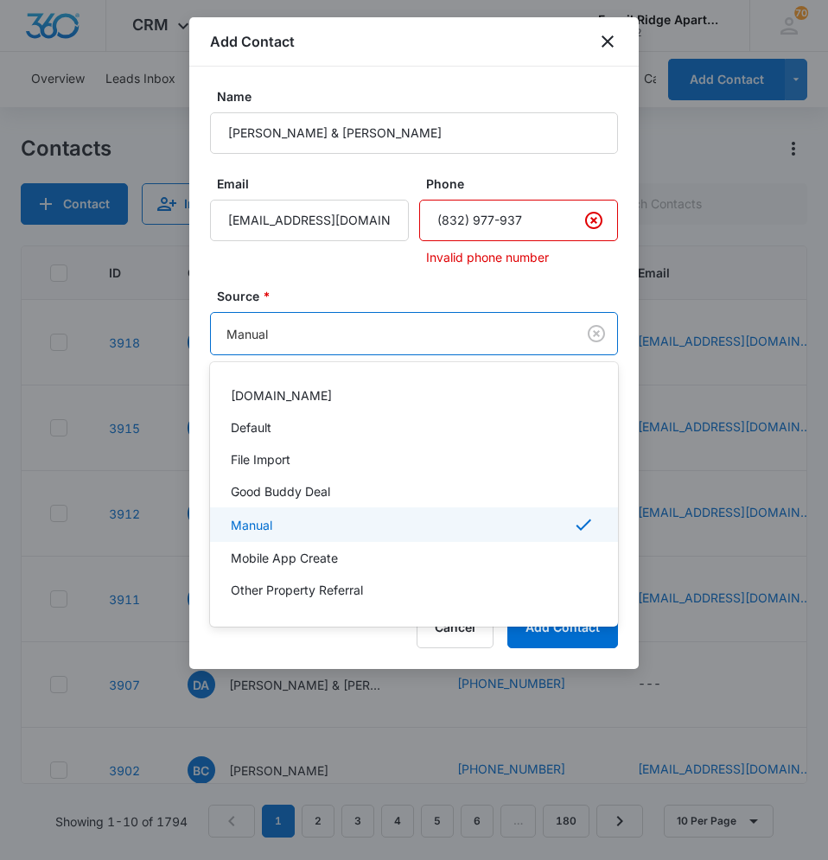
click at [364, 525] on div "Manual" at bounding box center [412, 524] width 363 height 21
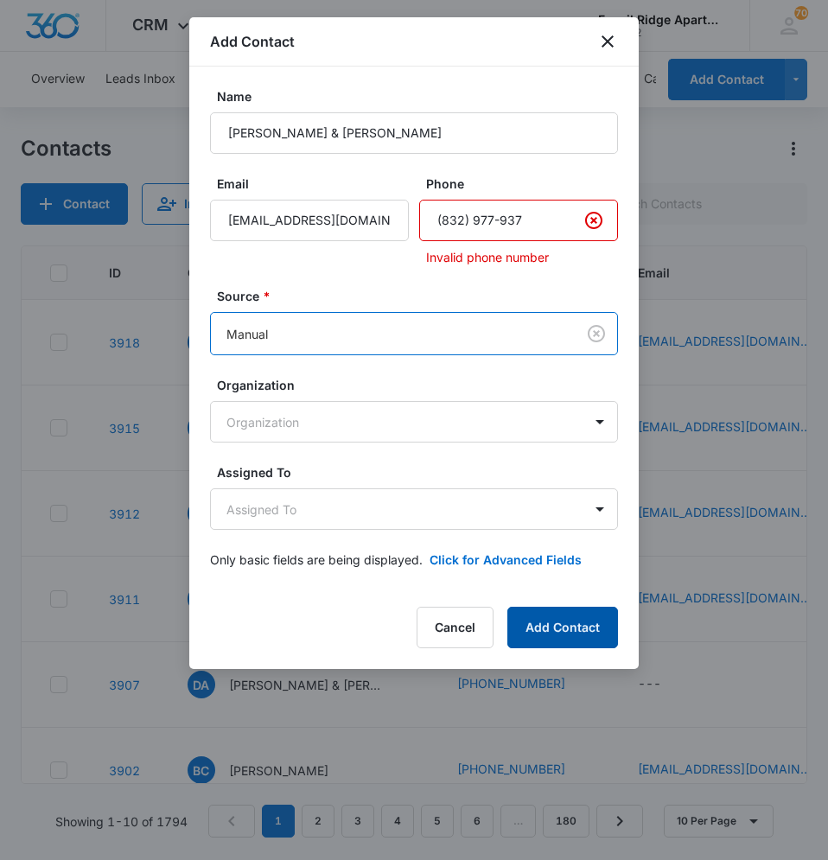
click at [564, 629] on button "Add Contact" at bounding box center [562, 627] width 111 height 41
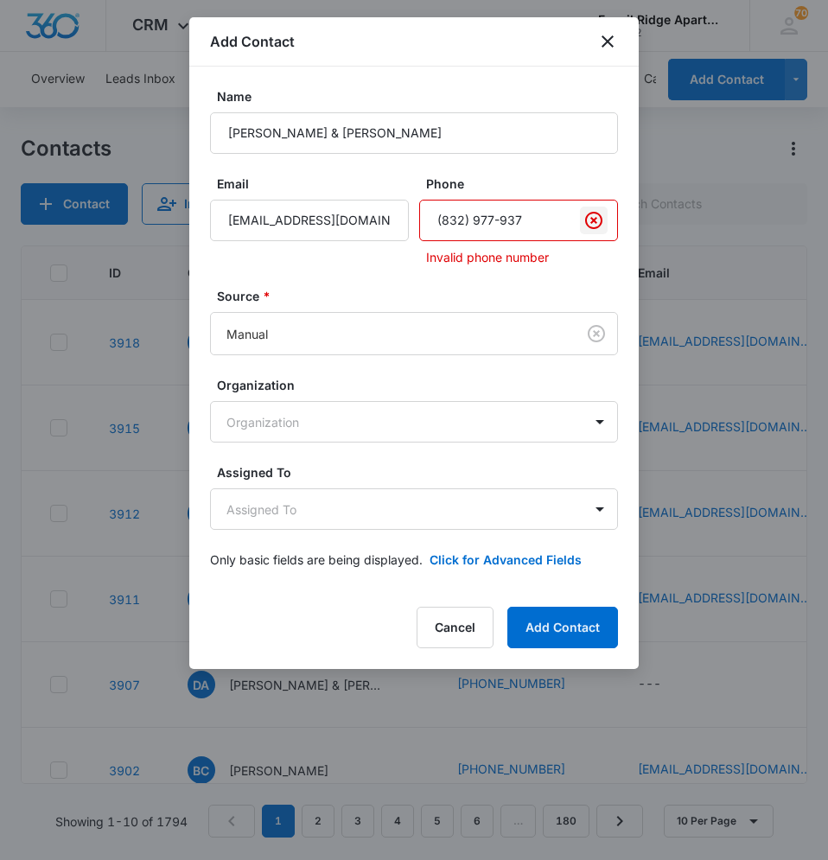
click at [593, 220] on icon "Clear" at bounding box center [593, 220] width 17 height 17
click at [561, 629] on button "Add Contact" at bounding box center [562, 627] width 111 height 41
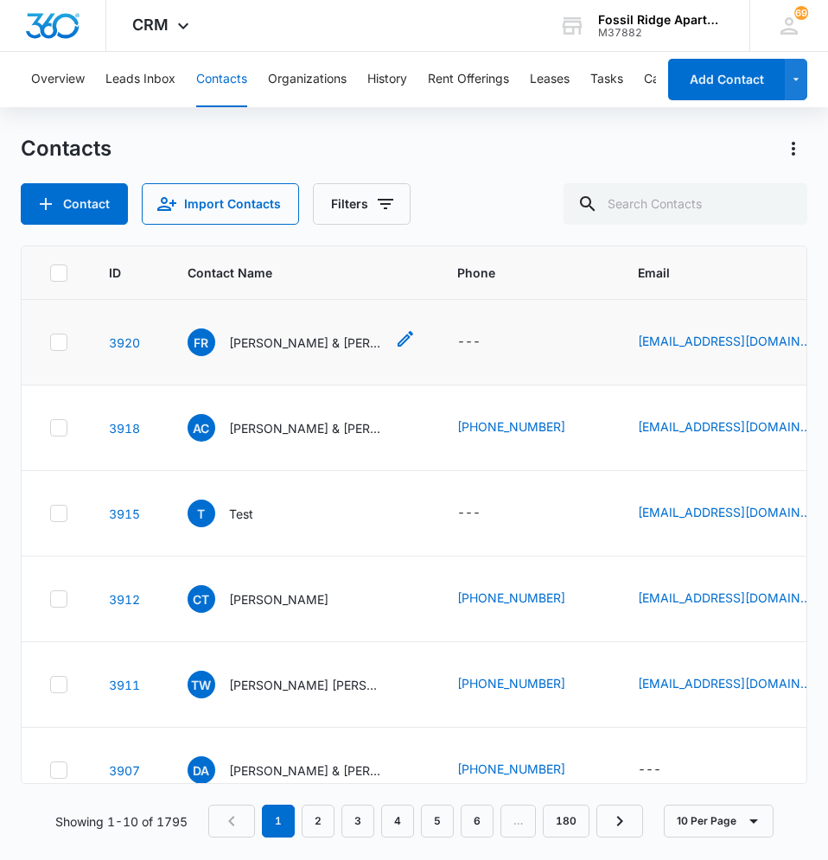
click at [315, 341] on p "[PERSON_NAME] & [PERSON_NAME]" at bounding box center [307, 343] width 156 height 18
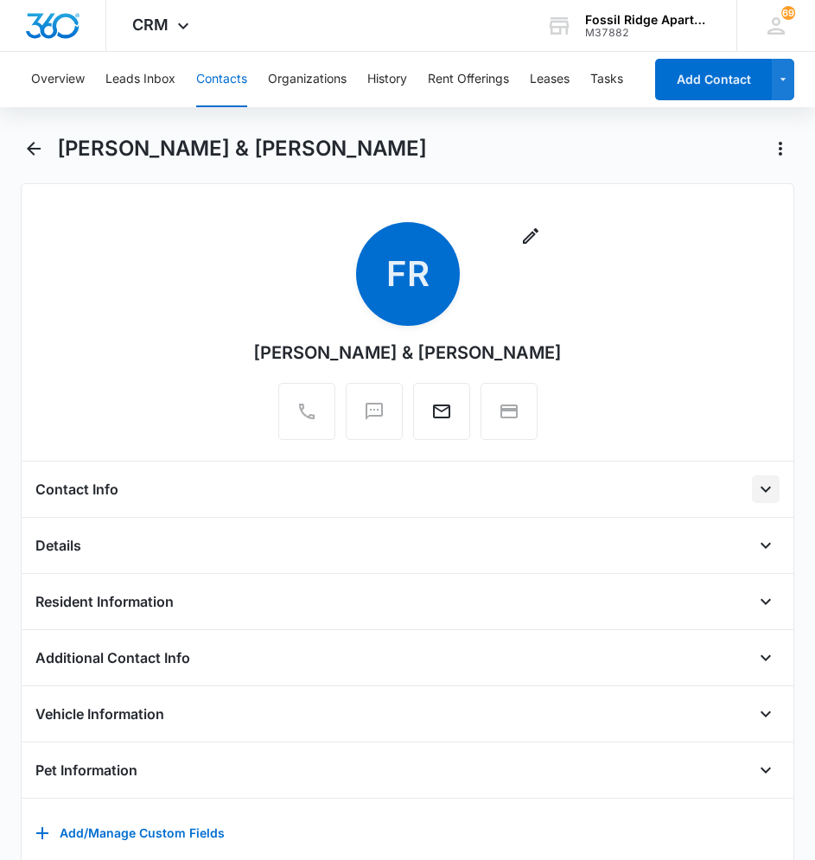
click at [755, 486] on icon "Open" at bounding box center [765, 489] width 21 height 21
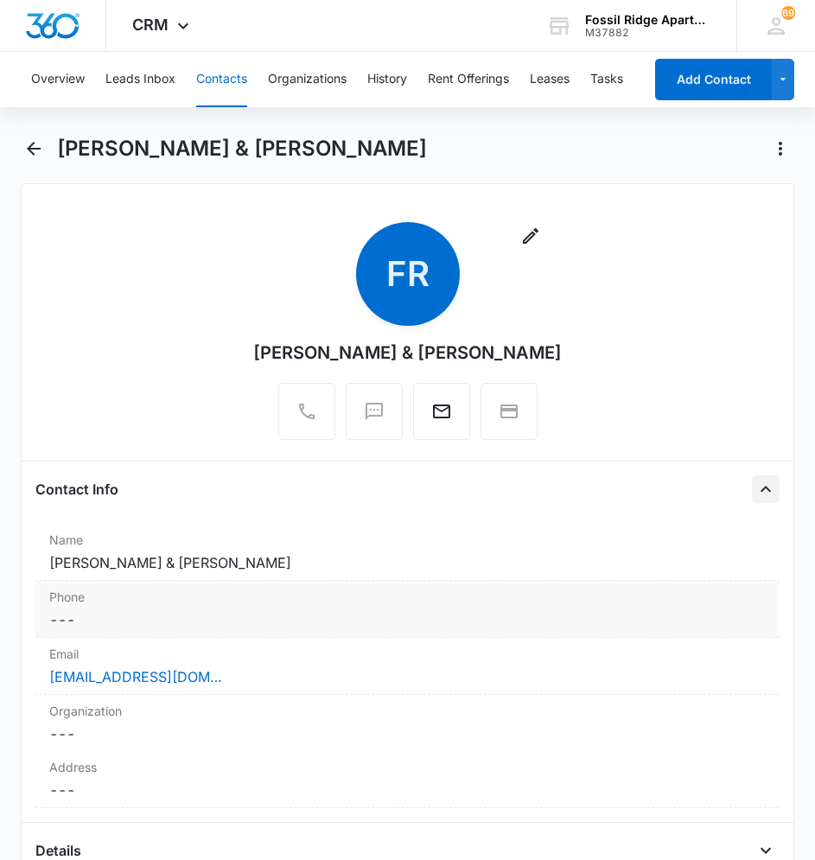
click at [141, 626] on dd "Cancel Save Changes ---" at bounding box center [407, 619] width 717 height 21
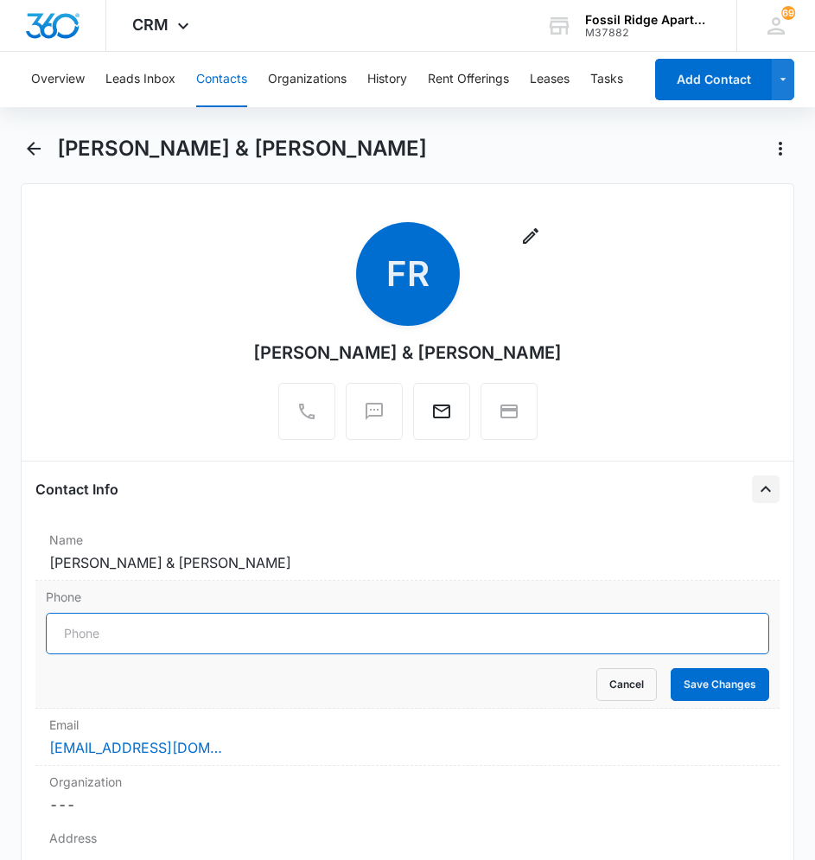
click at [156, 629] on input "Phone" at bounding box center [408, 633] width 724 height 41
type input "[PHONE_NUMBER]"
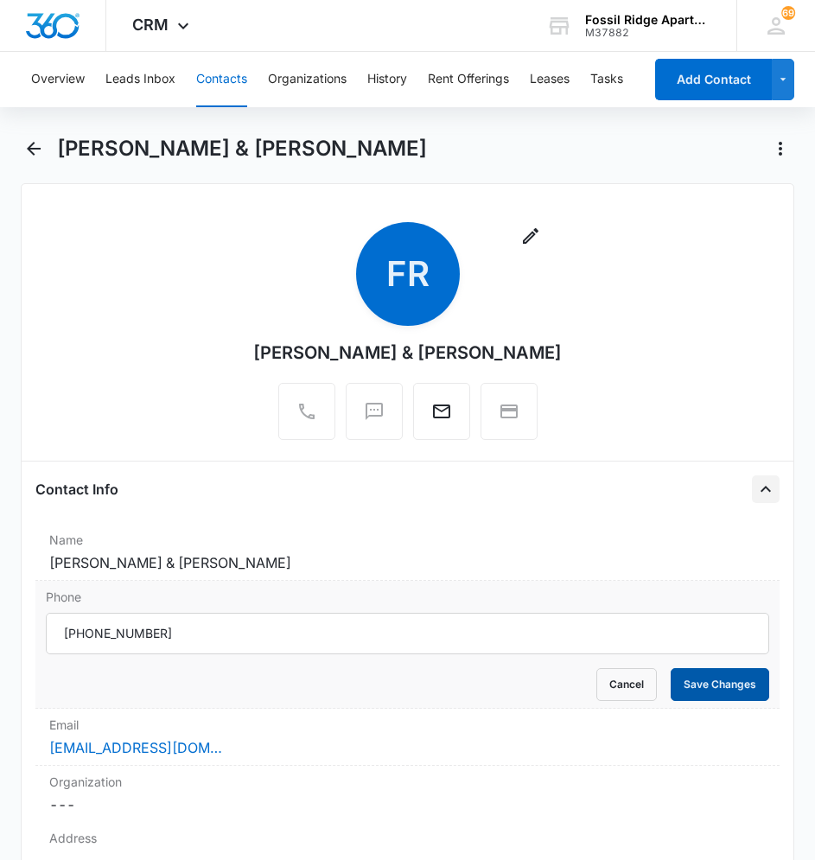
click at [744, 685] on button "Save Changes" at bounding box center [720, 684] width 99 height 33
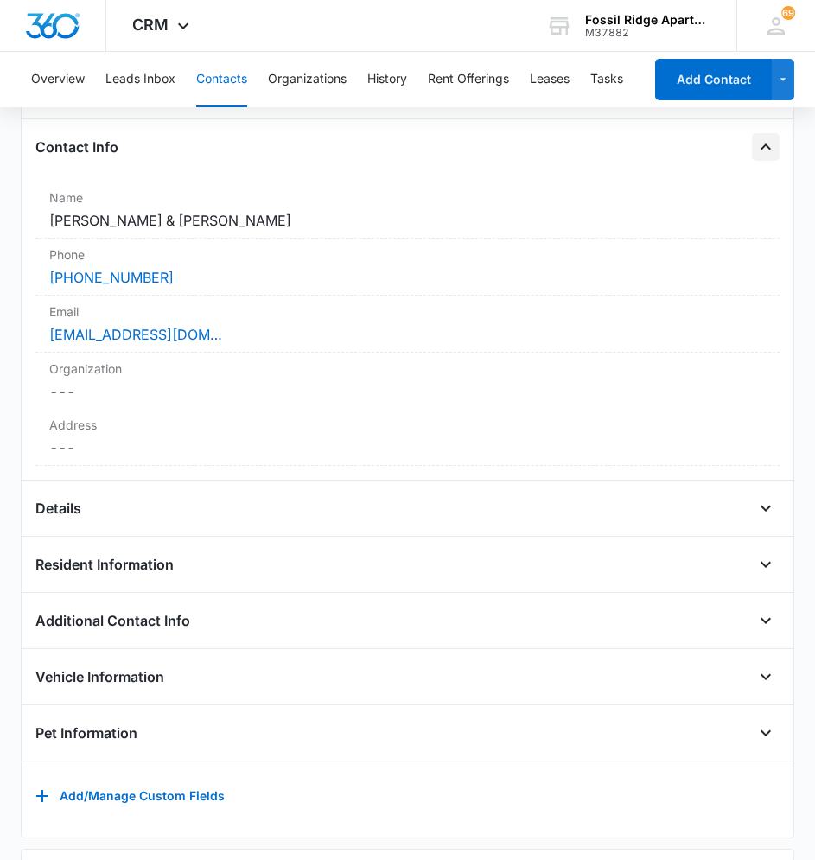
scroll to position [346, 0]
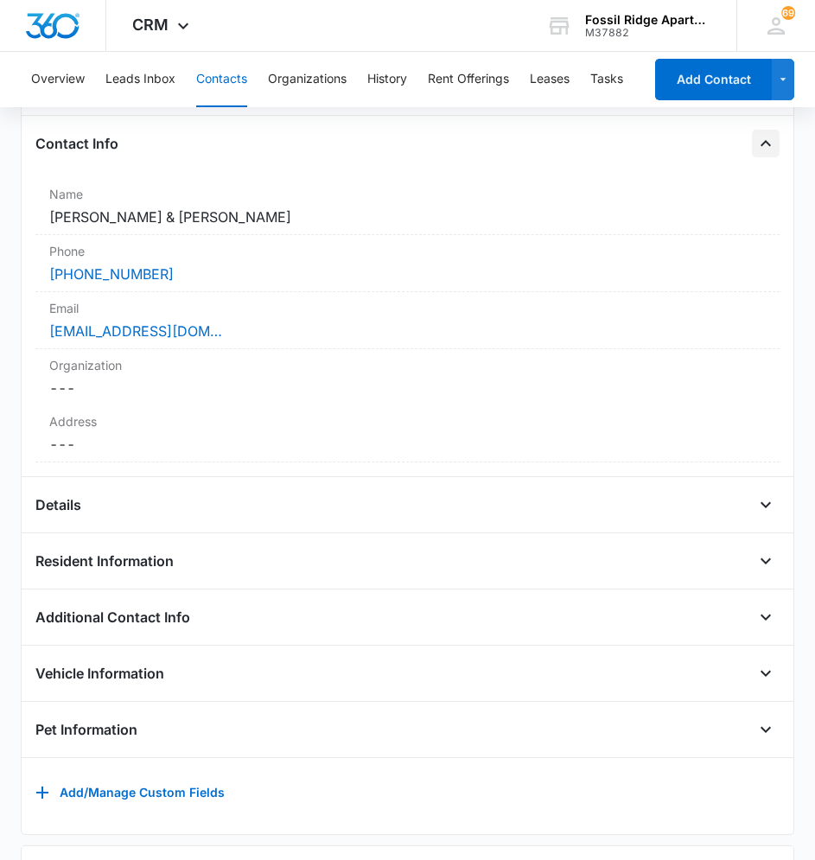
click at [755, 142] on icon "Close" at bounding box center [765, 143] width 21 height 21
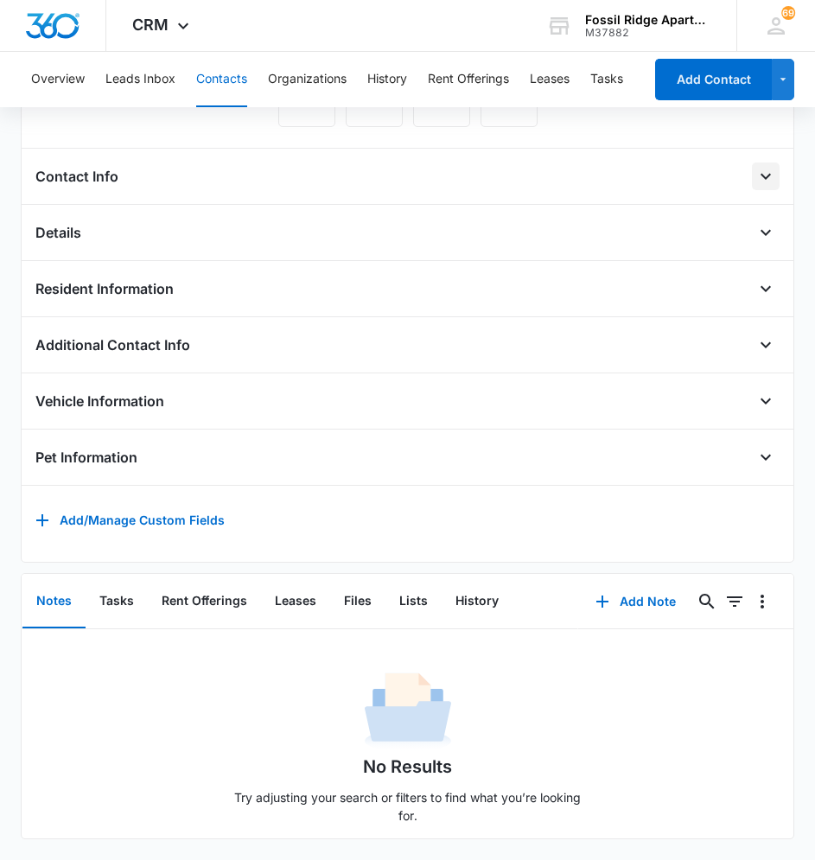
scroll to position [339, 0]
click at [761, 230] on icon "Open" at bounding box center [766, 233] width 10 height 6
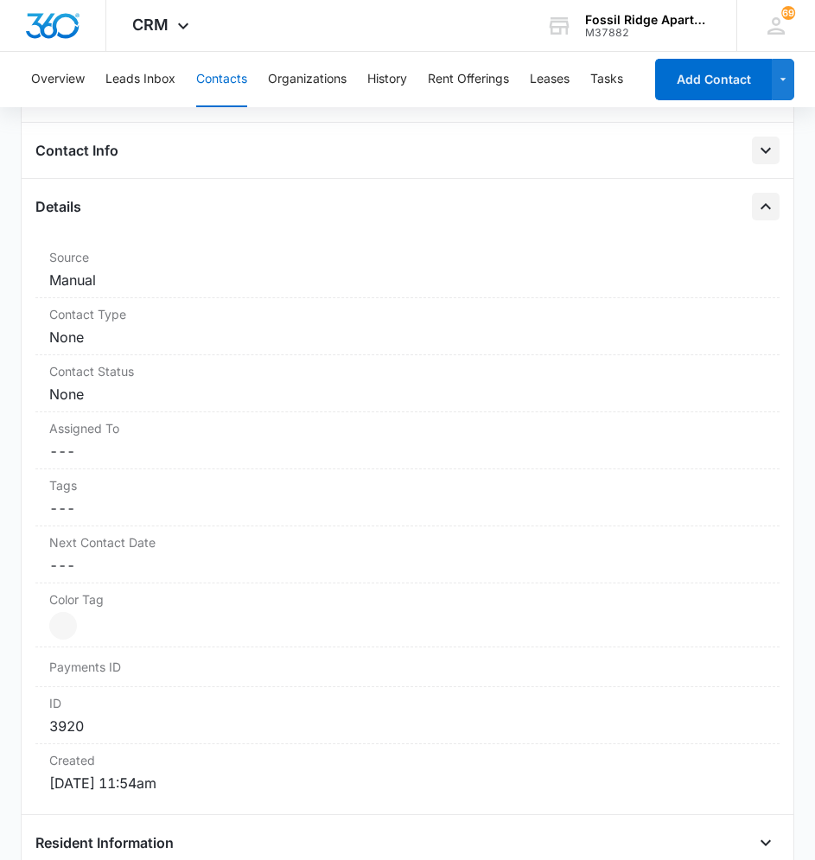
click at [765, 197] on button "Close" at bounding box center [766, 207] width 28 height 28
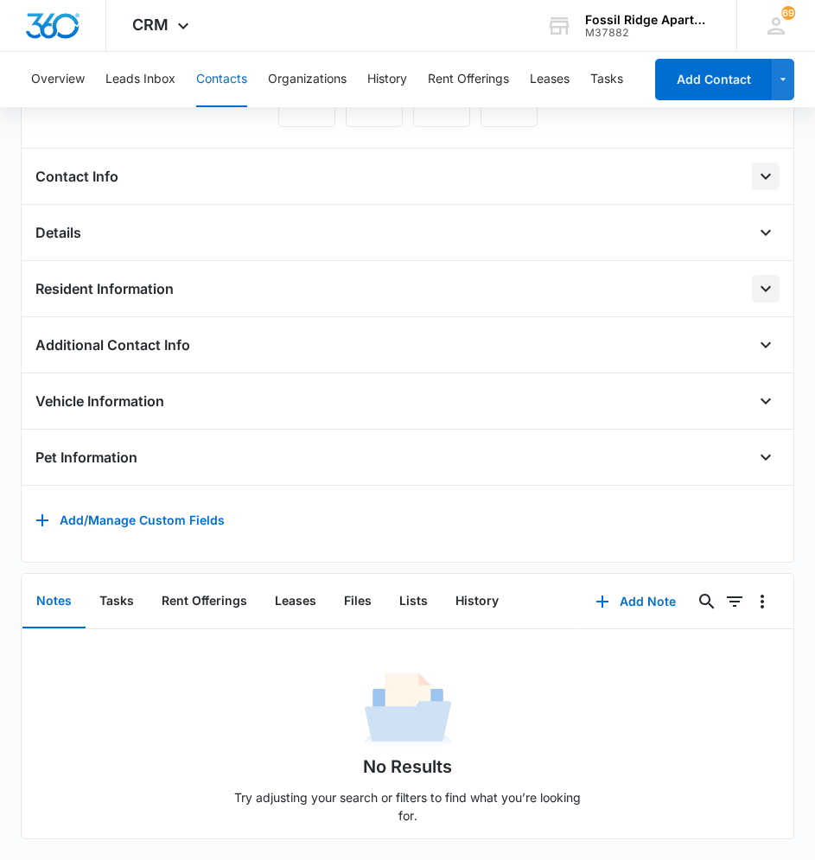
click at [755, 278] on icon "Open" at bounding box center [765, 288] width 21 height 21
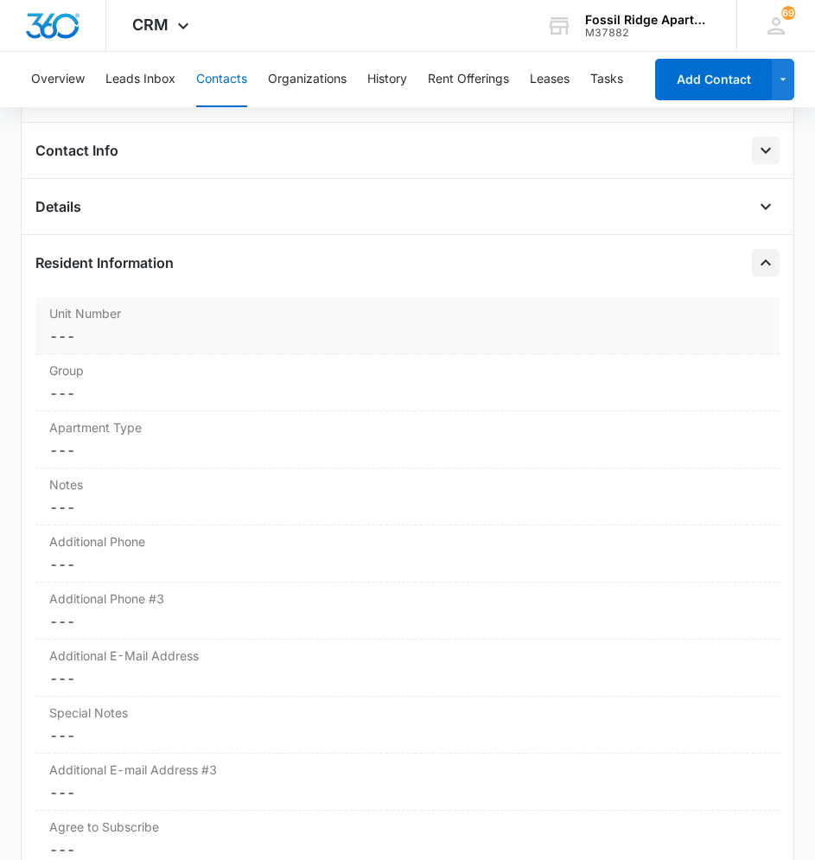
click at [246, 342] on dd "Cancel Save Changes ---" at bounding box center [407, 336] width 717 height 21
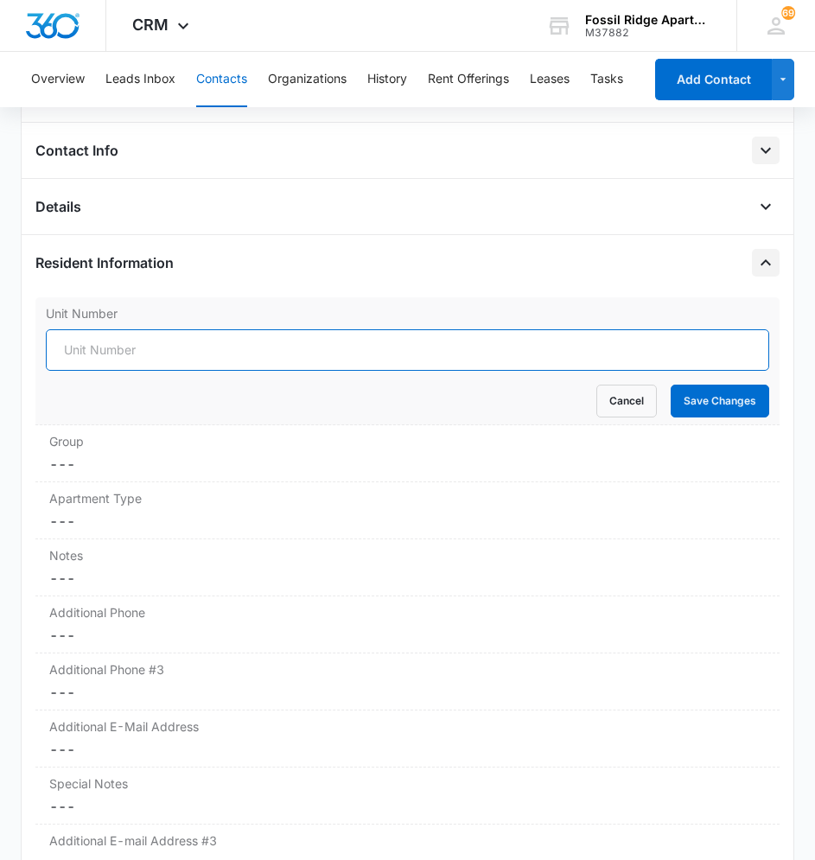
click at [240, 341] on input "Unit Number" at bounding box center [408, 349] width 724 height 41
type input "597-860202"
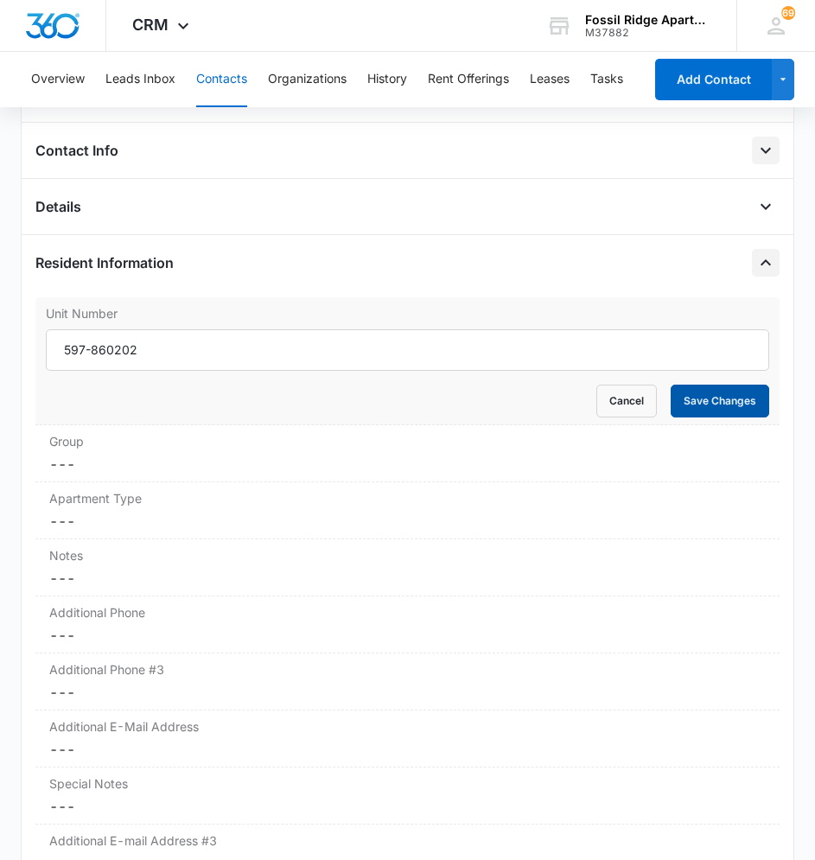
click at [718, 405] on button "Save Changes" at bounding box center [720, 401] width 99 height 33
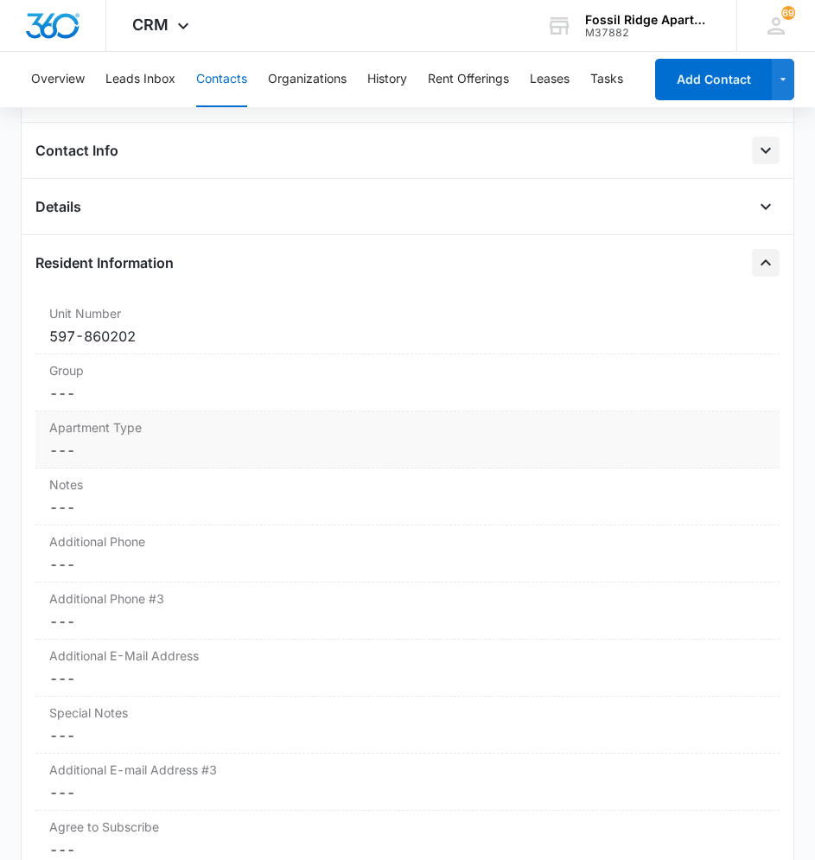
click at [117, 443] on dd "Cancel Save Changes ---" at bounding box center [407, 450] width 717 height 21
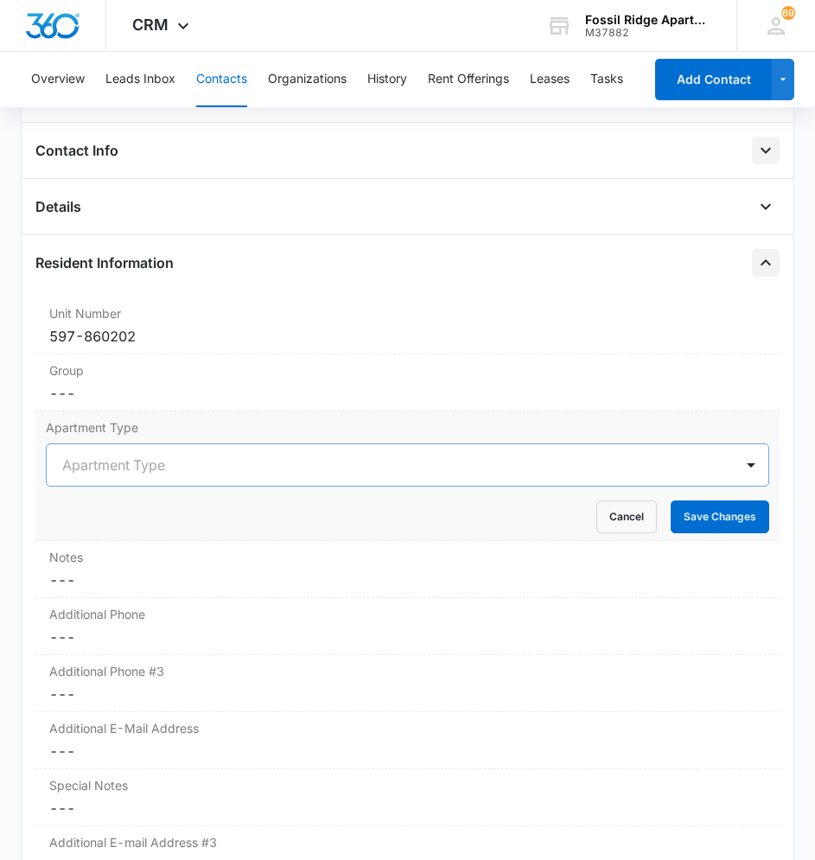
click at [124, 452] on div "Apartment Type" at bounding box center [391, 464] width 688 height 41
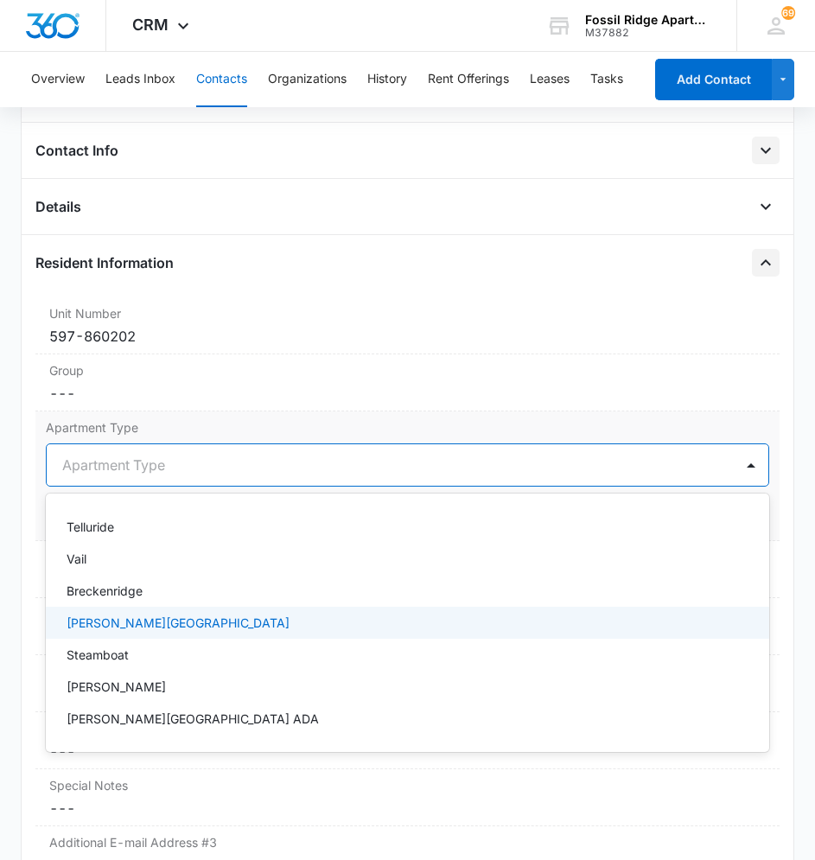
click at [179, 630] on div "[PERSON_NAME][GEOGRAPHIC_DATA]" at bounding box center [406, 623] width 679 height 18
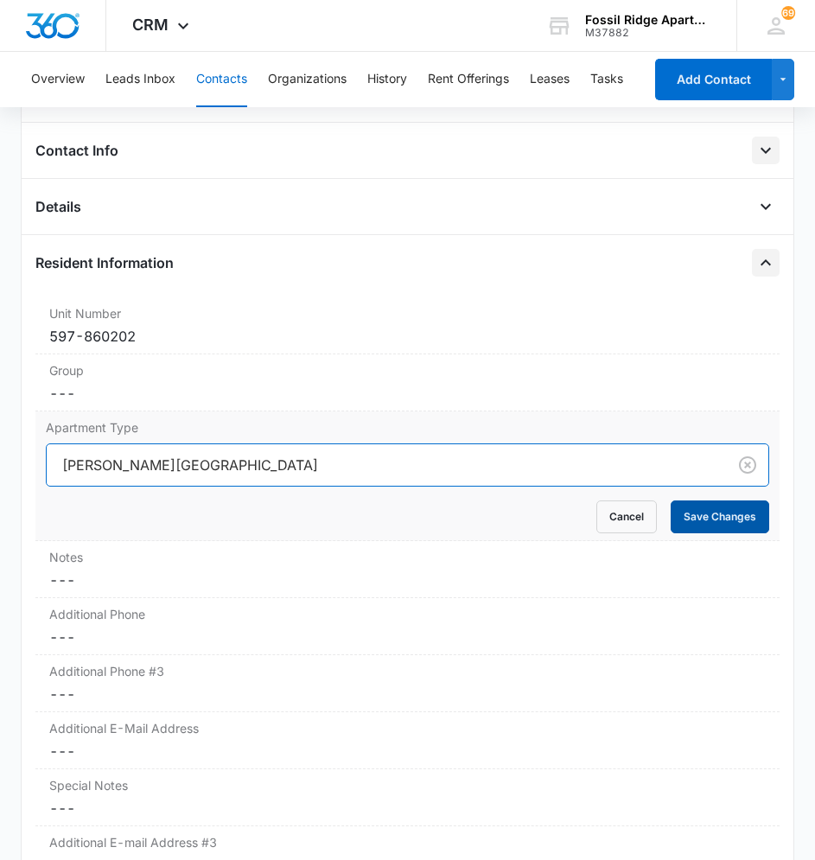
click at [707, 518] on button "Save Changes" at bounding box center [720, 516] width 99 height 33
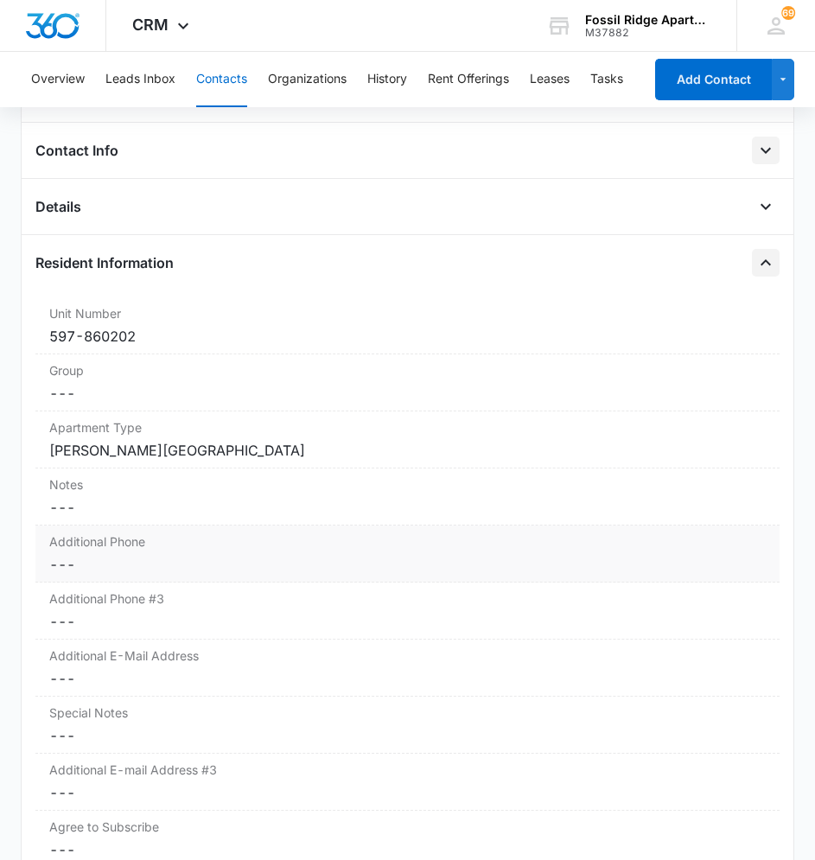
click at [102, 551] on div "Additional Phone Cancel Save Changes ---" at bounding box center [407, 554] width 745 height 57
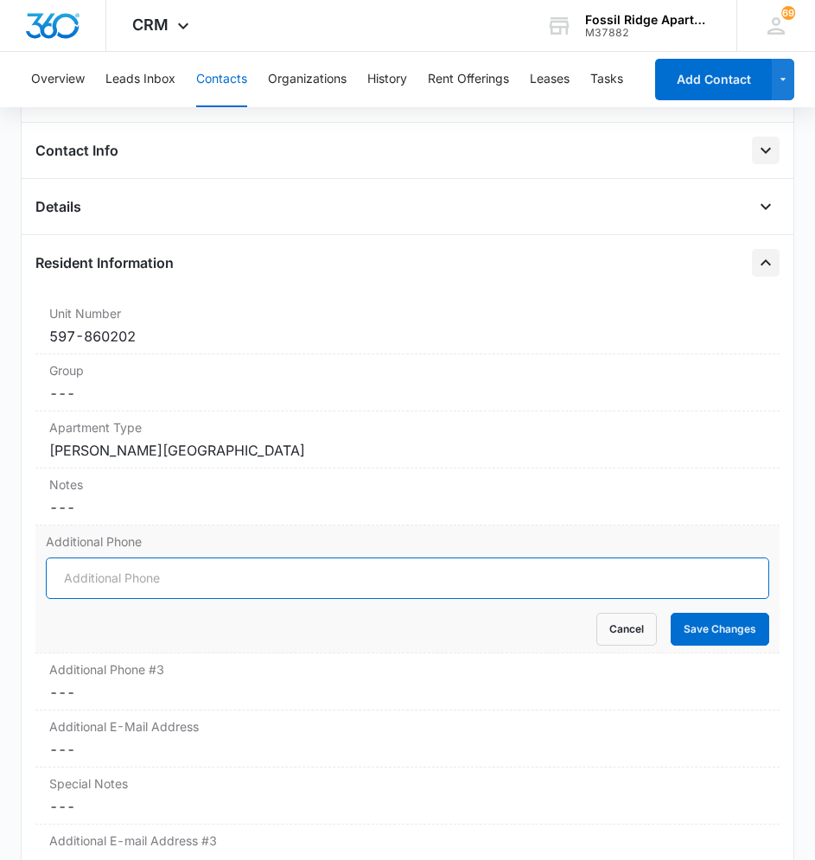
click at [111, 572] on input "Additional Phone" at bounding box center [408, 578] width 724 height 41
type input "[PHONE_NUMBER]"
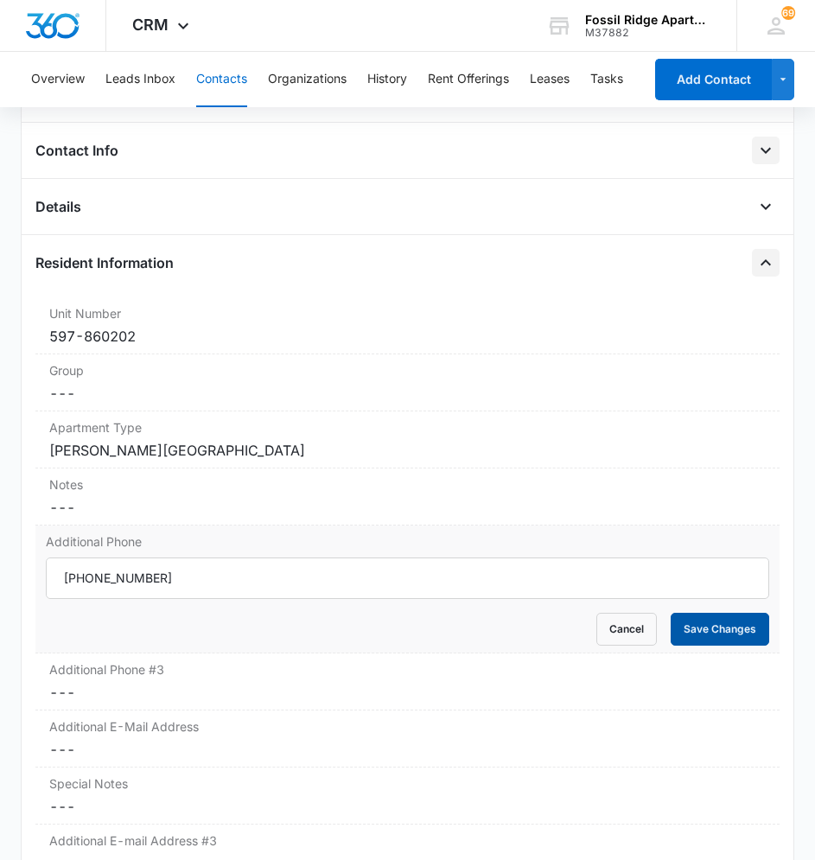
click at [739, 622] on button "Save Changes" at bounding box center [720, 629] width 99 height 33
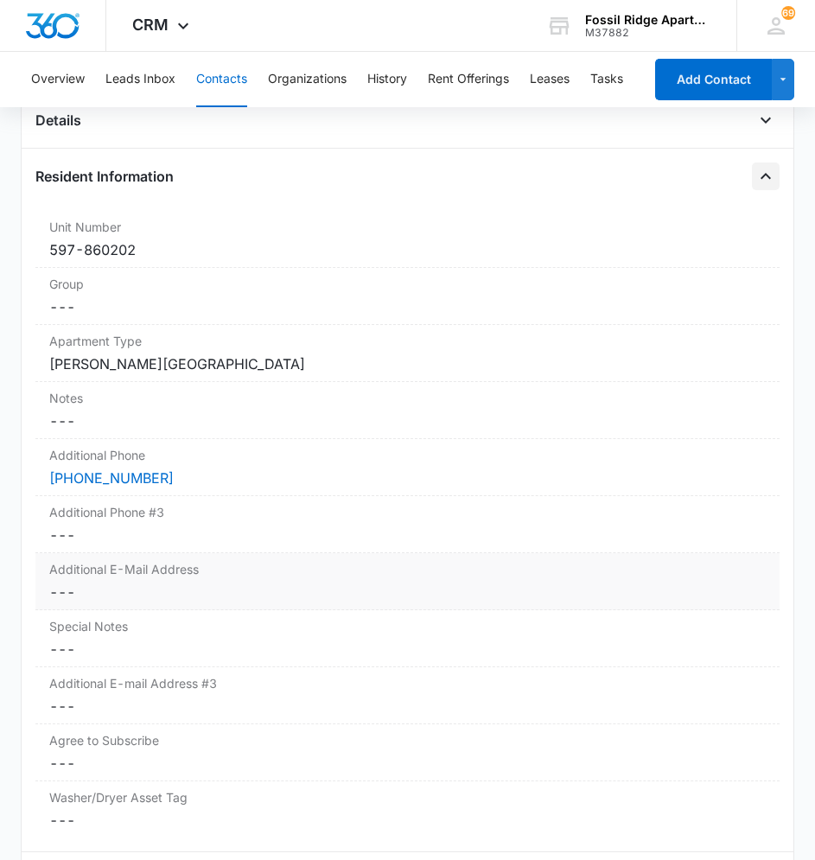
scroll to position [512, 0]
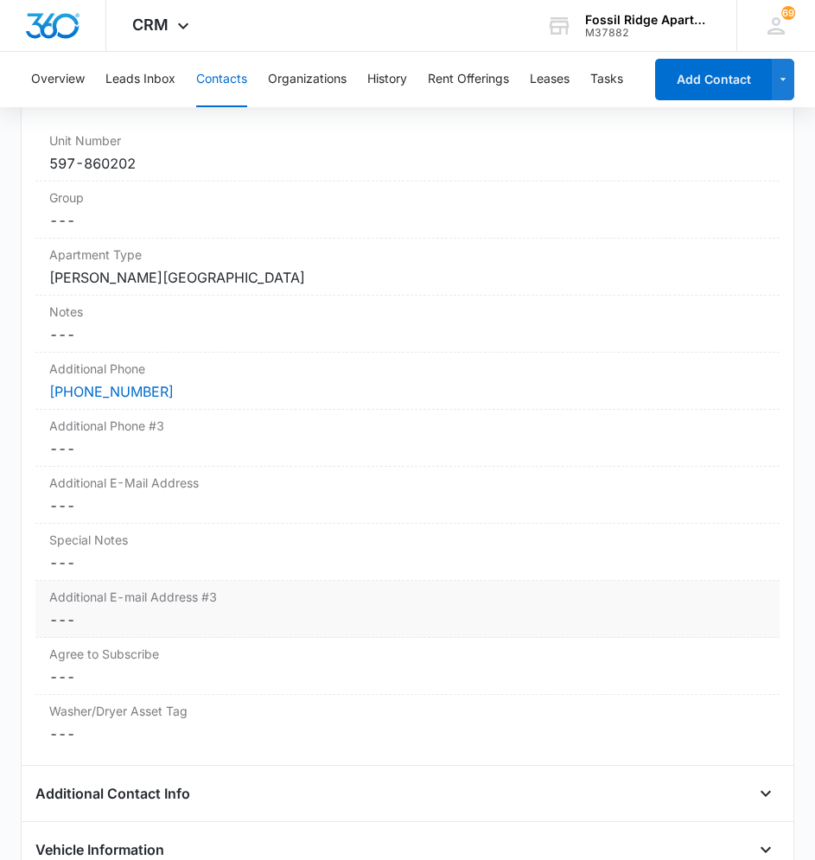
click at [182, 610] on dd "Cancel Save Changes ---" at bounding box center [407, 619] width 717 height 21
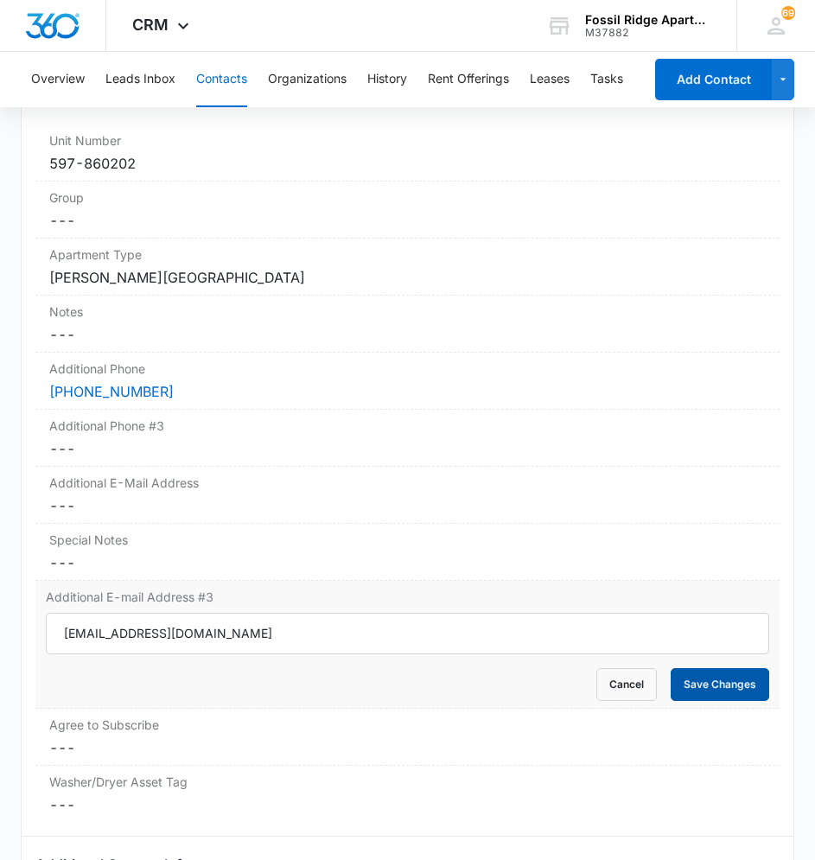
type input "[EMAIL_ADDRESS][DOMAIN_NAME]"
click at [731, 689] on button "Save Changes" at bounding box center [720, 684] width 99 height 33
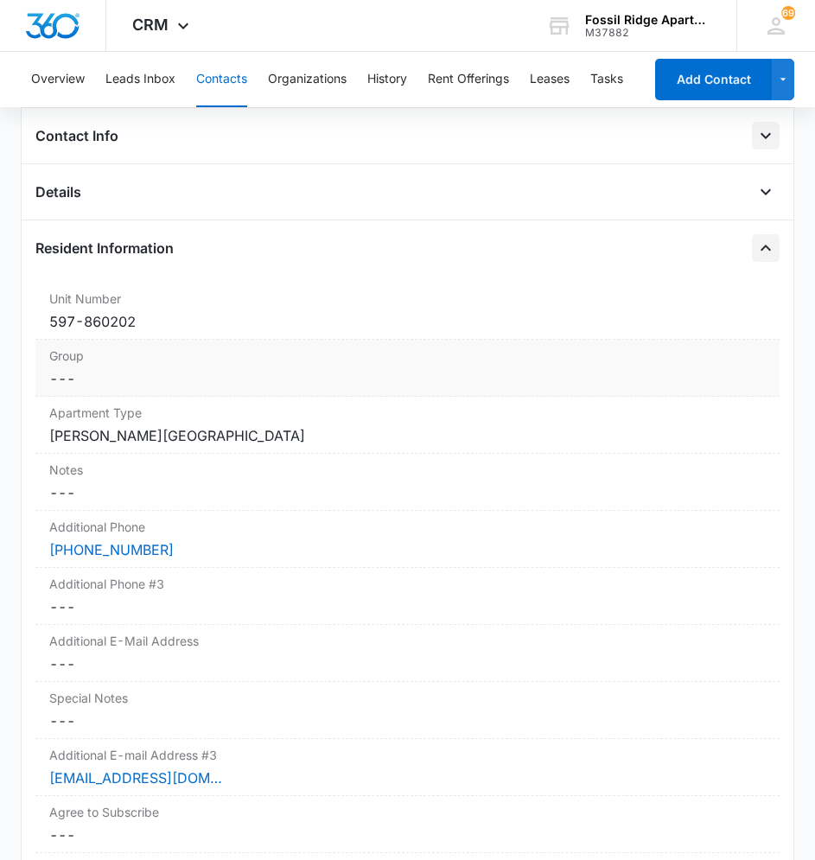
scroll to position [252, 0]
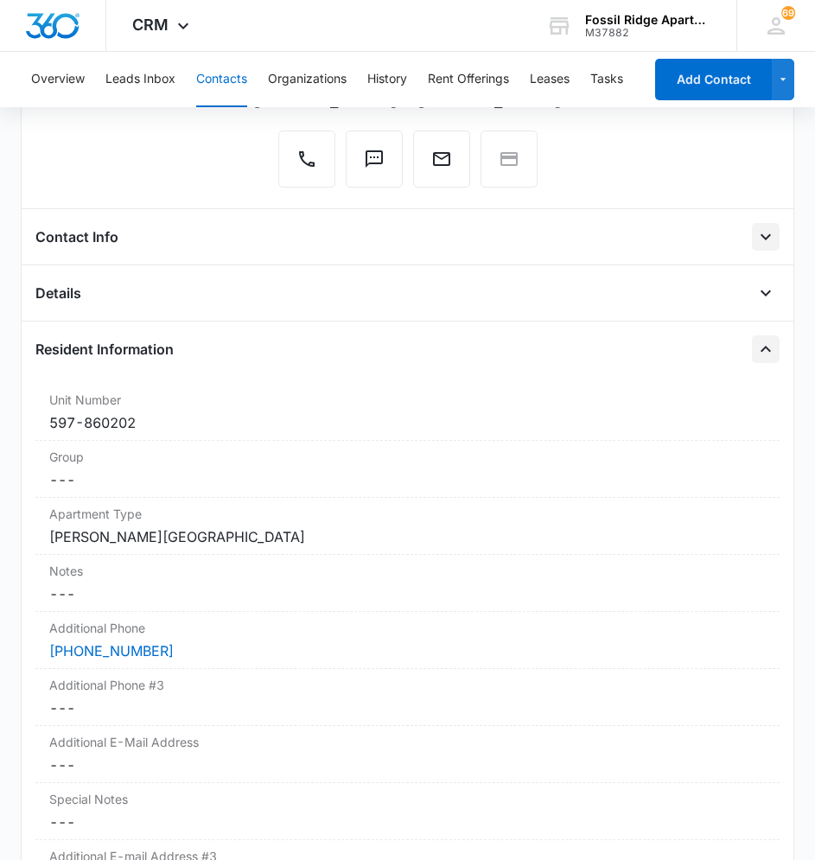
click at [761, 348] on icon "Close" at bounding box center [766, 349] width 10 height 6
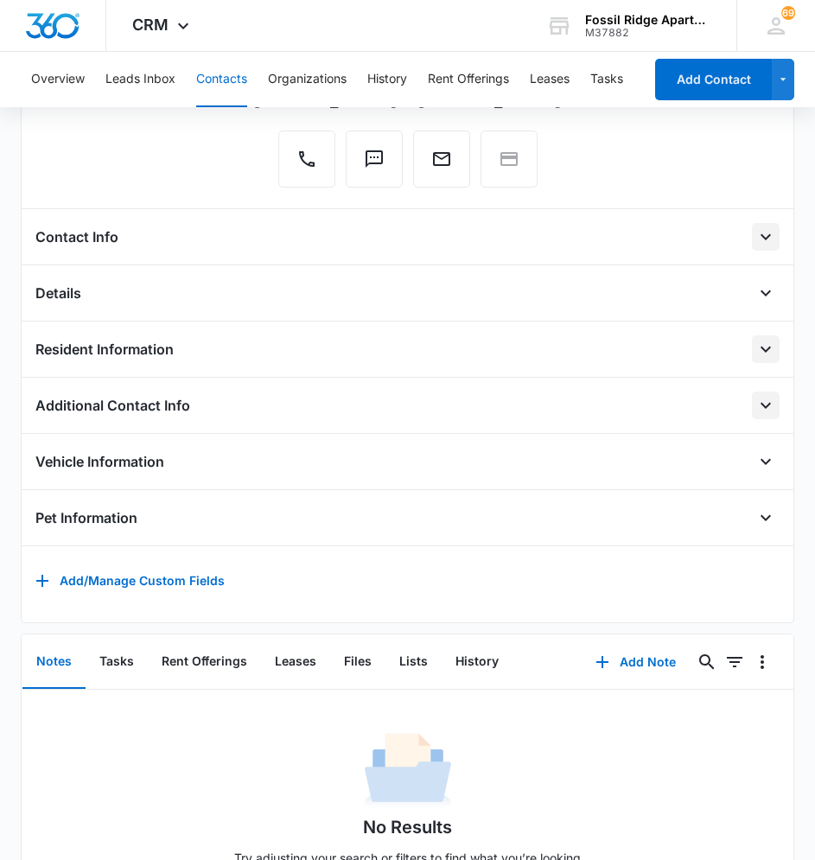
click at [757, 400] on icon "Open" at bounding box center [765, 405] width 21 height 21
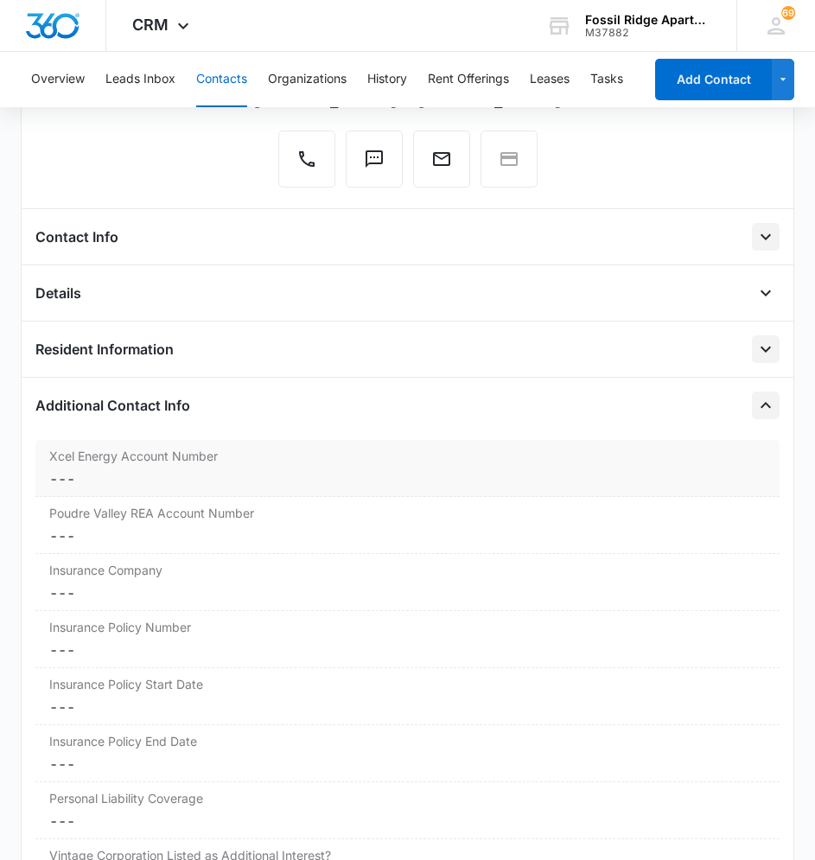
click at [257, 481] on dd "Cancel Save Changes ---" at bounding box center [407, 478] width 717 height 21
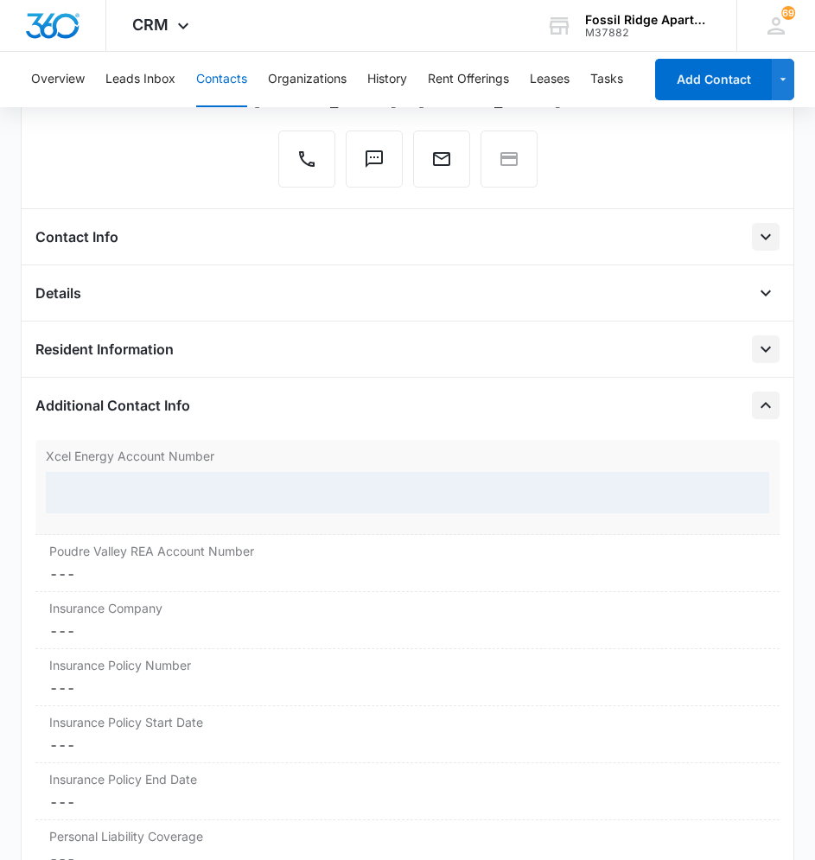
click at [223, 489] on div at bounding box center [408, 492] width 724 height 41
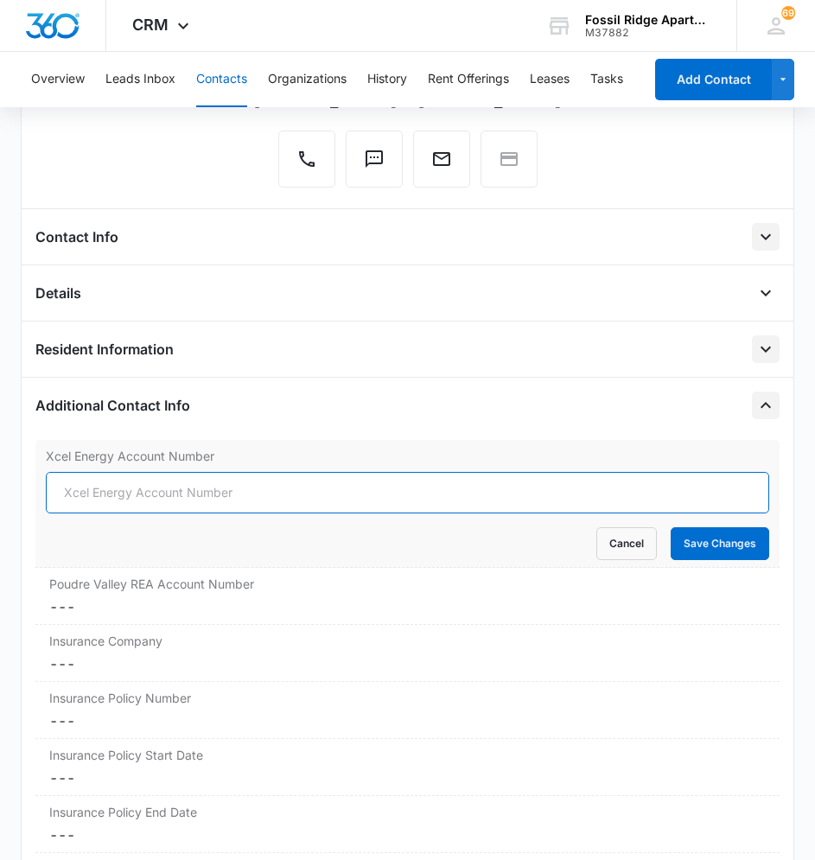
click at [223, 490] on input "Xcel Energy Account Number" at bounding box center [408, 492] width 724 height 41
type input "53-0015540523-4"
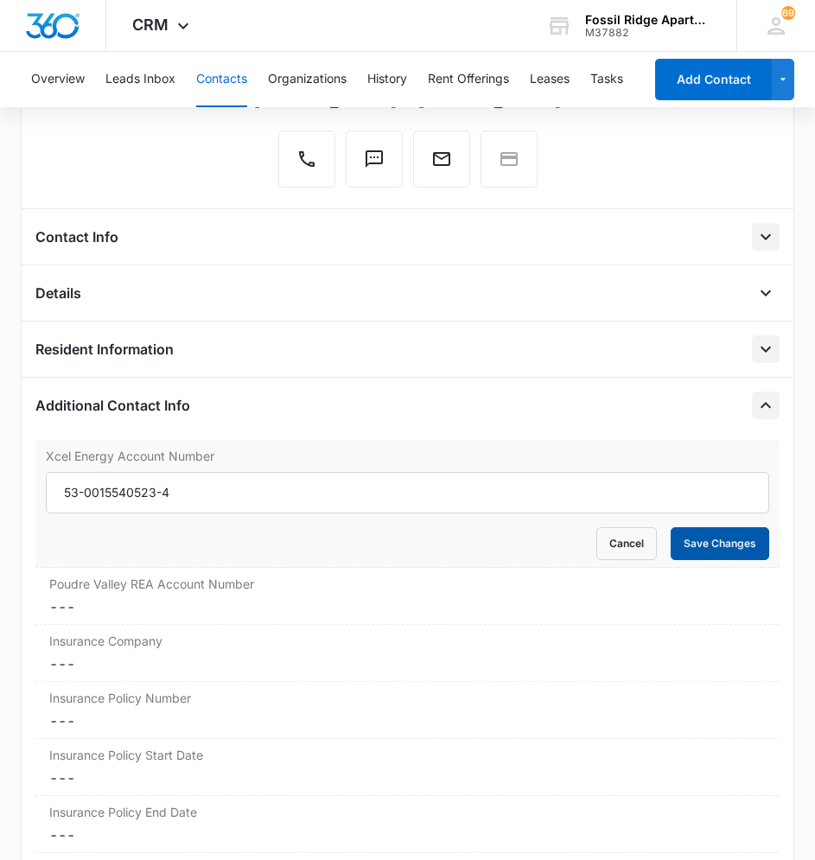
click at [698, 540] on button "Save Changes" at bounding box center [720, 543] width 99 height 33
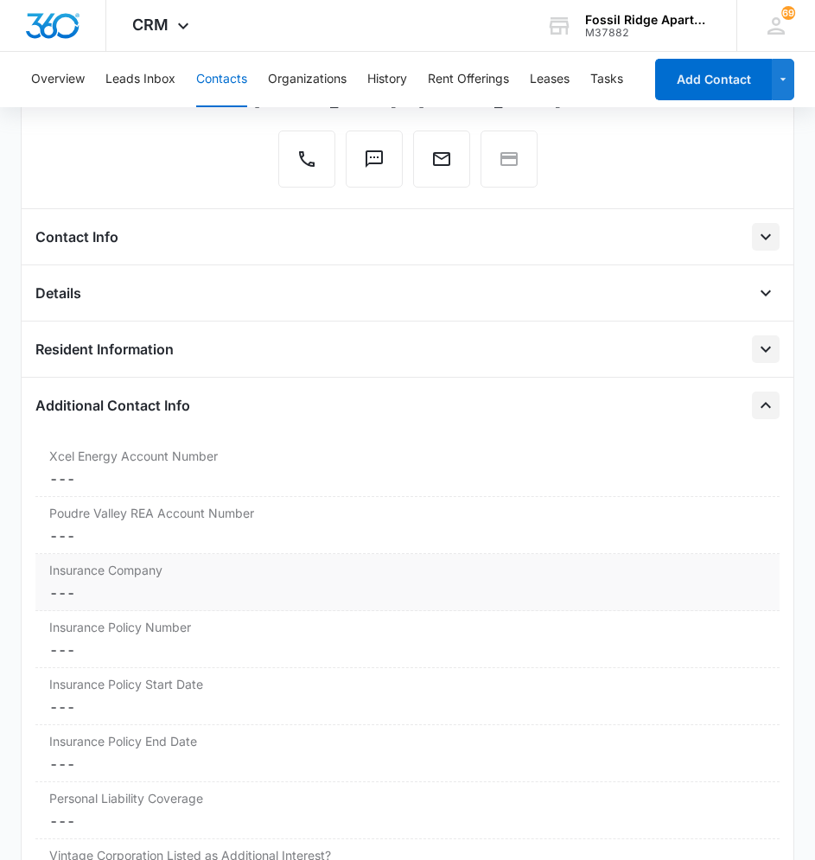
click at [147, 581] on div "Insurance Company Cancel Save Changes ---" at bounding box center [407, 582] width 745 height 57
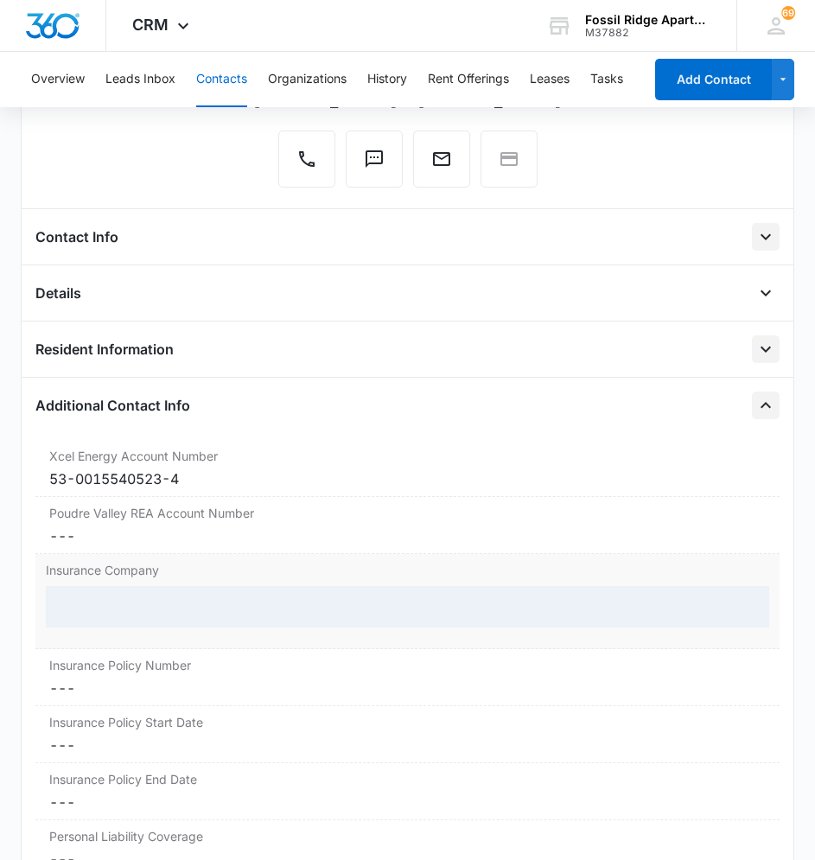
click at [137, 614] on div at bounding box center [408, 606] width 724 height 41
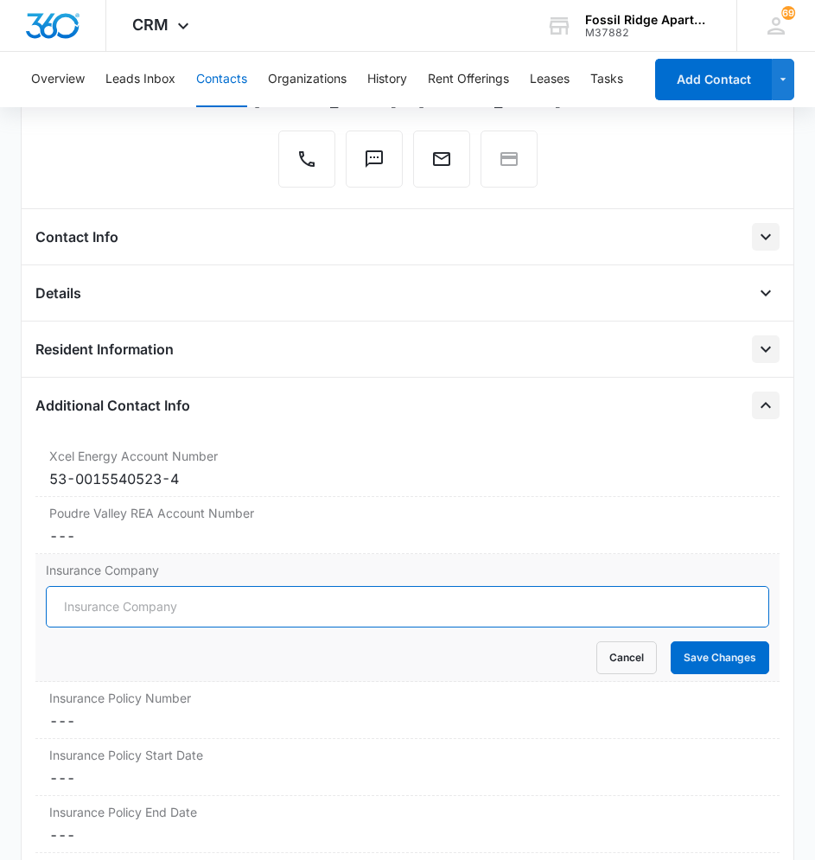
click at [141, 606] on input "Insurance Company" at bounding box center [408, 606] width 724 height 41
type input "Lemonade"
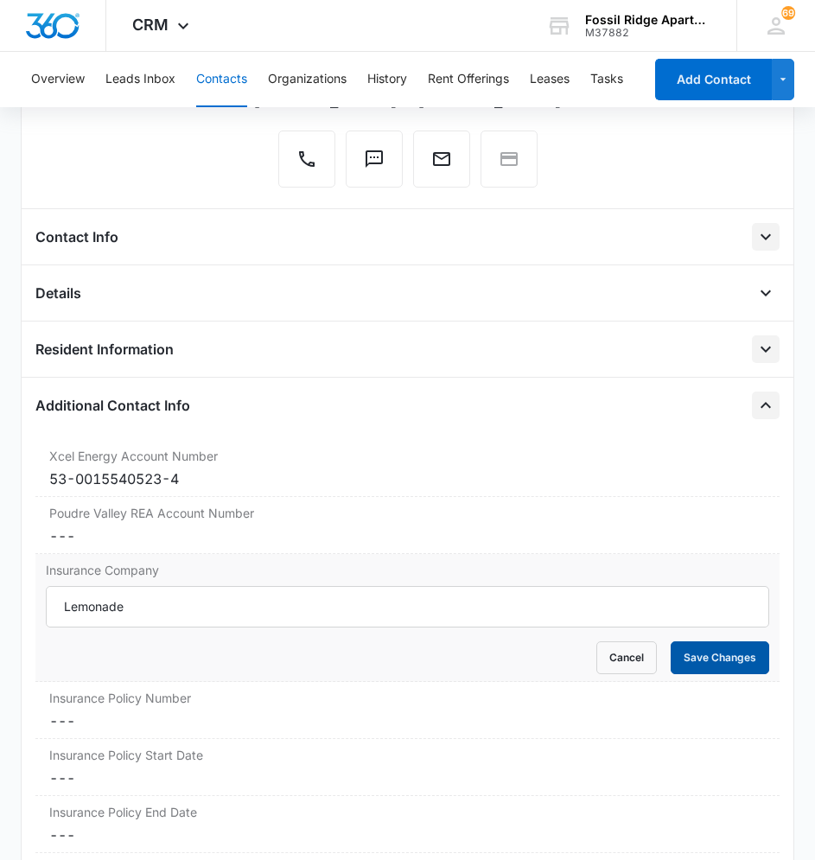
click at [708, 657] on button "Save Changes" at bounding box center [720, 657] width 99 height 33
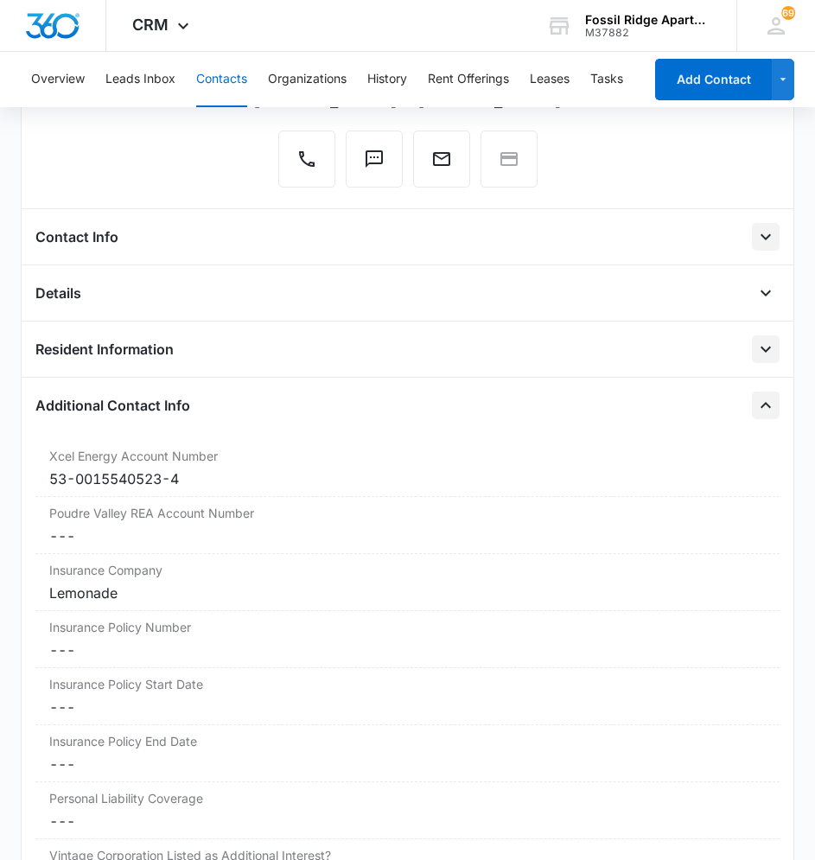
click at [755, 408] on icon "Close" at bounding box center [765, 405] width 21 height 21
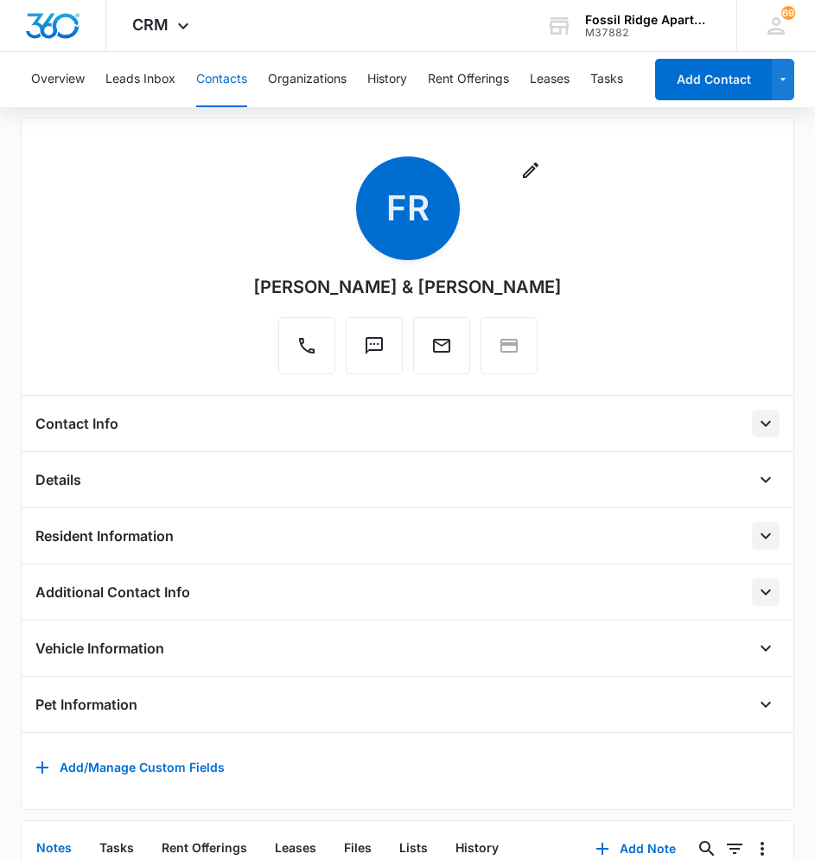
scroll to position [259, 0]
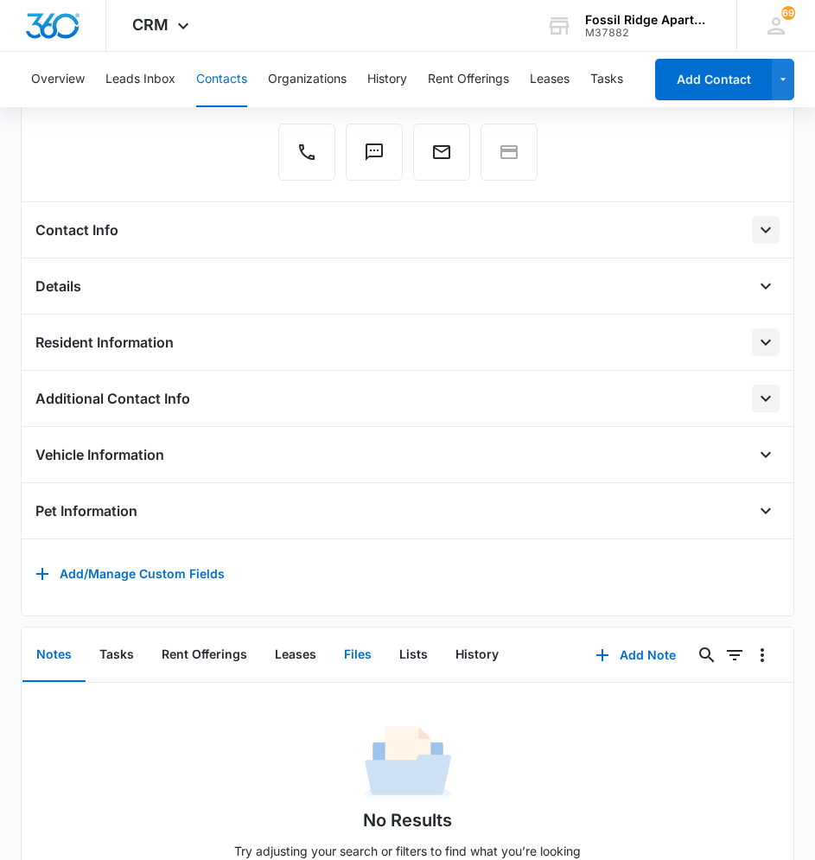
click at [353, 665] on button "Files" at bounding box center [357, 655] width 55 height 54
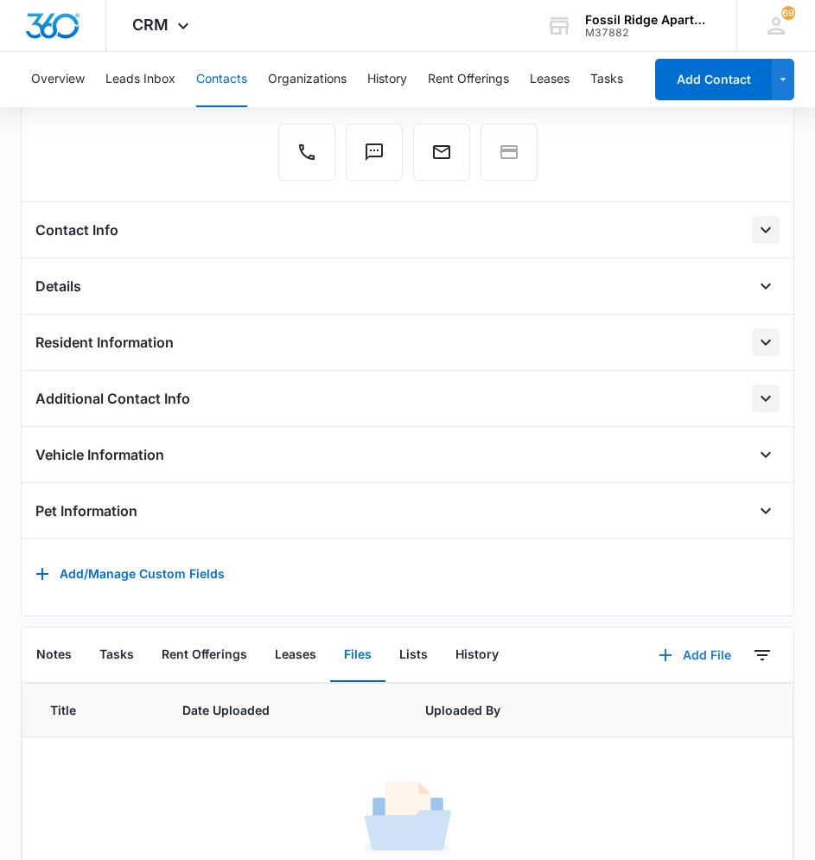
click at [685, 666] on button "Add File" at bounding box center [694, 654] width 107 height 41
click at [647, 711] on button "Upload Files" at bounding box center [681, 711] width 131 height 26
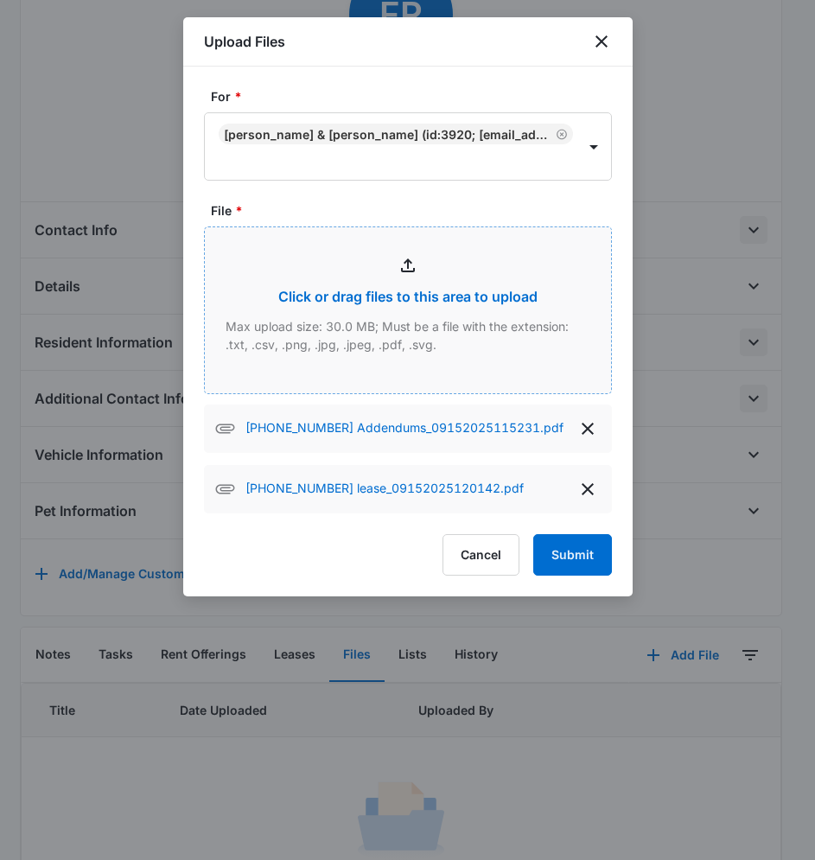
type input "C:\fakepath\[PHONE_NUMBER] applications_09152025120437.pdf"
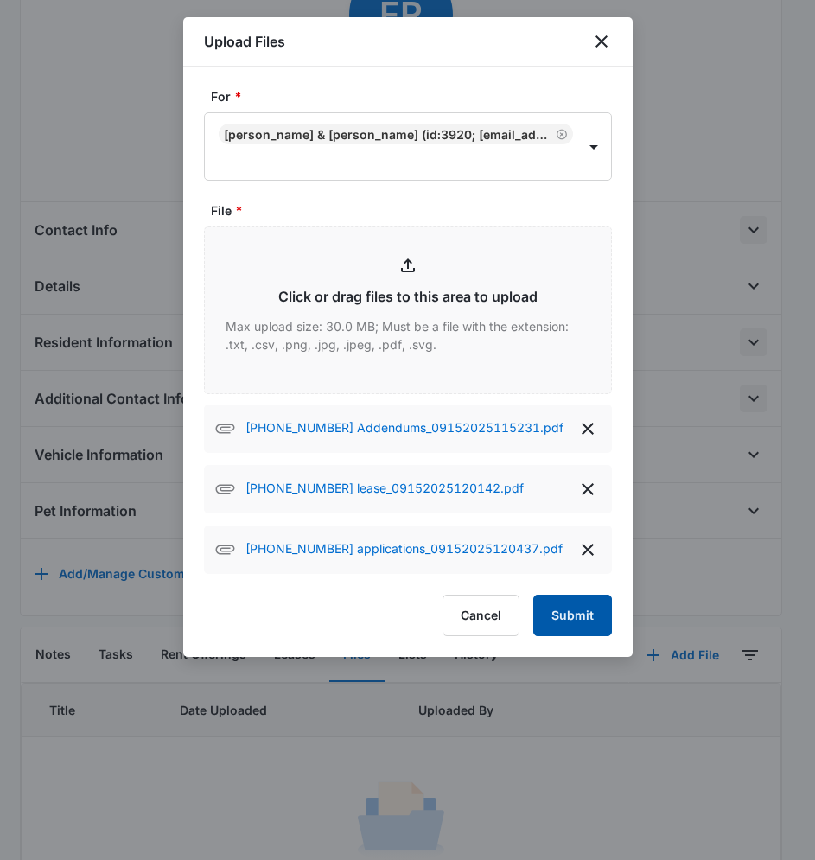
click at [578, 609] on button "Submit" at bounding box center [572, 615] width 79 height 41
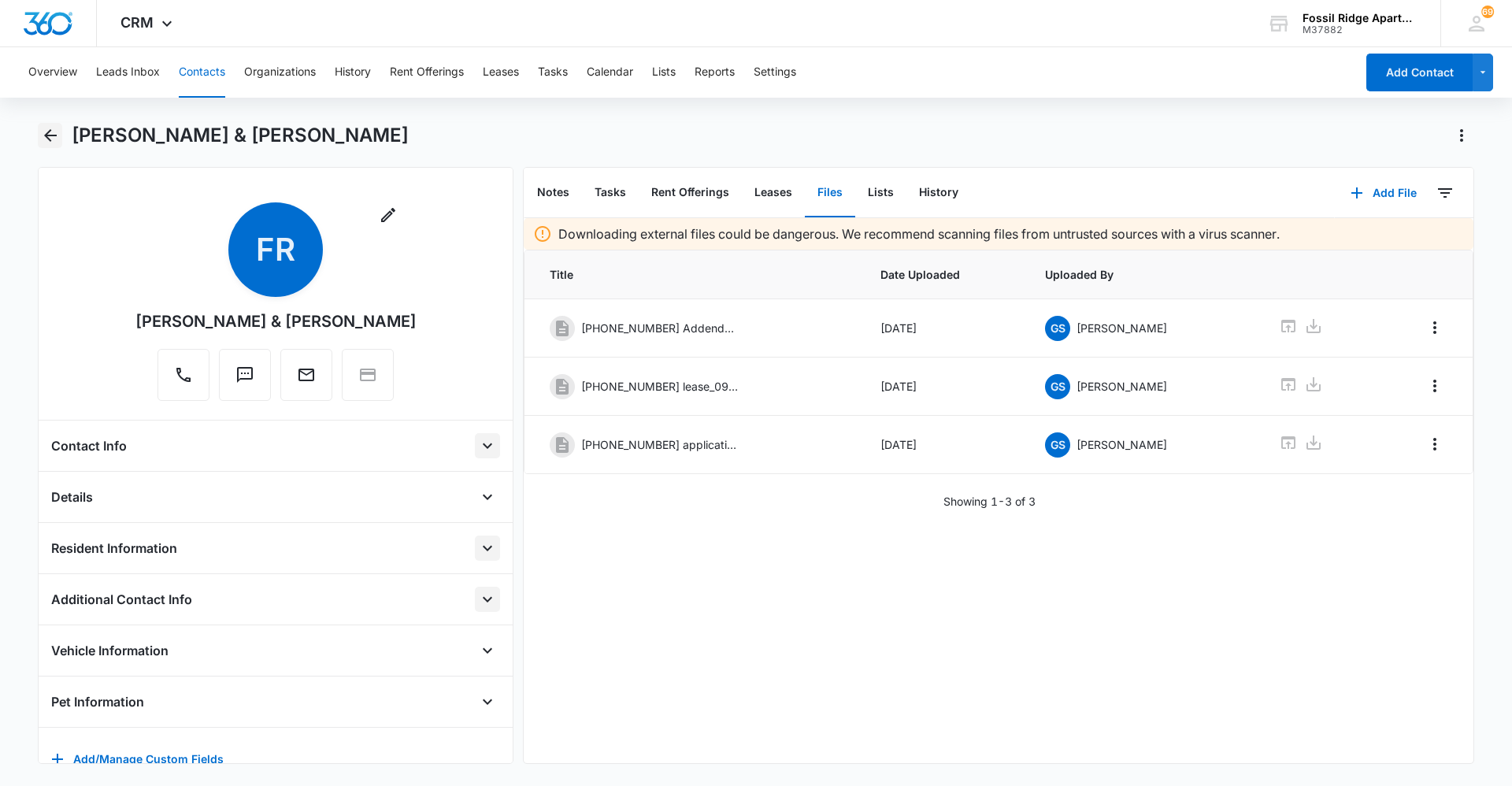
click at [61, 131] on button "Back" at bounding box center [49, 136] width 25 height 26
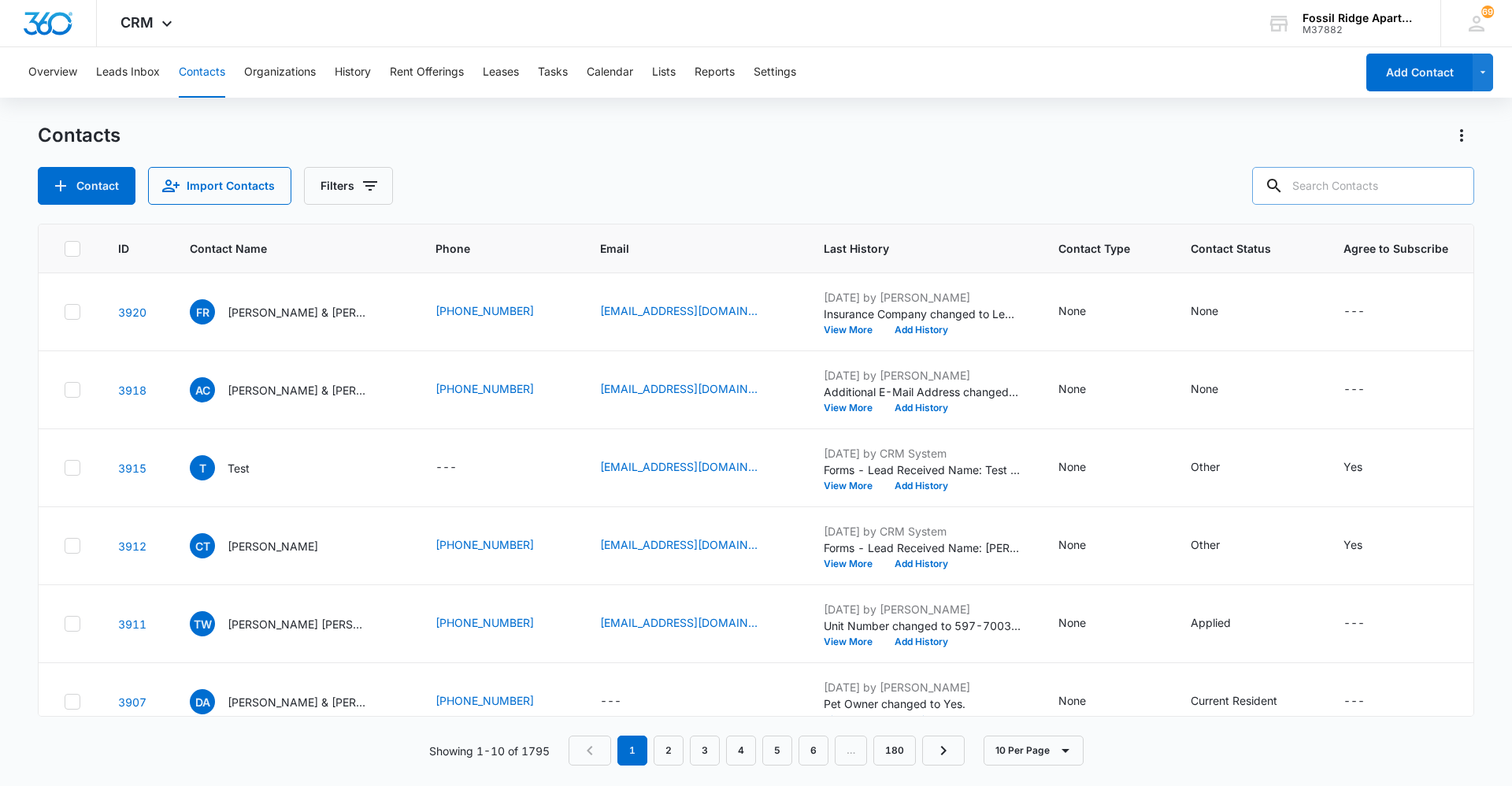
click at [753, 179] on input "text" at bounding box center [1363, 185] width 222 height 37
type input "000306"
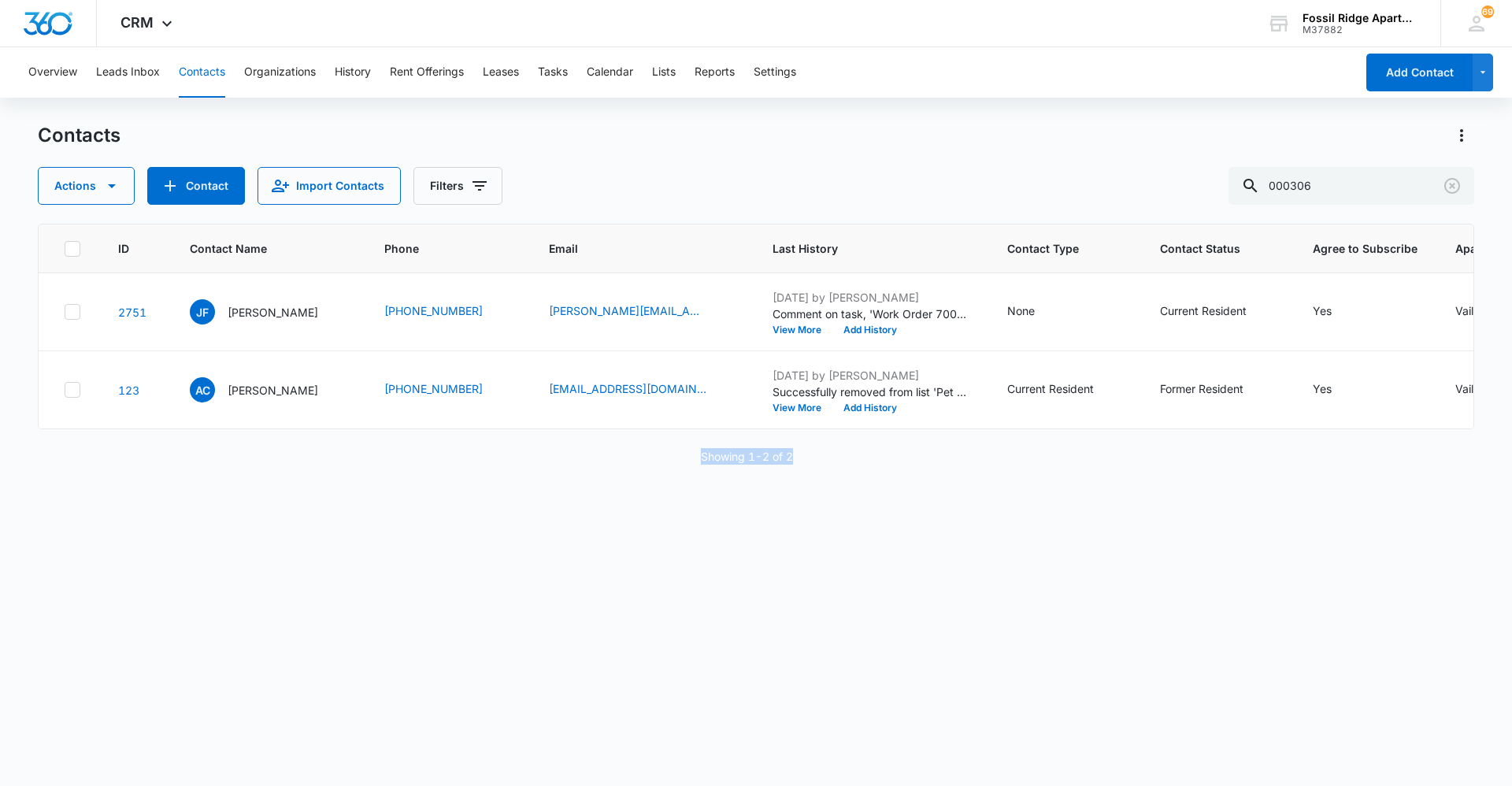
drag, startPoint x: 700, startPoint y: 464, endPoint x: 827, endPoint y: 473, distance: 127.3
click at [753, 464] on div "Showing 1-2 of 2" at bounding box center [755, 456] width 1436 height 16
drag, startPoint x: 827, startPoint y: 473, endPoint x: 820, endPoint y: 505, distance: 32.8
click at [753, 505] on div "ID Contact Name Phone Email Last History Contact Type Contact Status Agree to S…" at bounding box center [755, 494] width 1436 height 542
click at [753, 192] on button "Clear" at bounding box center [1452, 186] width 26 height 26
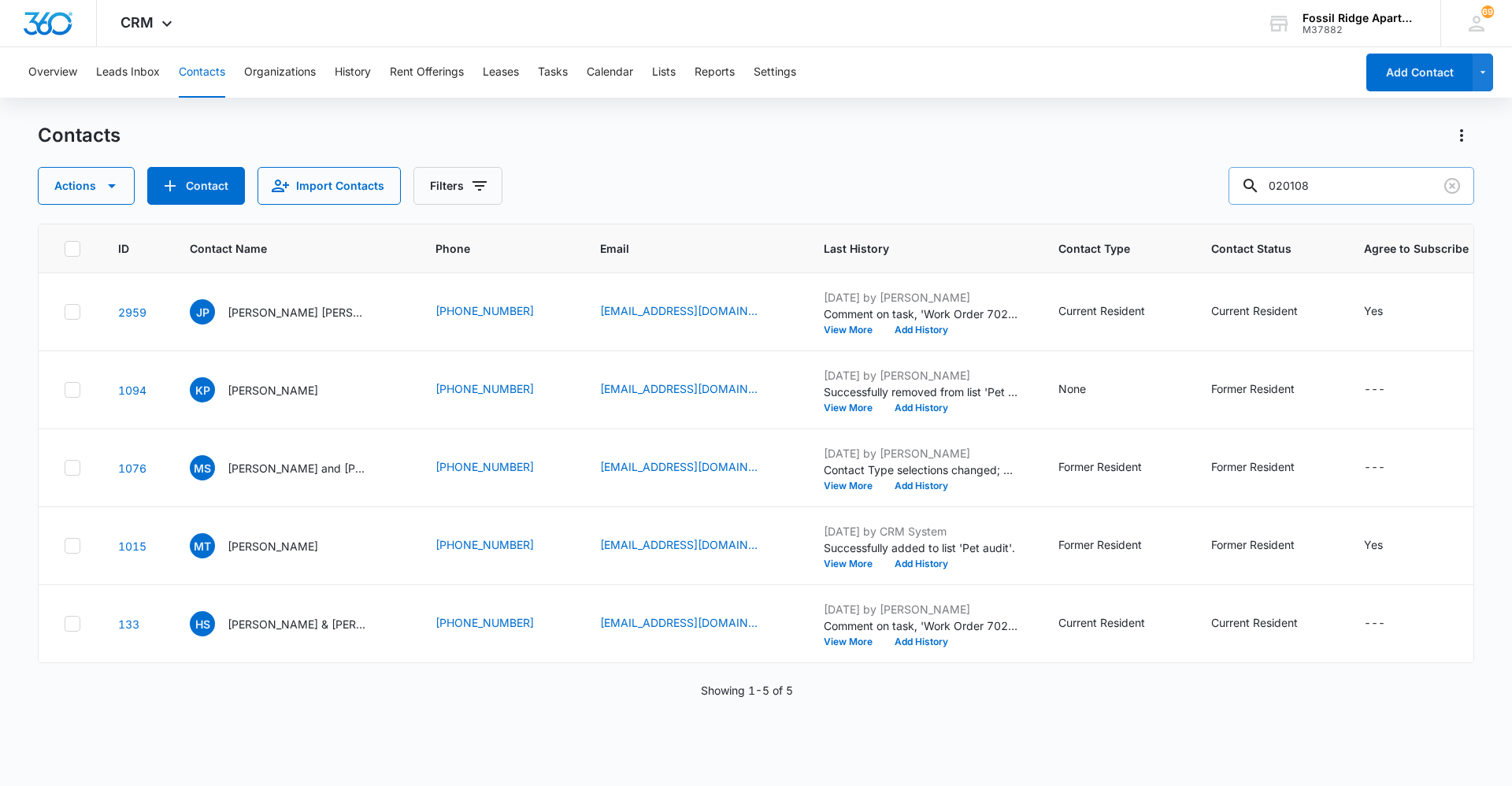
type input "020108"
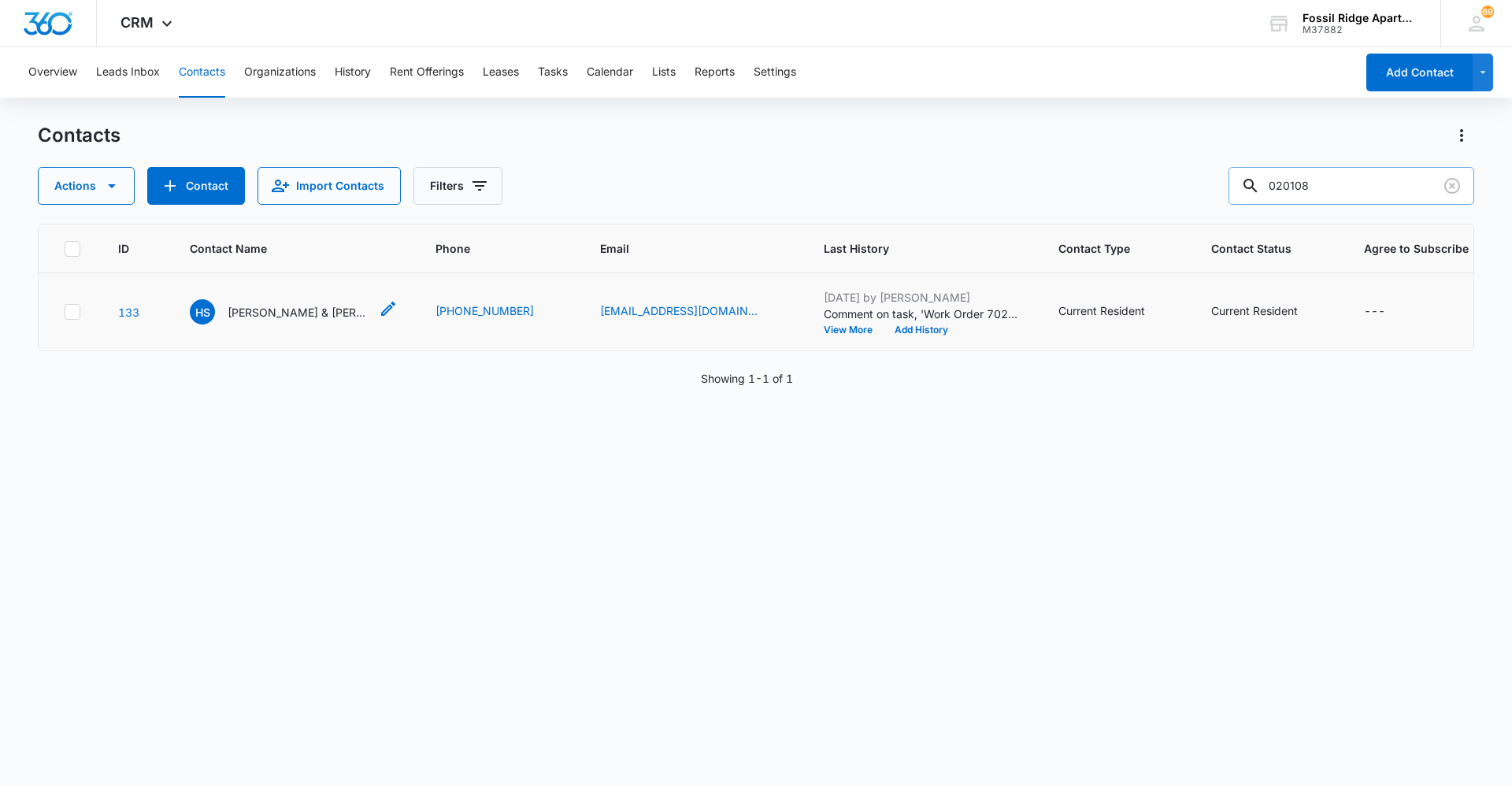
click at [290, 311] on p "[PERSON_NAME] & [PERSON_NAME]" at bounding box center [299, 312] width 142 height 16
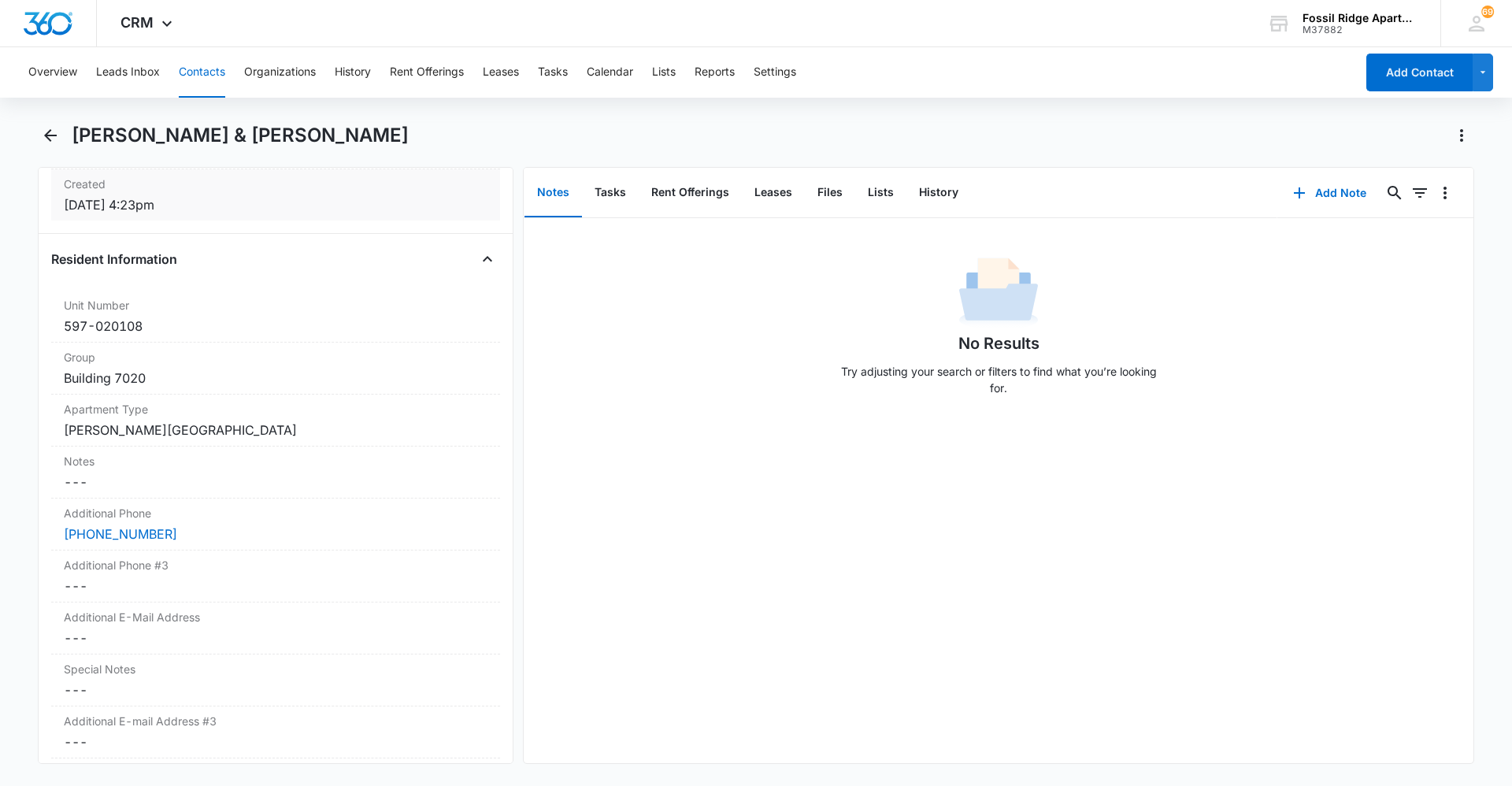
scroll to position [1102, 0]
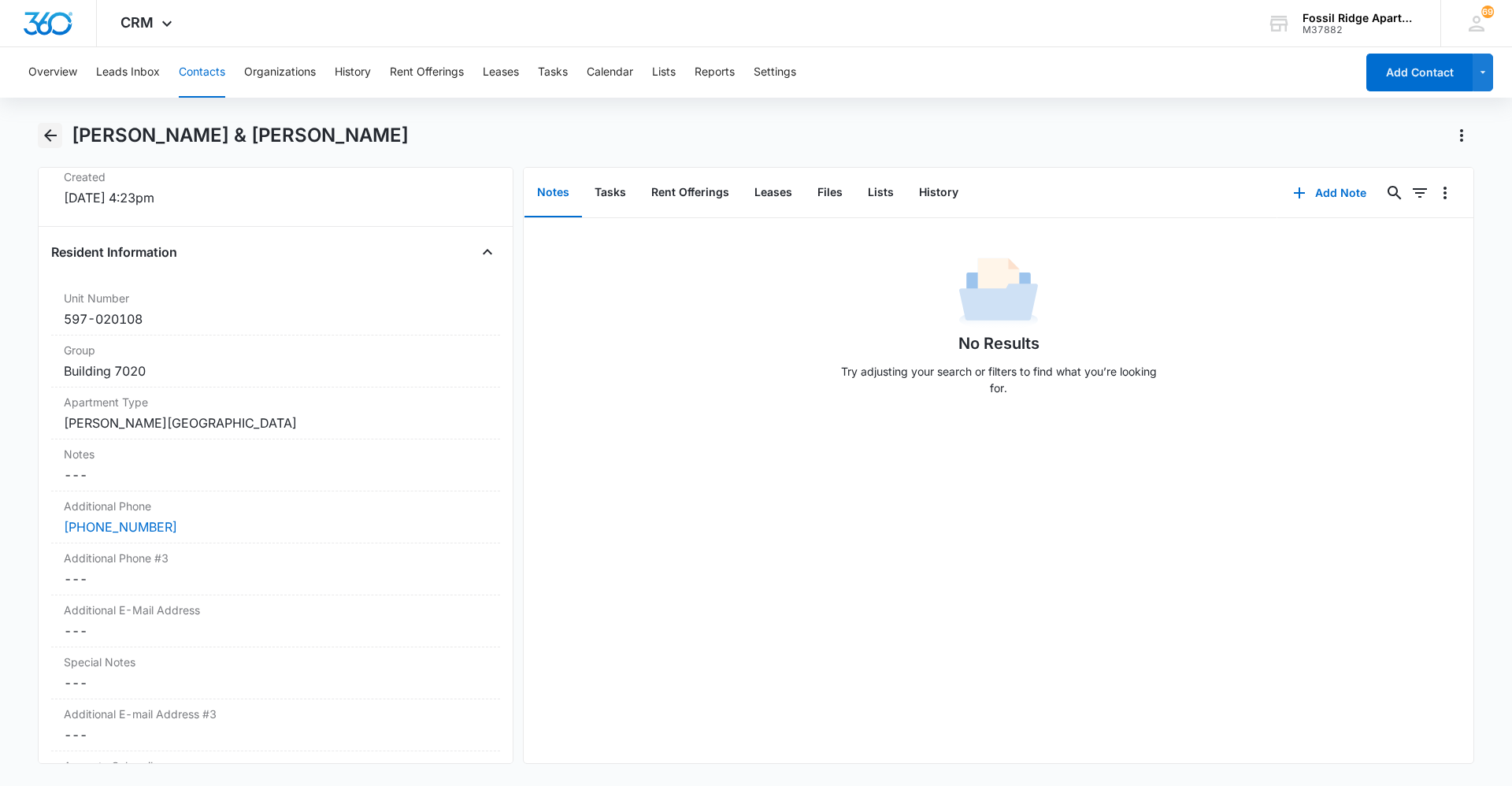
click at [56, 137] on icon "Back" at bounding box center [50, 136] width 13 height 13
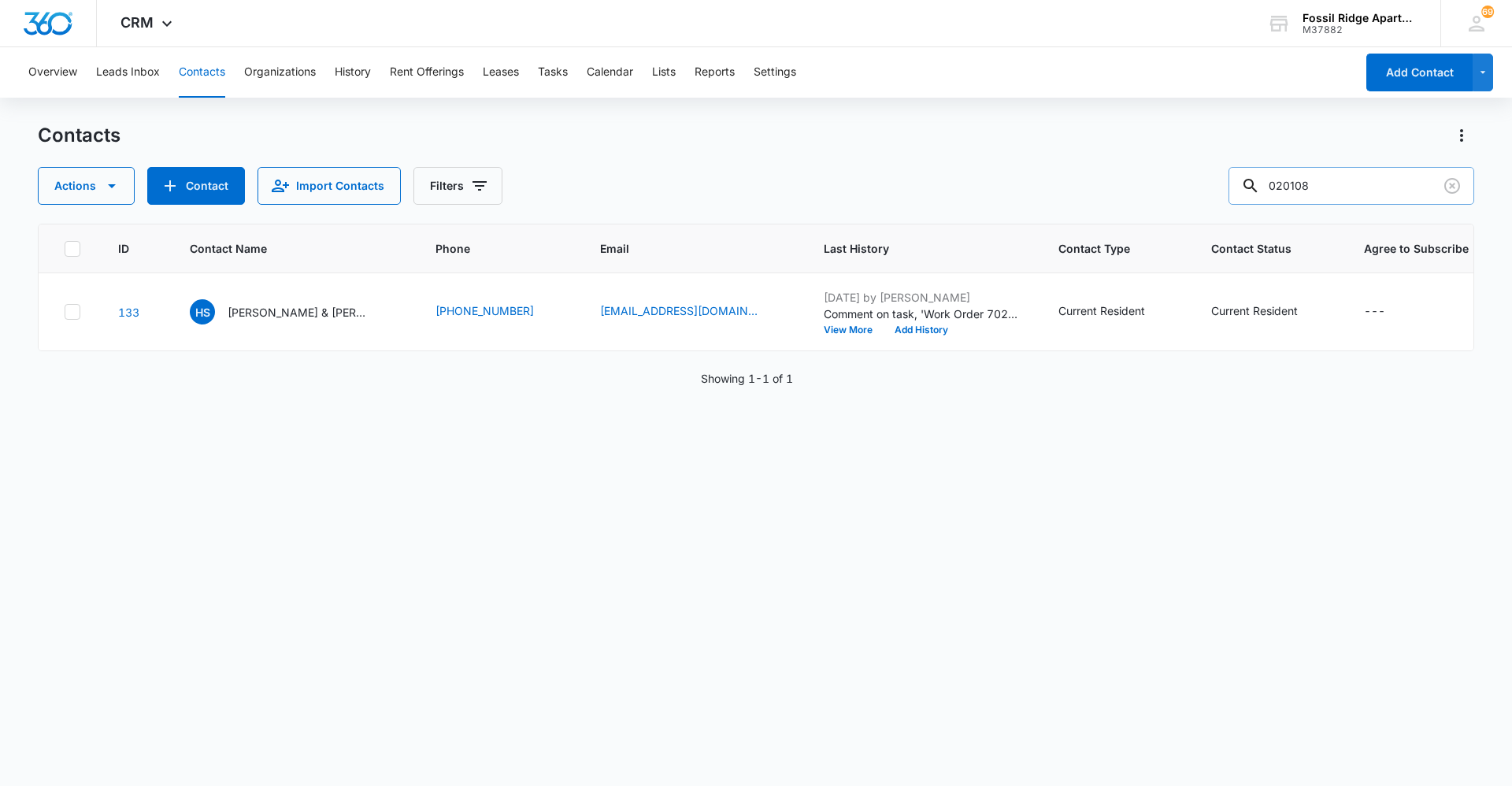
click at [753, 182] on input "020108" at bounding box center [1351, 185] width 246 height 37
click at [753, 181] on icon "Clear" at bounding box center [1452, 186] width 19 height 19
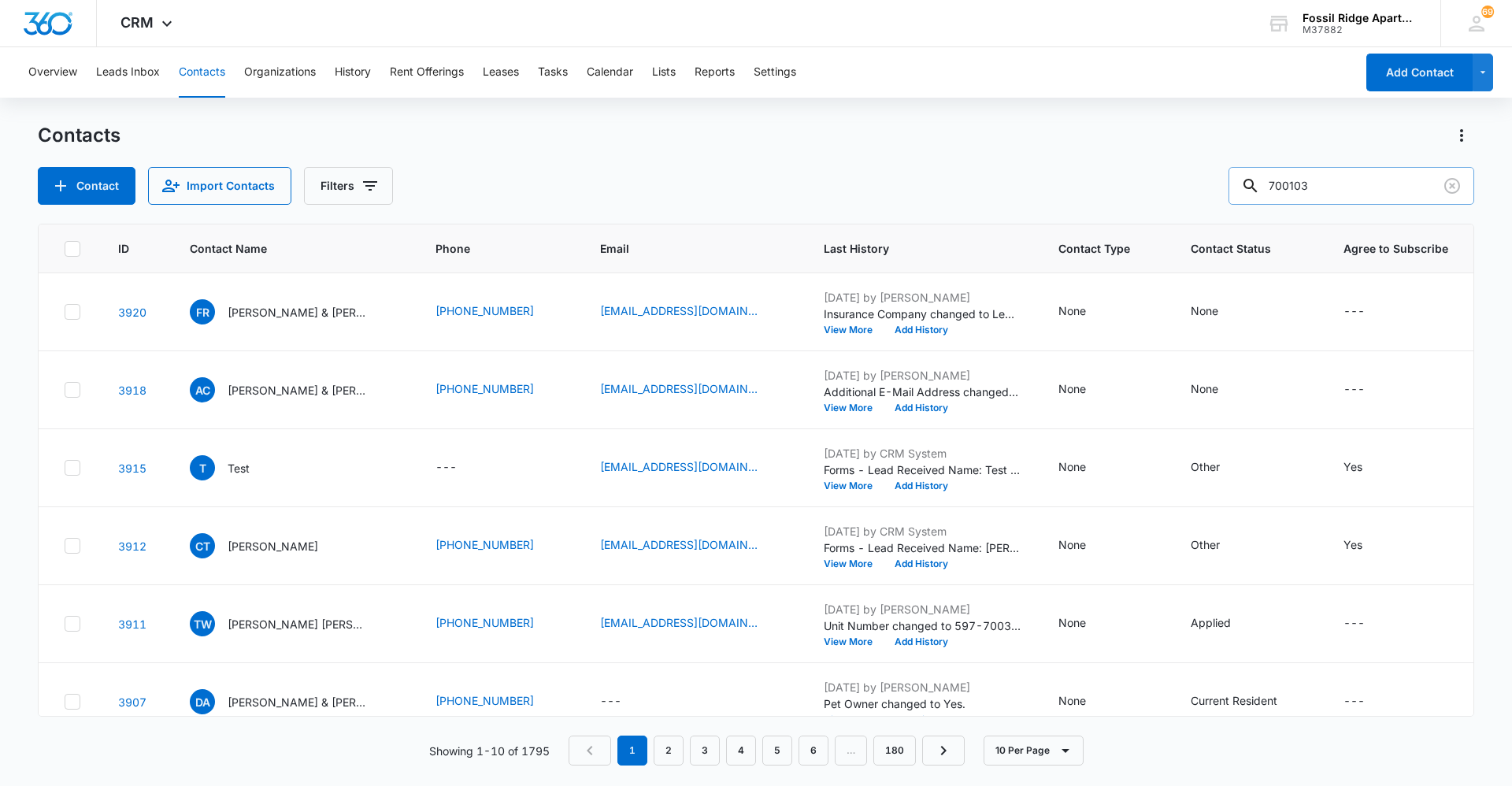
type input "700103"
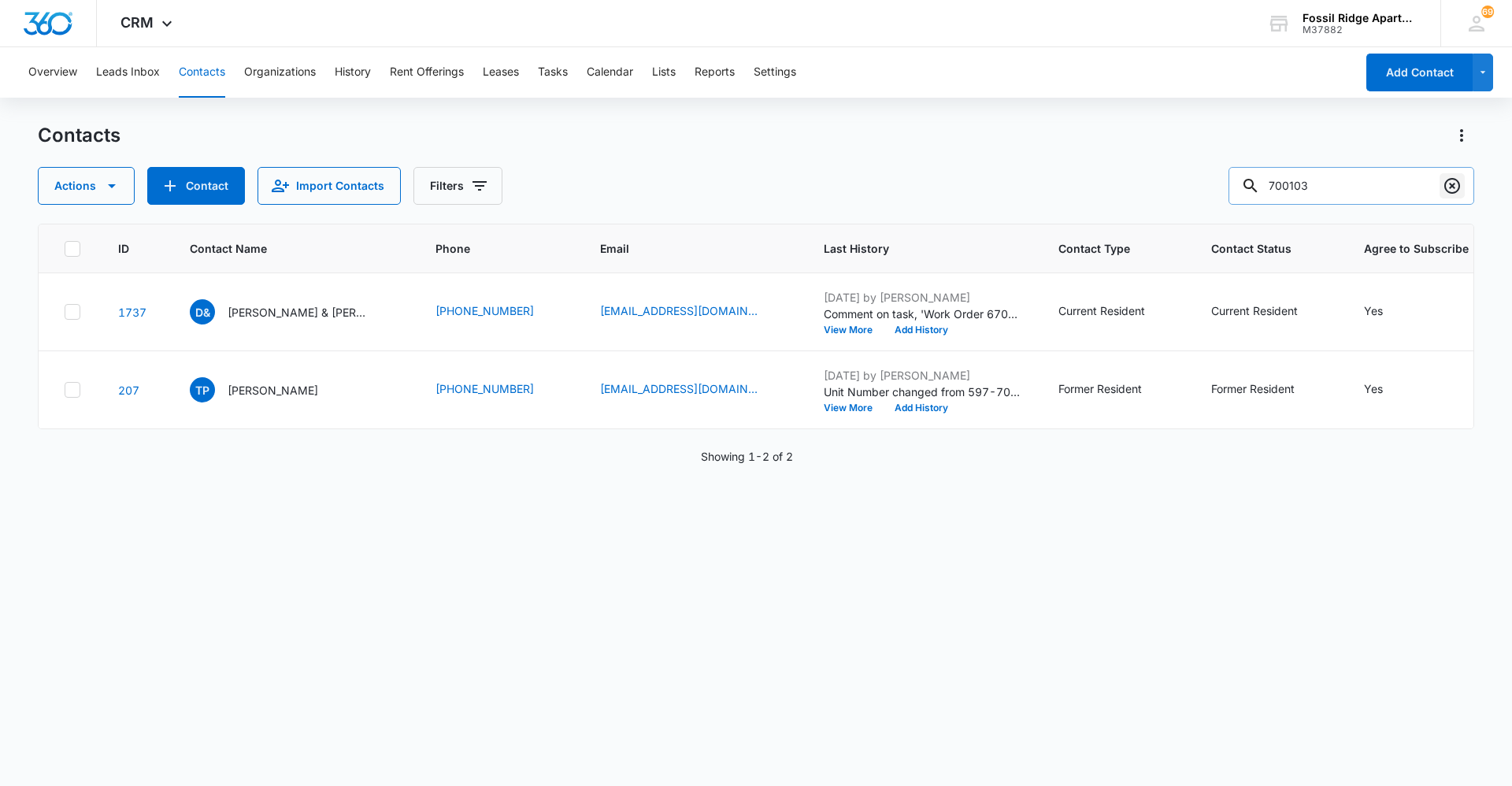
click at [753, 187] on icon "Clear" at bounding box center [1452, 186] width 19 height 19
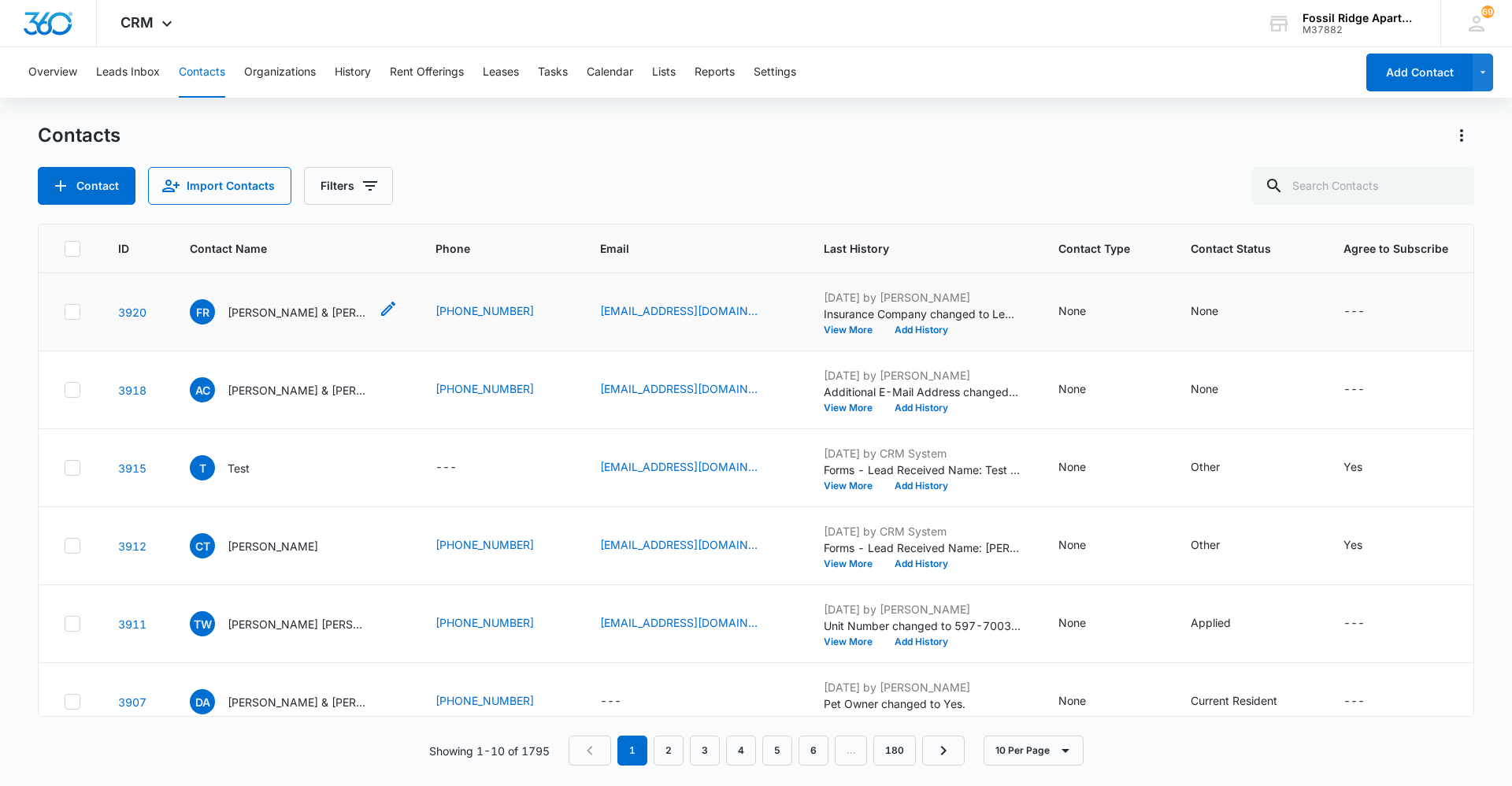
click at [316, 313] on p "[PERSON_NAME] & [PERSON_NAME]" at bounding box center [299, 312] width 142 height 16
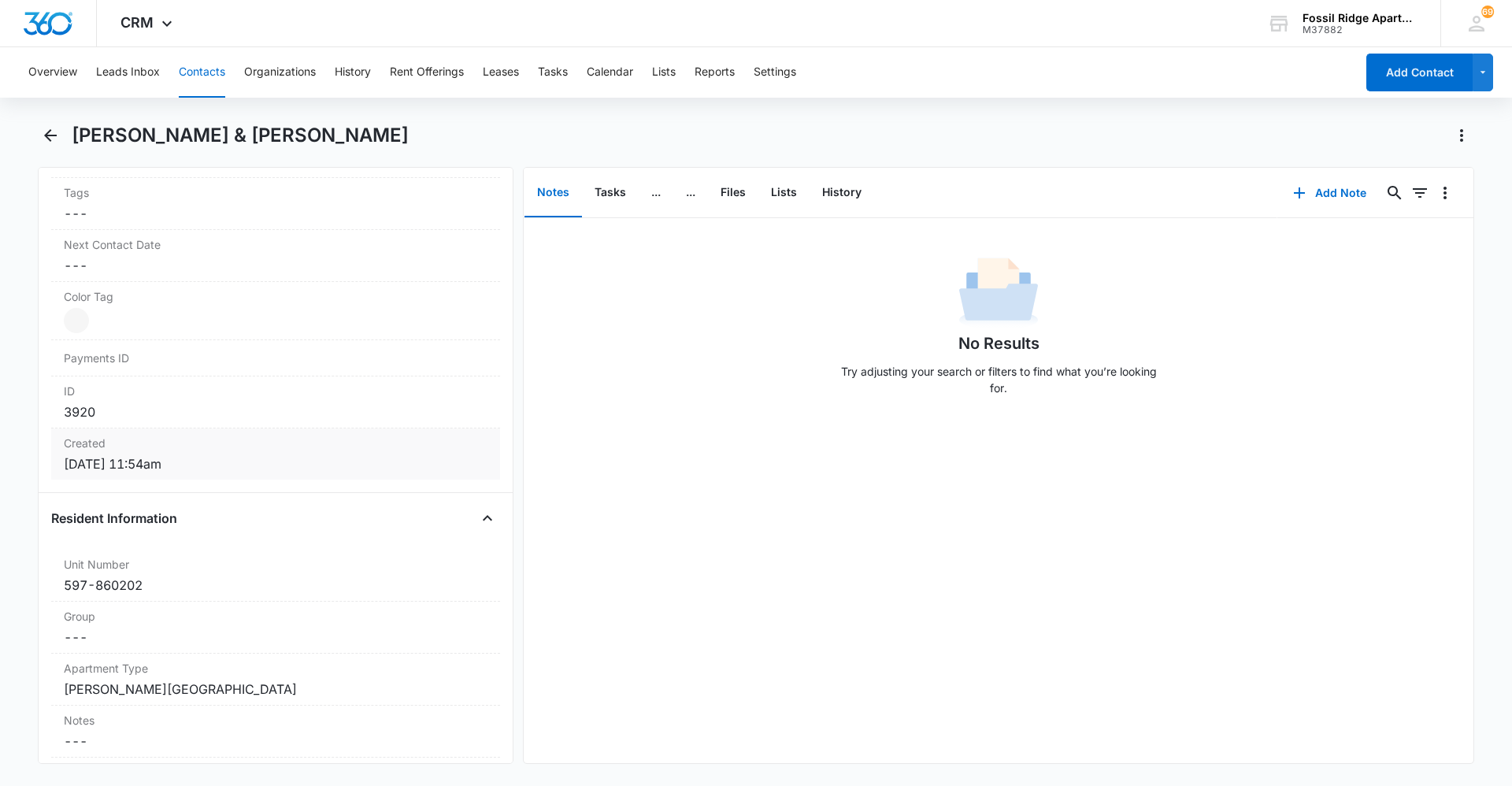
scroll to position [866, 0]
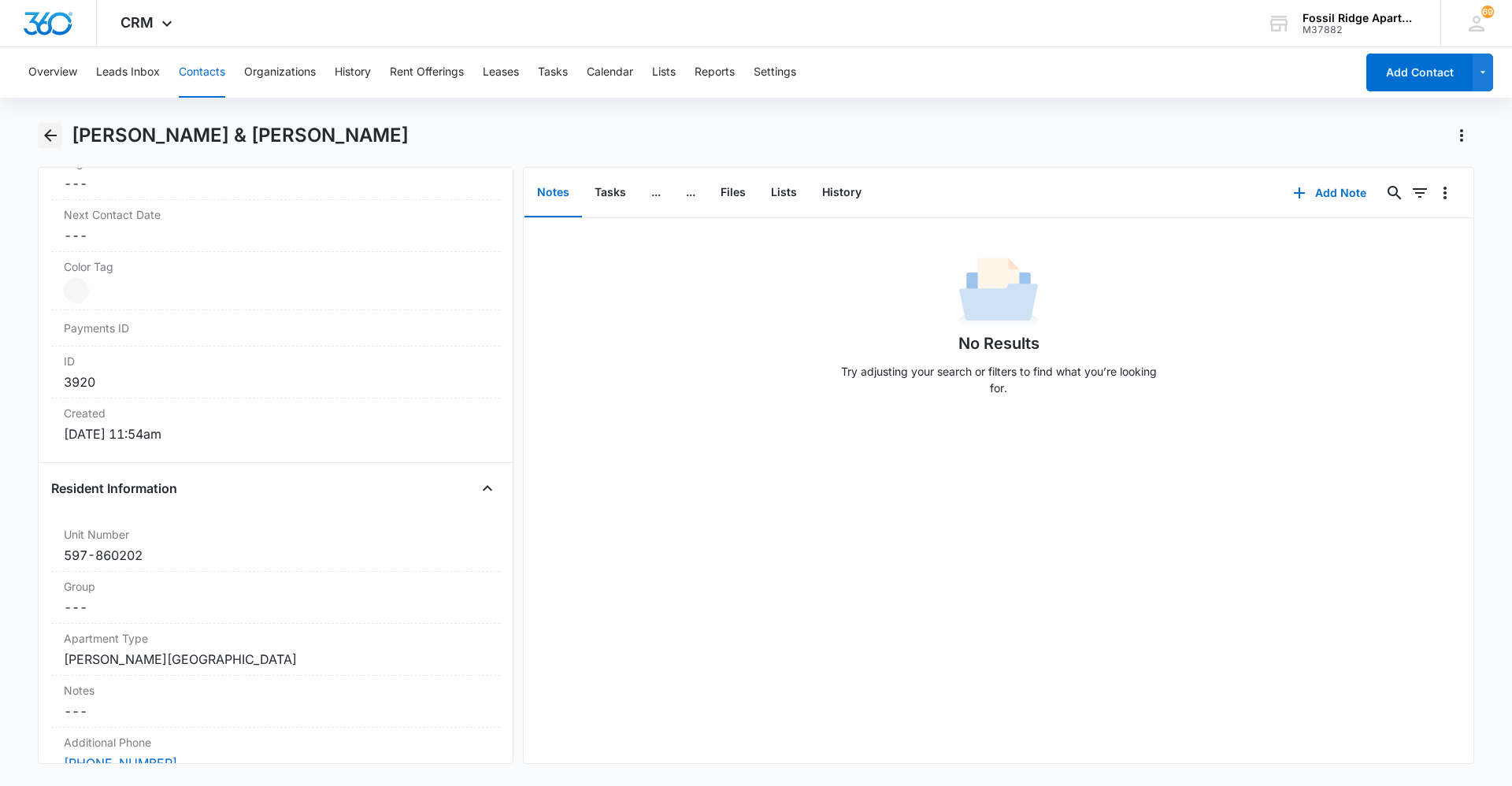
click at [45, 146] on button "Back" at bounding box center [49, 136] width 25 height 26
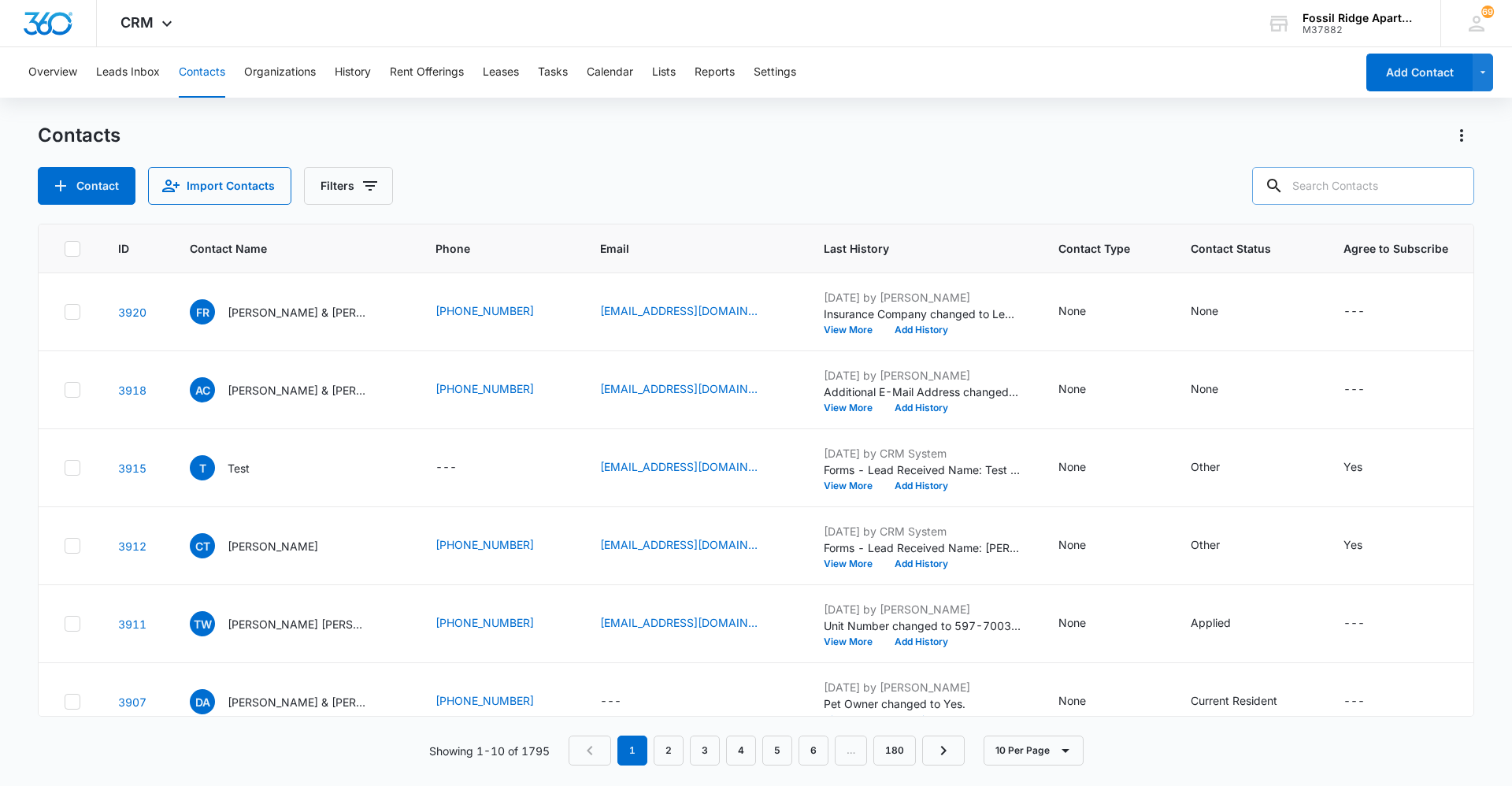
click at [753, 185] on input "text" at bounding box center [1363, 185] width 222 height 37
type input "860202"
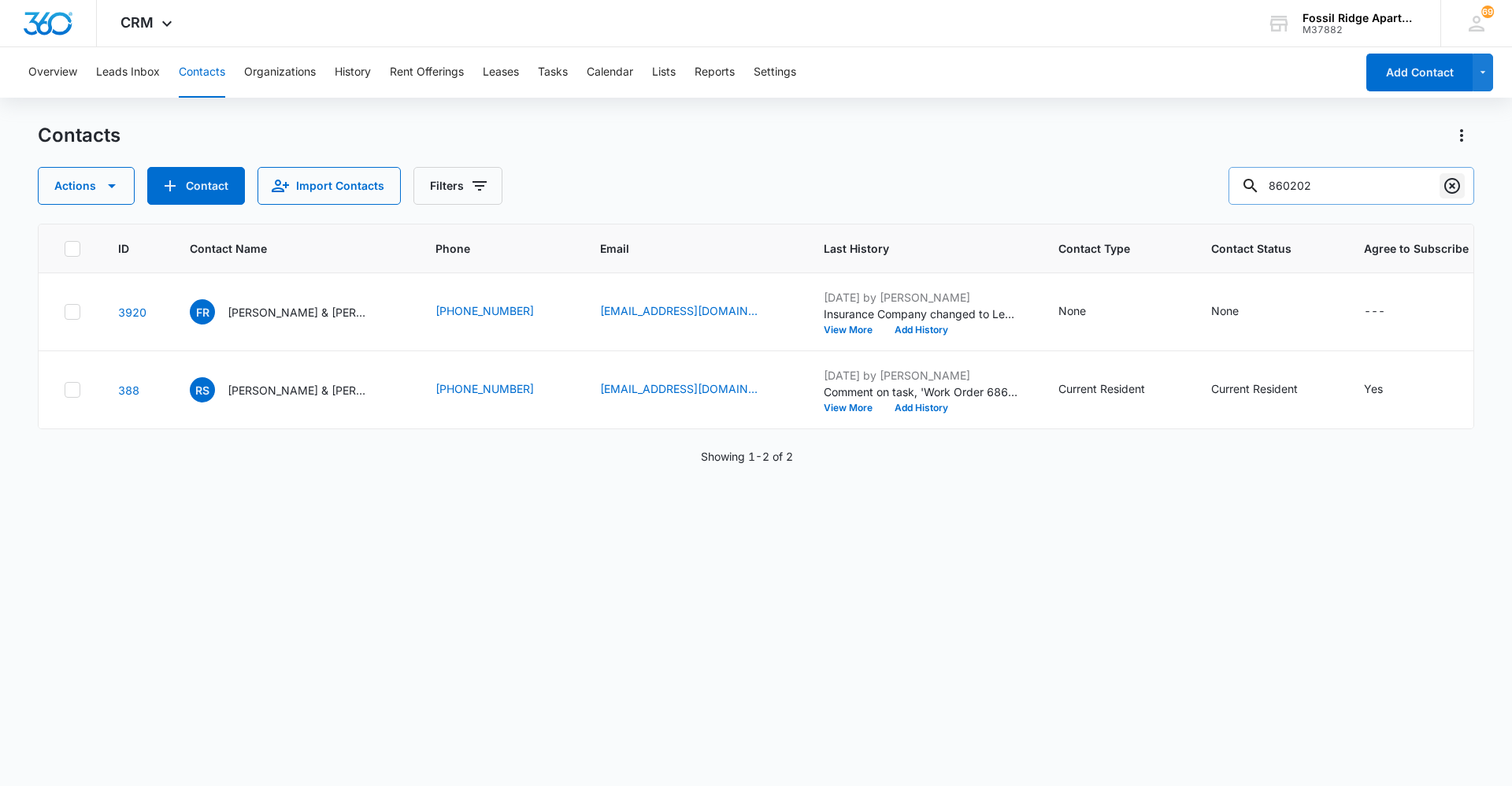
click at [753, 179] on icon "Clear" at bounding box center [1452, 186] width 19 height 19
